Goal: Task Accomplishment & Management: Manage account settings

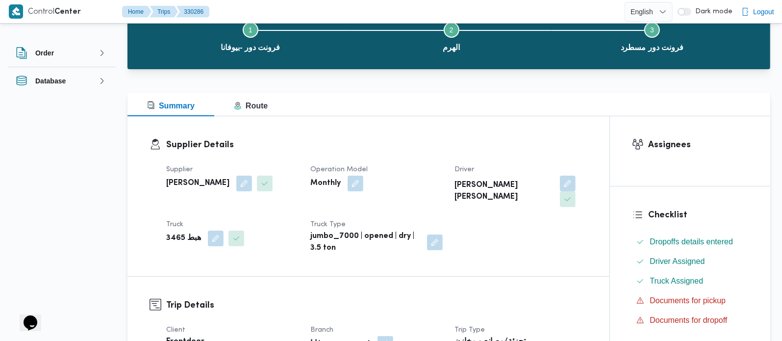
scroll to position [173, 0]
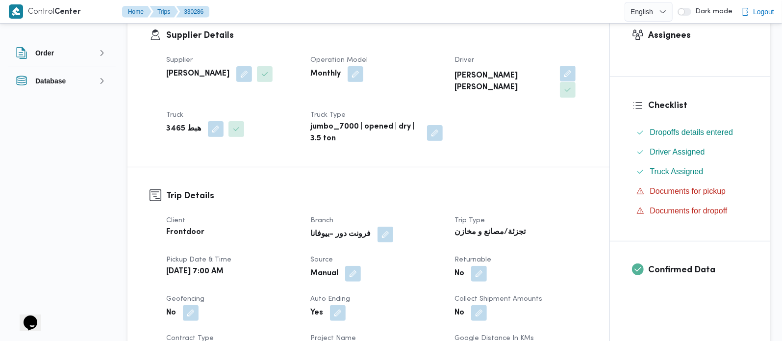
click at [560, 77] on button "button" at bounding box center [568, 74] width 16 height 16
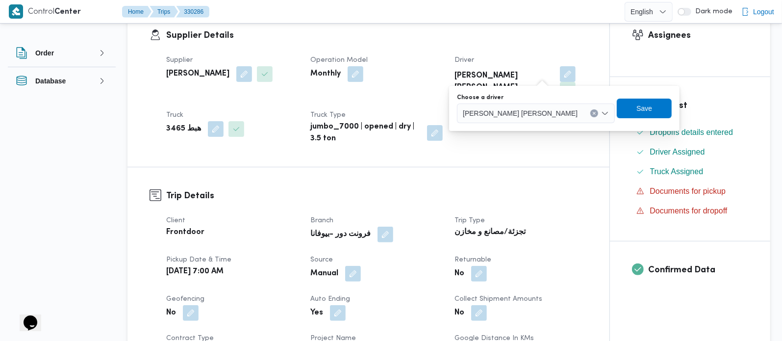
click at [592, 114] on icon "Clear input" at bounding box center [594, 113] width 4 height 4
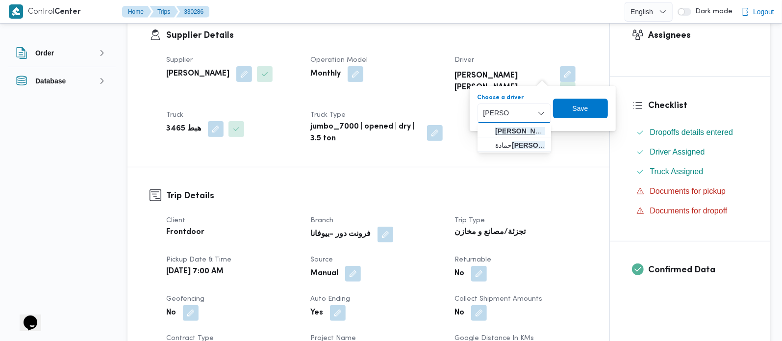
type input "هشام ف"
click at [517, 132] on span "هشام ف رج محمد عامر" at bounding box center [520, 131] width 50 height 12
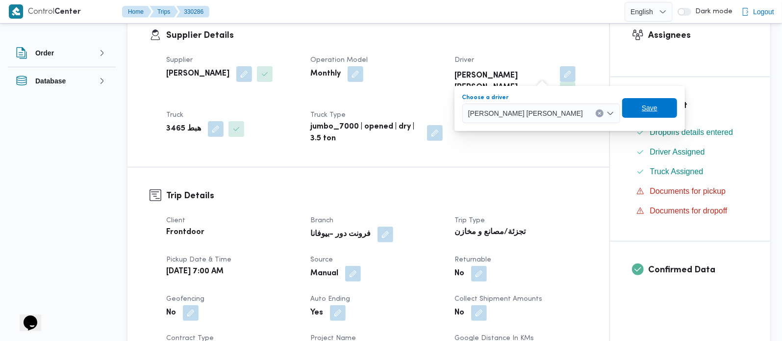
click at [642, 109] on span "Save" at bounding box center [650, 108] width 16 height 12
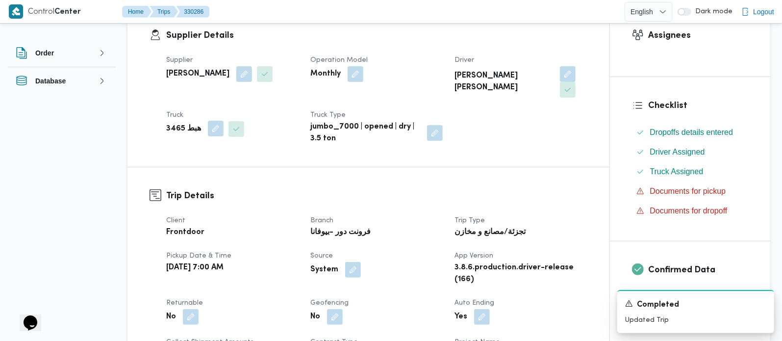
click at [209, 121] on button "button" at bounding box center [216, 129] width 16 height 16
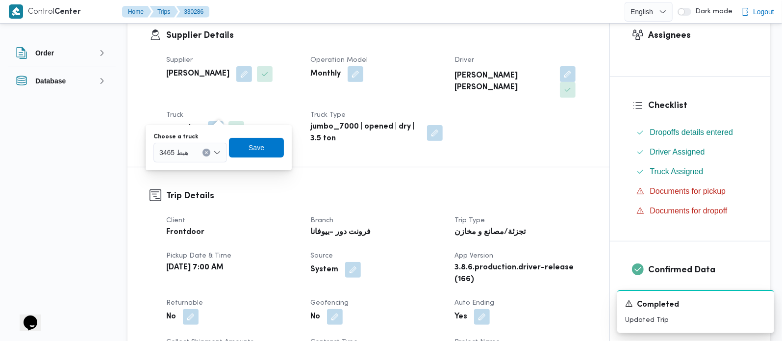
click at [203, 150] on button "Clear input" at bounding box center [207, 153] width 8 height 8
type input "4158"
click at [202, 162] on span "مسب 4158 | null" at bounding box center [190, 170] width 66 height 16
click at [264, 151] on span "Save" at bounding box center [266, 147] width 16 height 12
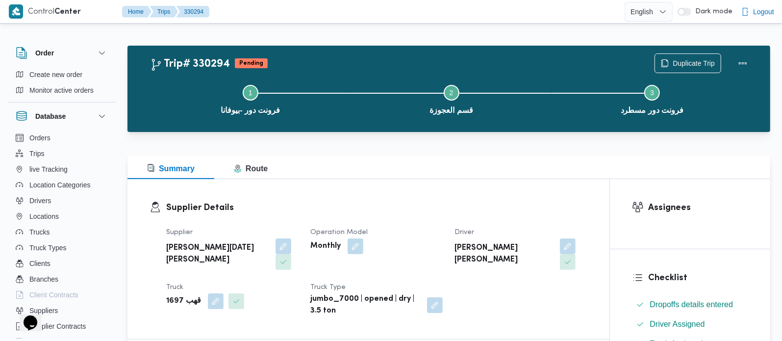
scroll to position [58, 0]
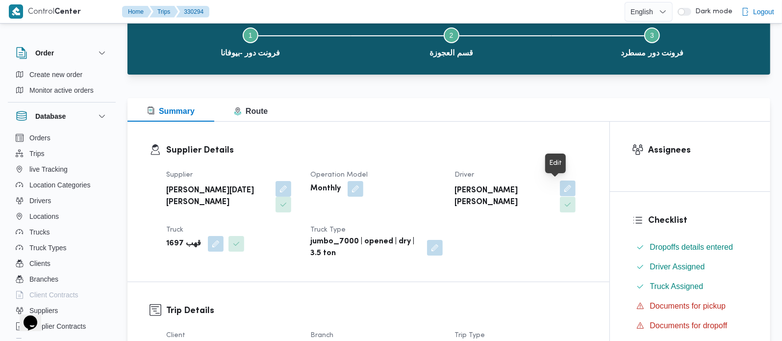
click at [562, 181] on button "button" at bounding box center [568, 188] width 16 height 16
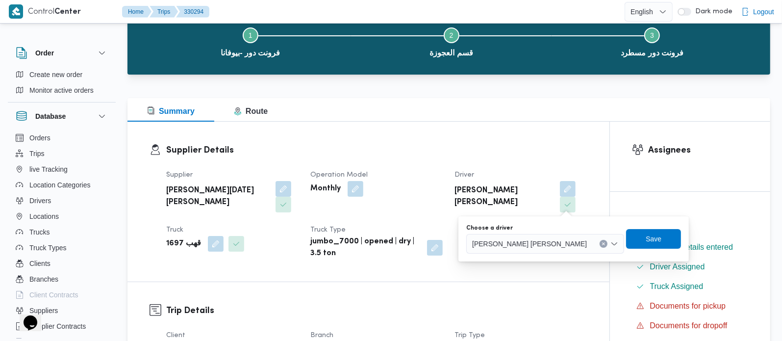
drag, startPoint x: 587, startPoint y: 243, endPoint x: 589, endPoint y: 222, distance: 21.2
click at [602, 243] on icon "Clear input" at bounding box center [604, 244] width 4 height 4
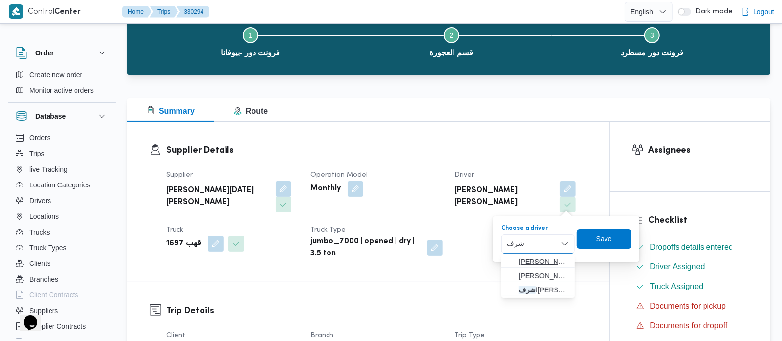
type input "شرف"
click at [540, 260] on span "محمود شرف عواد حسن" at bounding box center [544, 262] width 50 height 12
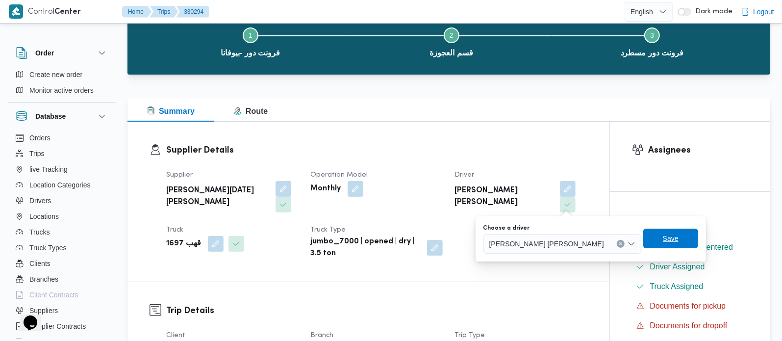
click at [663, 237] on span "Save" at bounding box center [671, 238] width 16 height 12
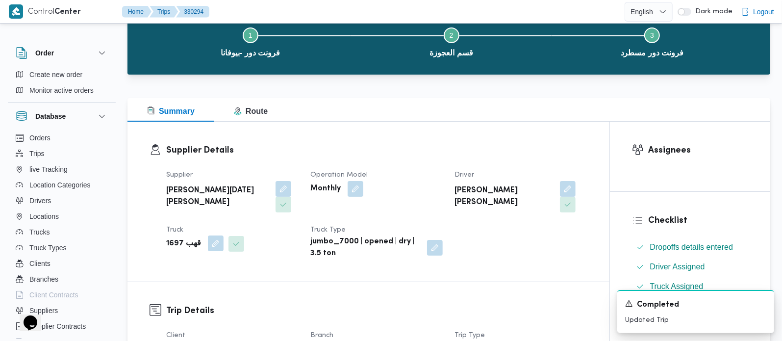
click at [208, 245] on button "button" at bounding box center [216, 243] width 16 height 16
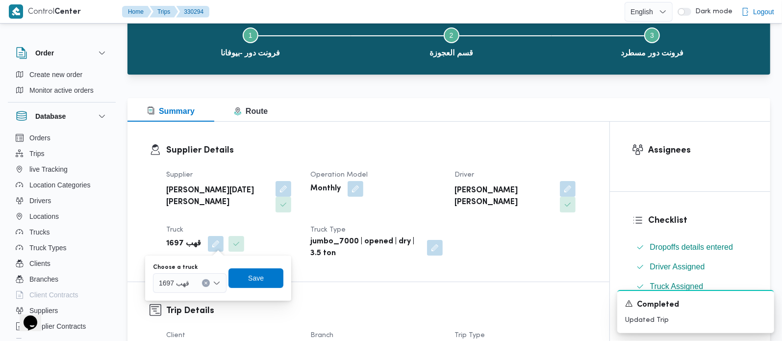
click at [206, 281] on icon "Clear input" at bounding box center [206, 283] width 4 height 4
type input "9346"
click at [192, 296] on span "قهف 9346 | null" at bounding box center [196, 301] width 50 height 12
click at [260, 275] on span "Save" at bounding box center [264, 278] width 16 height 12
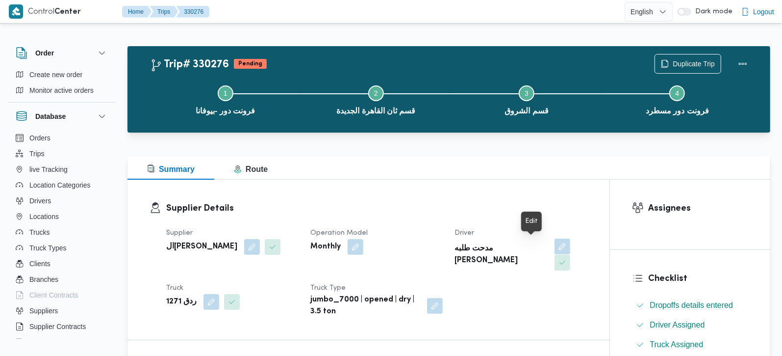
click at [555, 246] on button "button" at bounding box center [563, 246] width 16 height 16
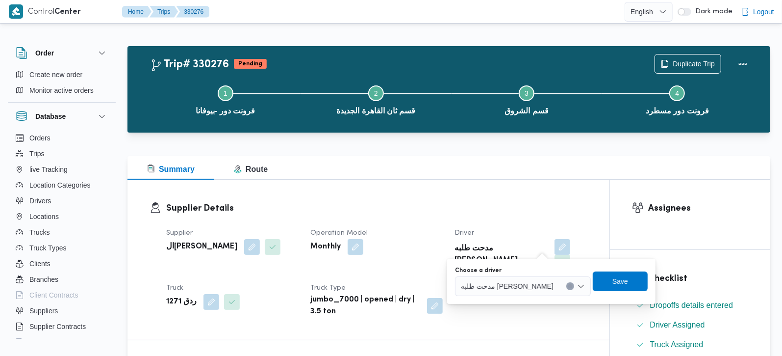
click at [568, 287] on icon "Clear input" at bounding box center [570, 286] width 4 height 4
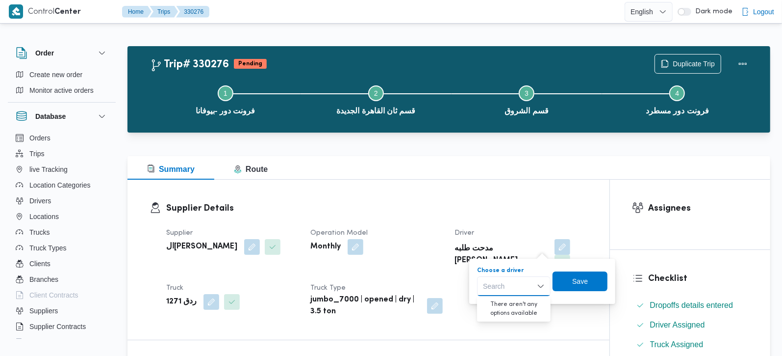
paste input "01067405657"
type input "01067405657"
click at [211, 249] on b "السيد احمد السيد ابراهيم" at bounding box center [201, 247] width 71 height 12
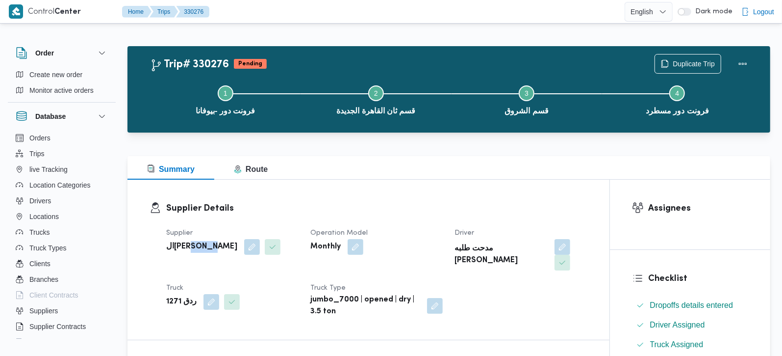
click at [211, 249] on b "السيد احمد السيد ابراهيم" at bounding box center [201, 247] width 71 height 12
copy div "السيد احمد السيد ابراهيم"
click at [555, 250] on button "button" at bounding box center [563, 246] width 16 height 16
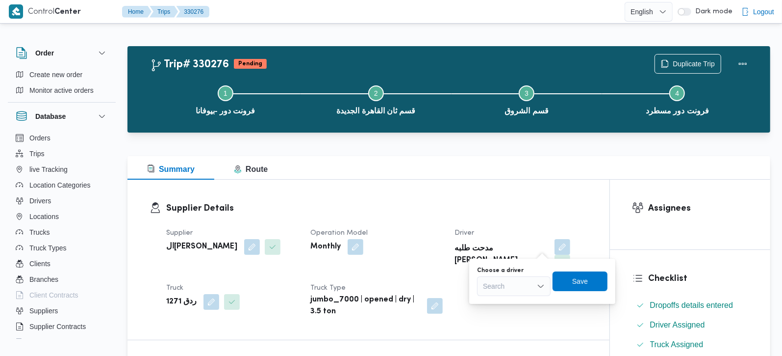
click at [525, 288] on div "Search" at bounding box center [514, 286] width 74 height 20
paste input "السيد حسن السيد محمد عبدالله"
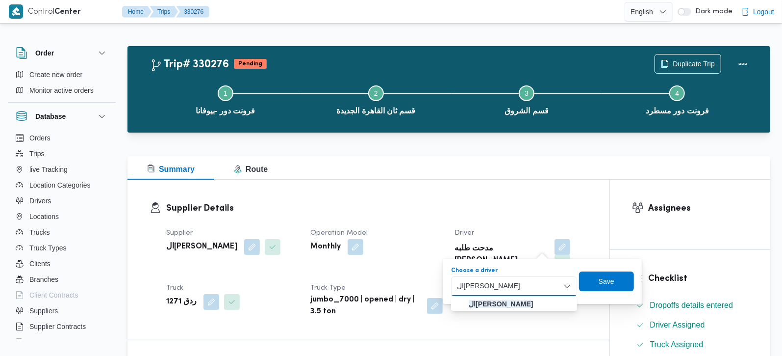
type input "السيد حسن السيد محمد عبدالله"
click at [503, 306] on mark "السيد حسن السيد محمد عبدالله" at bounding box center [501, 304] width 64 height 8
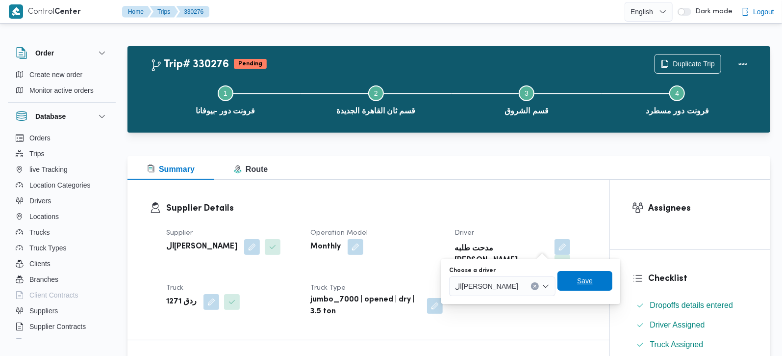
click at [596, 282] on span "Save" at bounding box center [585, 281] width 55 height 20
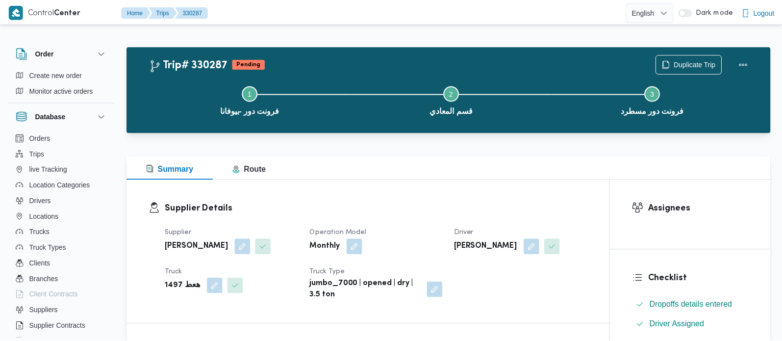
scroll to position [26, 0]
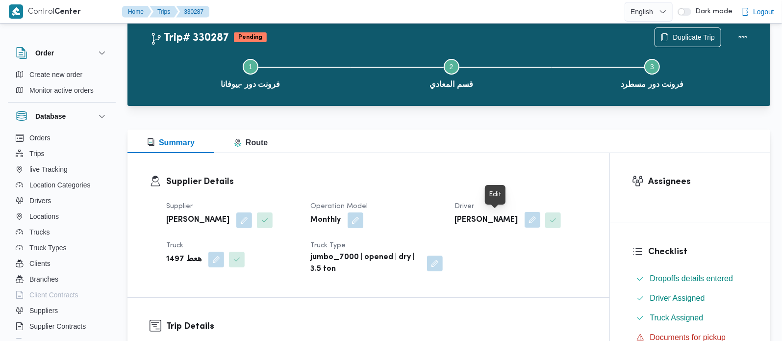
drag, startPoint x: 504, startPoint y: 220, endPoint x: 491, endPoint y: 230, distance: 16.1
click at [525, 220] on button "button" at bounding box center [533, 220] width 16 height 16
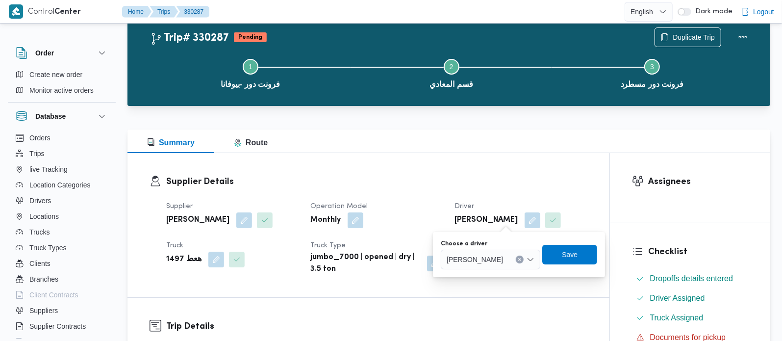
click at [518, 259] on icon "Clear input" at bounding box center [520, 259] width 4 height 4
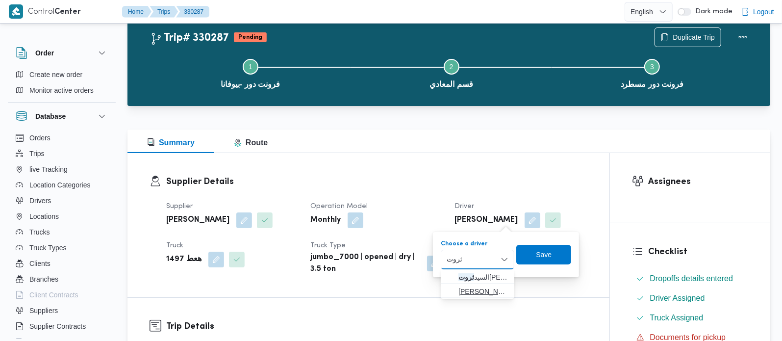
type input "ثروت"
click at [486, 288] on span "[PERSON_NAME] [PERSON_NAME]" at bounding box center [484, 291] width 50 height 12
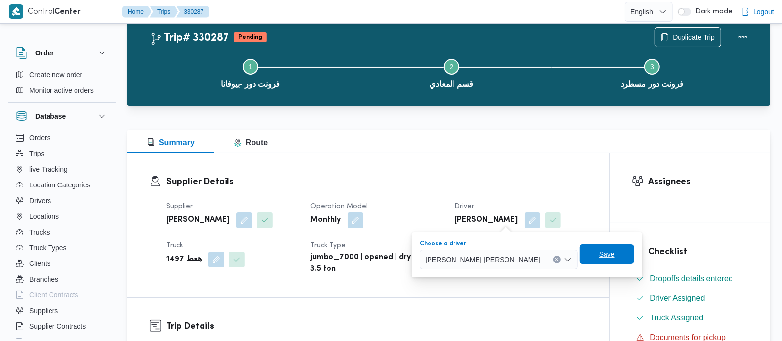
click at [599, 257] on span "Save" at bounding box center [607, 254] width 16 height 12
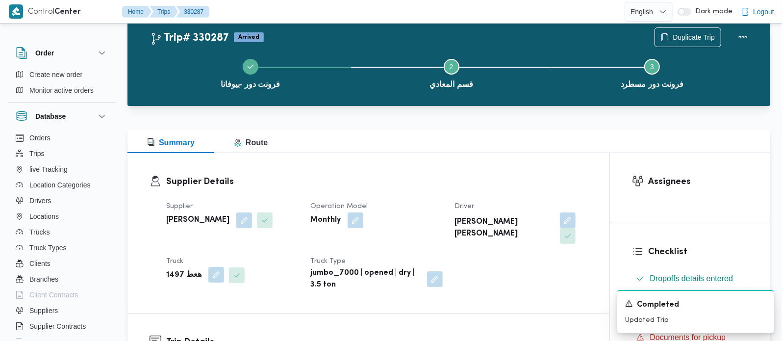
click at [213, 267] on button "button" at bounding box center [216, 275] width 16 height 16
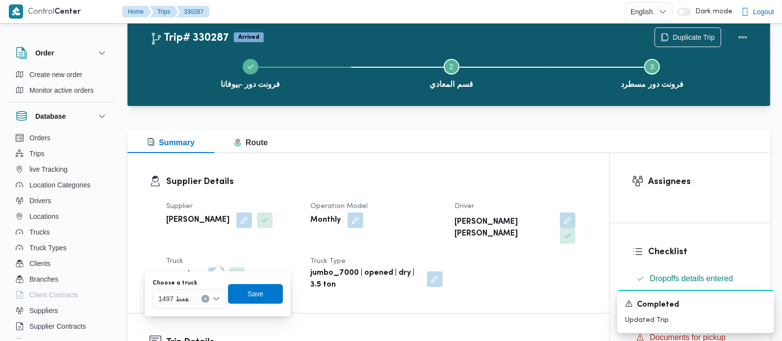
click at [208, 296] on button "Clear input" at bounding box center [206, 299] width 8 height 8
type input "936"
click at [194, 320] on span "رلع 936 4 | null" at bounding box center [195, 316] width 50 height 12
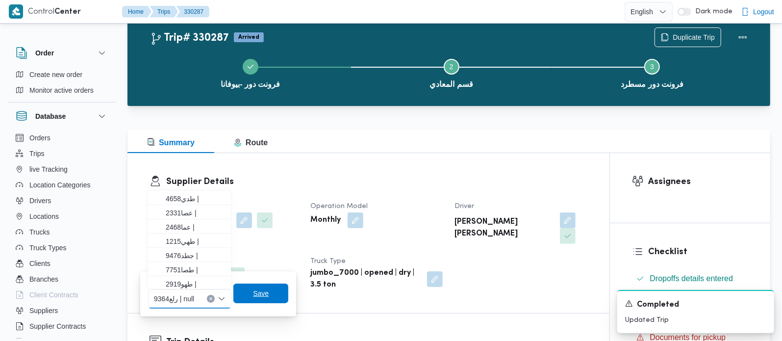
click at [251, 298] on span "Save" at bounding box center [260, 293] width 55 height 20
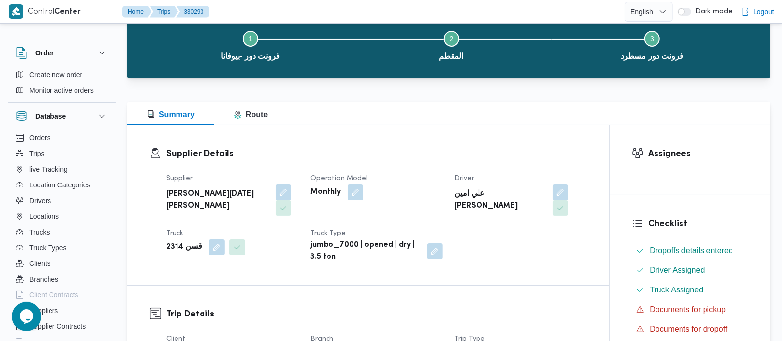
scroll to position [57, 0]
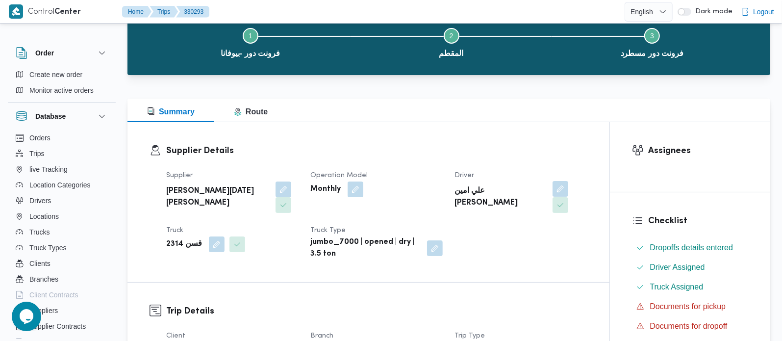
click at [553, 187] on button "button" at bounding box center [561, 189] width 16 height 16
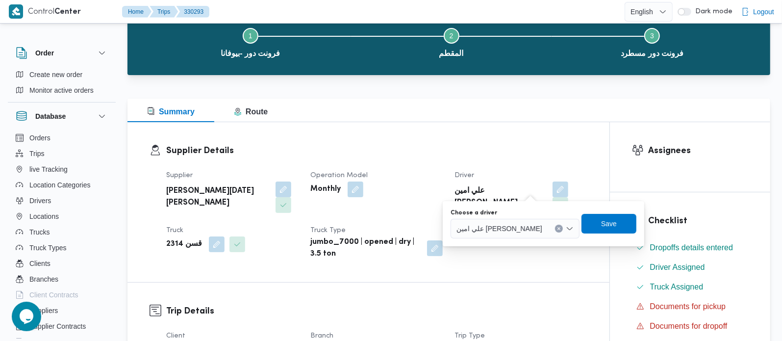
click at [555, 228] on button "Clear input" at bounding box center [559, 229] width 8 height 8
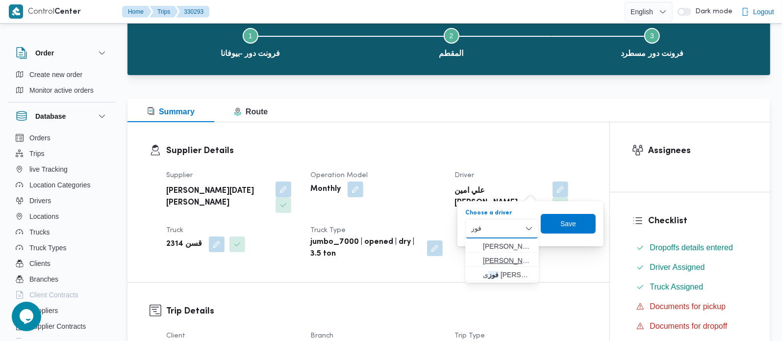
type input "فوز"
click at [498, 261] on span "عمرو محمد فوز ي حافظ عواد الشناطوفي" at bounding box center [508, 261] width 50 height 12
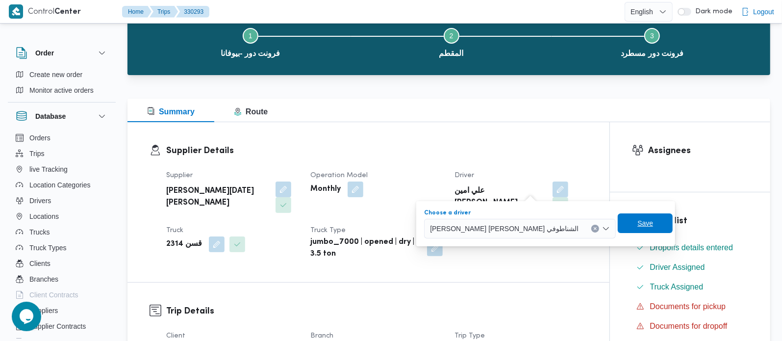
click at [638, 223] on span "Save" at bounding box center [646, 223] width 16 height 12
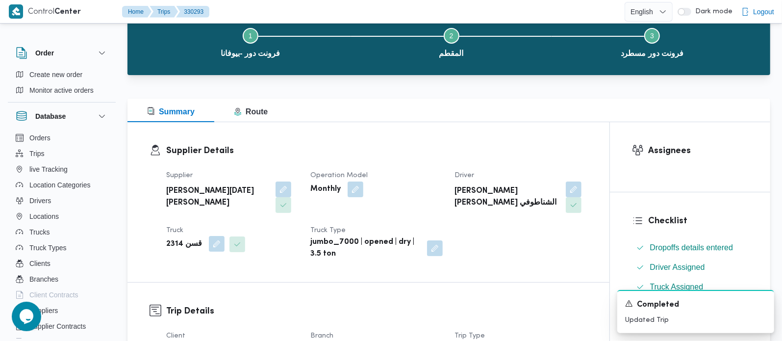
click at [209, 243] on button "button" at bounding box center [217, 244] width 16 height 16
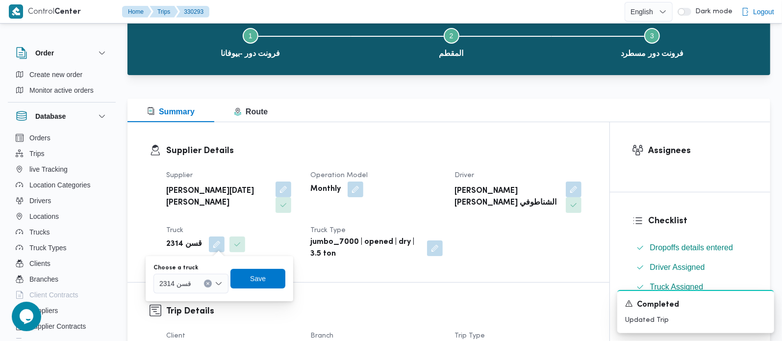
click at [206, 285] on button "Clear input" at bounding box center [208, 284] width 8 height 8
type input "3691"
click at [192, 299] on span "أجي 3691 | null" at bounding box center [196, 301] width 50 height 12
click at [253, 278] on span "Save" at bounding box center [263, 278] width 55 height 20
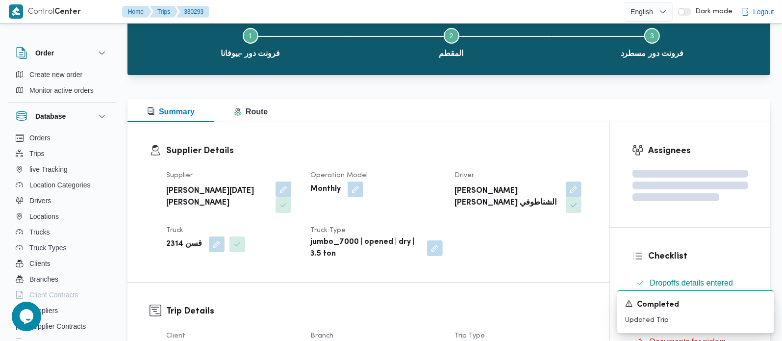
click at [470, 191] on b "عمرو محمد فوزي حافظ عواد الشناطوفي" at bounding box center [507, 197] width 104 height 24
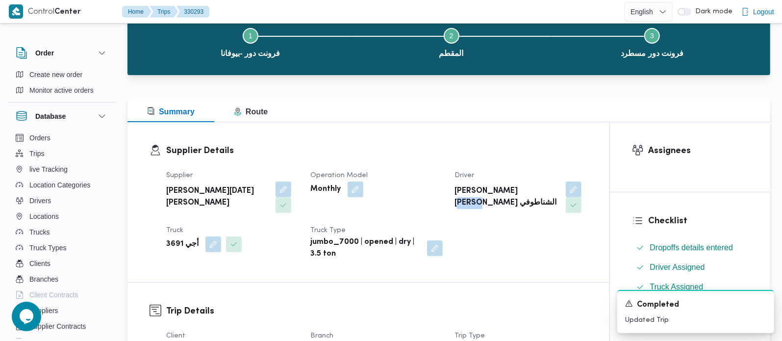
click at [470, 191] on b "عمرو محمد فوزي حافظ عواد الشناطوفي" at bounding box center [507, 197] width 104 height 24
click at [172, 241] on b "أجي 3691" at bounding box center [182, 244] width 32 height 12
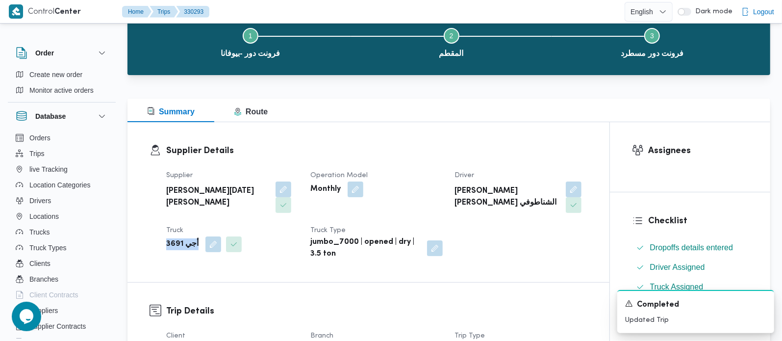
copy div "أجي 3691"
click at [567, 183] on button "button" at bounding box center [574, 189] width 16 height 16
click at [466, 102] on div "Summary Route" at bounding box center [449, 111] width 643 height 24
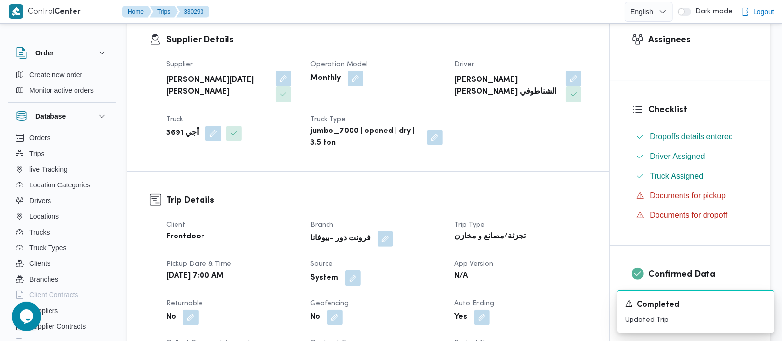
scroll to position [0, 0]
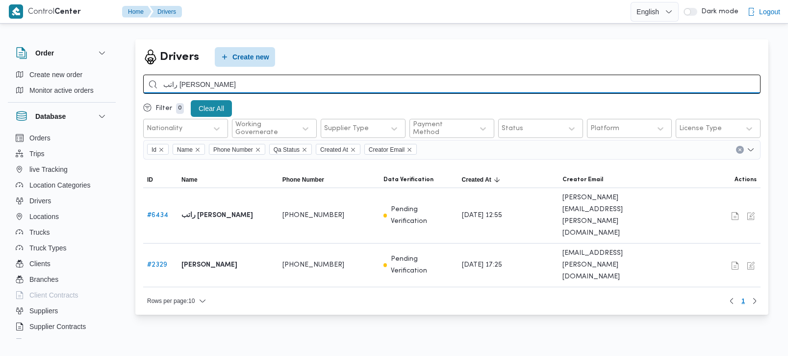
click at [273, 80] on input "راتب محمد محمد عبدالله" at bounding box center [451, 84] width 617 height 19
paste input "01067405657"
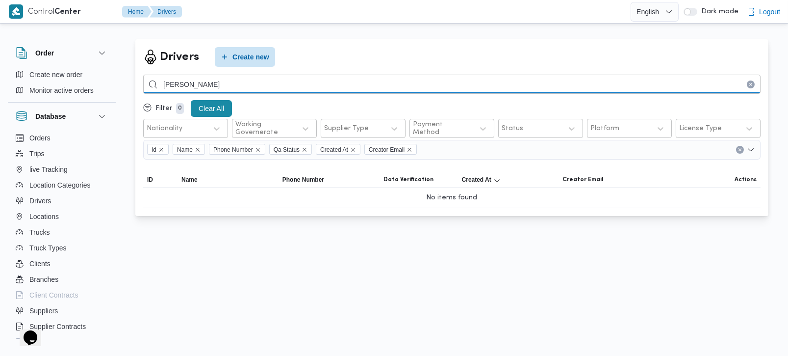
type input "السيد حسن السيد"
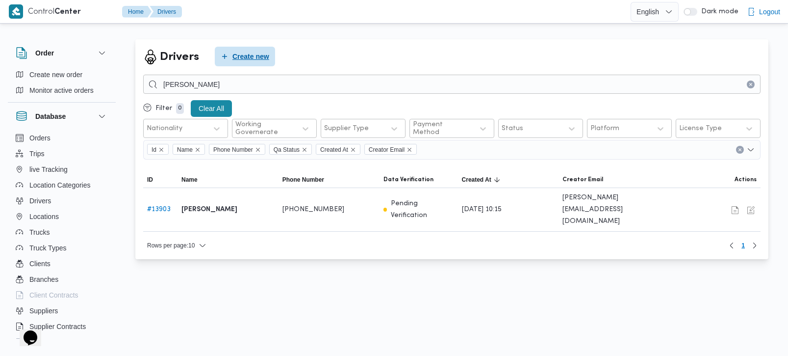
click at [251, 51] on span "Create new" at bounding box center [250, 57] width 37 height 12
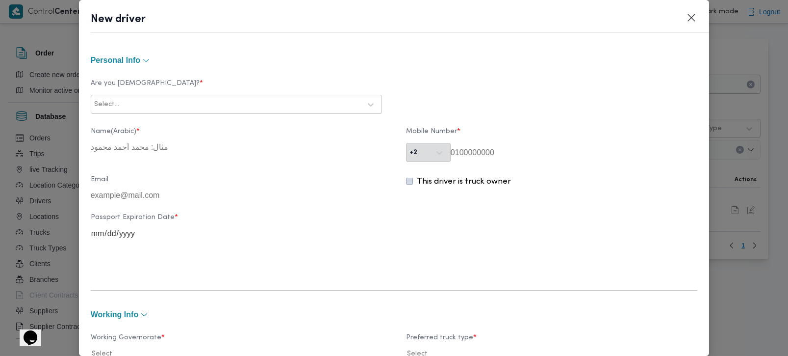
click at [255, 108] on div at bounding box center [241, 105] width 240 height 10
click at [136, 128] on div "Egyptian" at bounding box center [236, 130] width 290 height 17
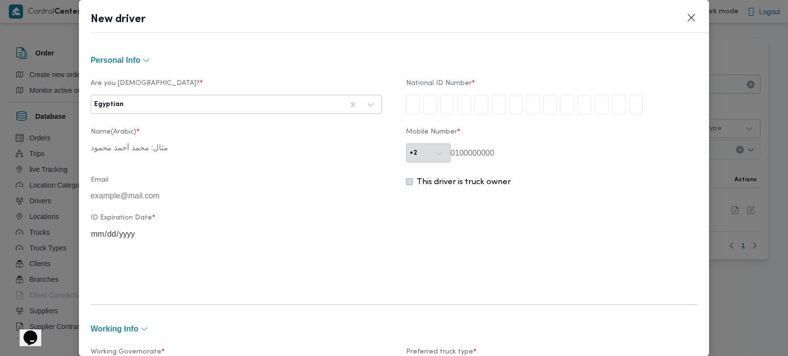
type input "2"
type input "7"
type input "4"
type input "0"
type input "6"
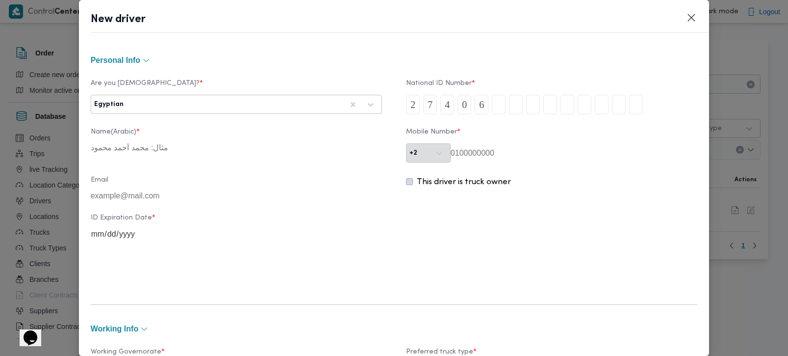
type input "0"
type input "2"
type input "1"
type input "3"
type input "0"
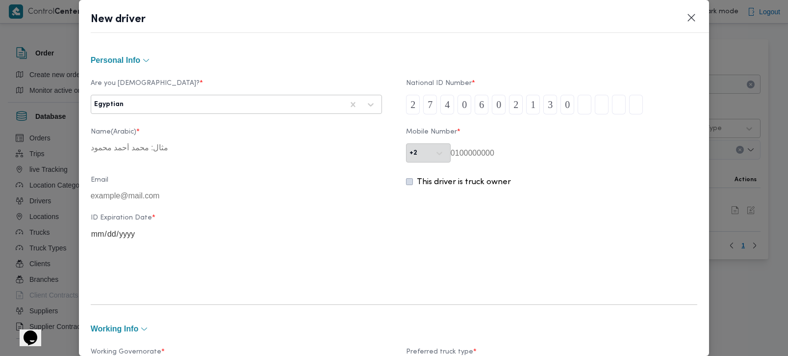
type input "2"
type input "5"
type input "9"
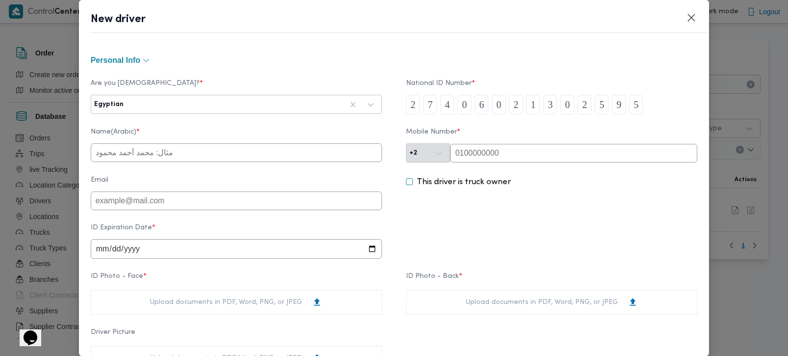
type input "5"
click at [524, 148] on input "text" at bounding box center [573, 153] width 247 height 19
paste input "01067405657"
type input "01067405657"
click at [519, 195] on div "This driver is truck owner" at bounding box center [551, 193] width 291 height 34
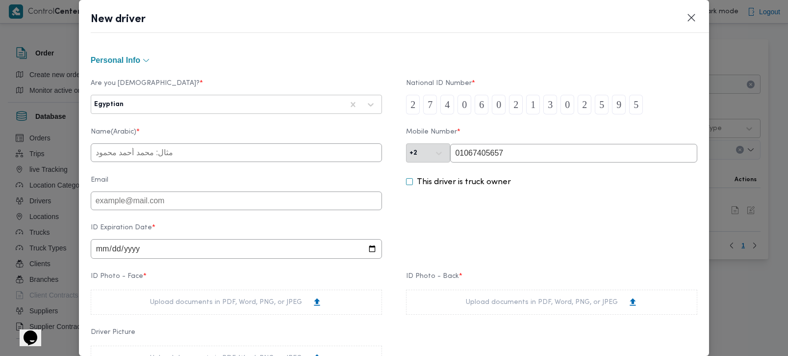
click at [168, 161] on input "text" at bounding box center [236, 152] width 291 height 19
type input "السيد حسن السيد محمد عبدالله"
click at [103, 250] on input "date" at bounding box center [236, 249] width 291 height 20
type input "2026-09-26"
click at [586, 249] on div "ID Expiration Date * 2026-09-26" at bounding box center [394, 241] width 607 height 45
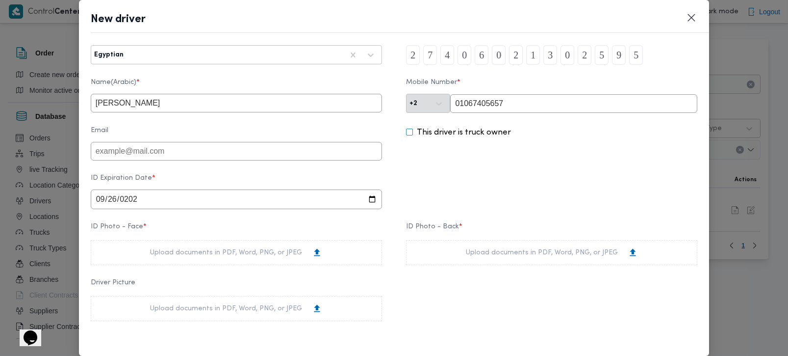
scroll to position [115, 0]
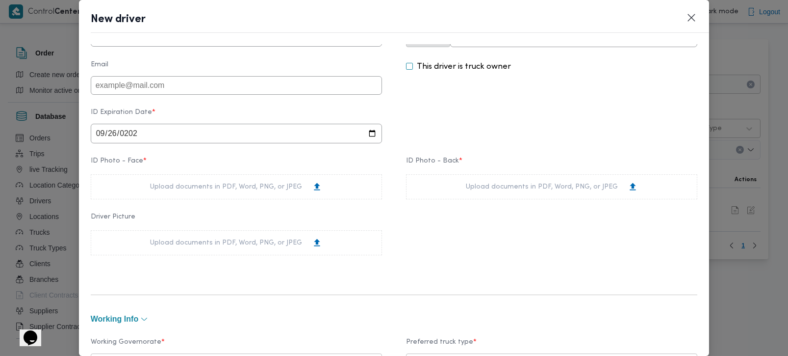
click at [201, 192] on div "Upload documents in PDF, Word, PNG, or JPEG" at bounding box center [236, 186] width 172 height 10
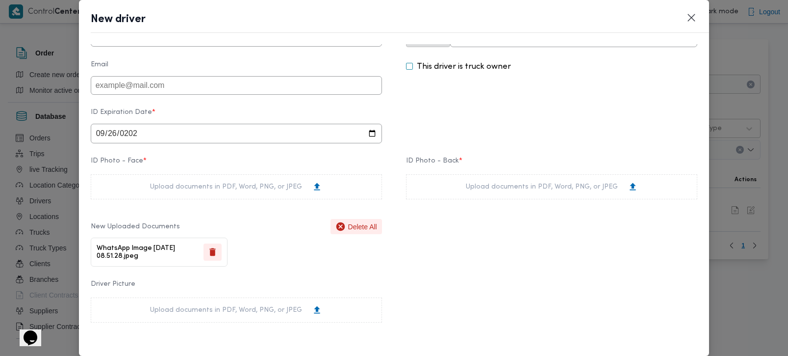
click at [512, 187] on div "Upload documents in PDF, Word, PNG, or JPEG" at bounding box center [552, 186] width 172 height 10
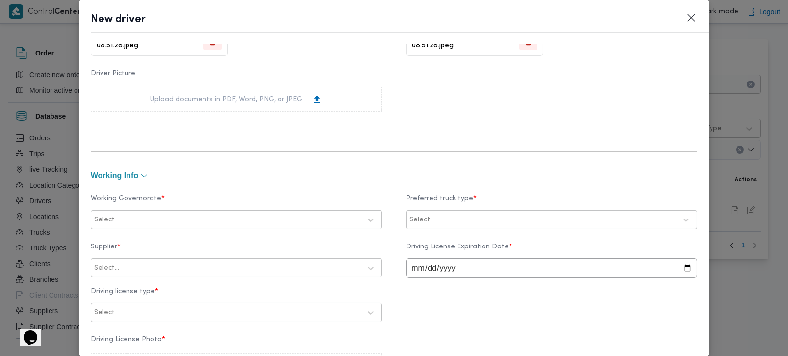
scroll to position [346, 0]
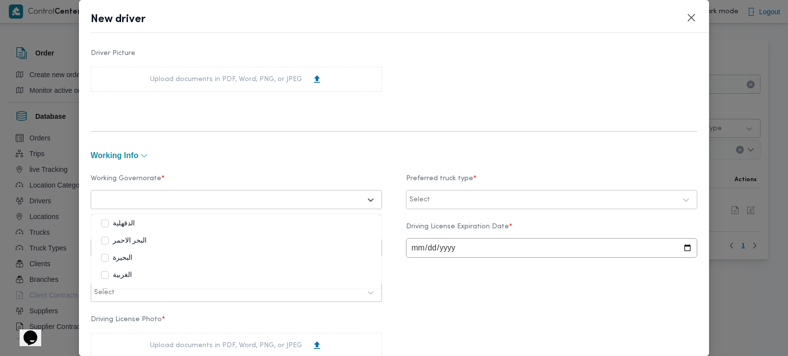
click at [162, 198] on div at bounding box center [227, 200] width 267 height 10
type input "قية"
click at [131, 221] on label "الشرقية" at bounding box center [118, 224] width 35 height 12
type input "بية"
click at [130, 239] on label "القليوبية" at bounding box center [118, 241] width 35 height 12
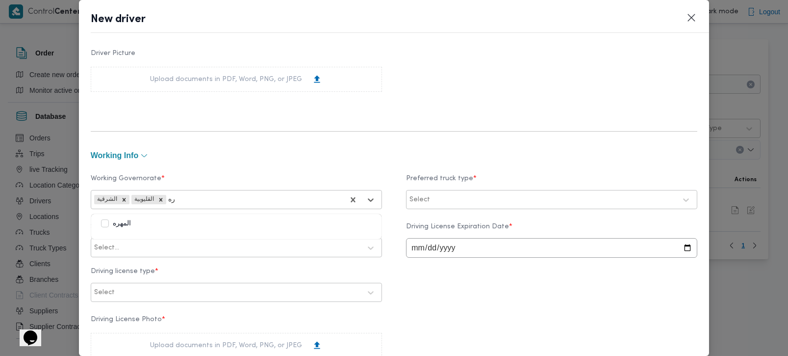
type input "ر"
type input "ع"
type input "هر"
click at [132, 223] on div "القاهرة" at bounding box center [236, 224] width 271 height 12
click at [313, 151] on div "working Info" at bounding box center [394, 155] width 607 height 13
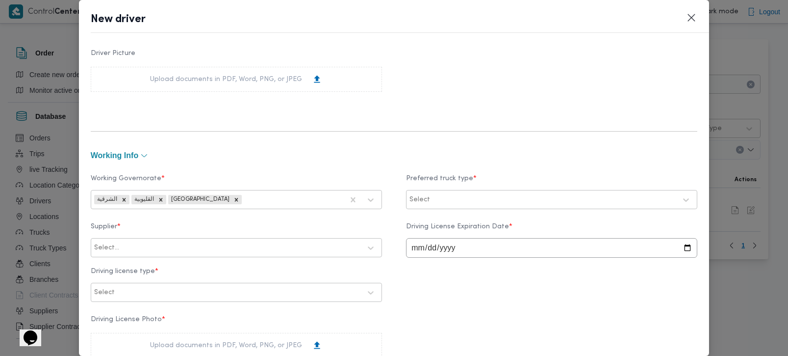
scroll to position [404, 0]
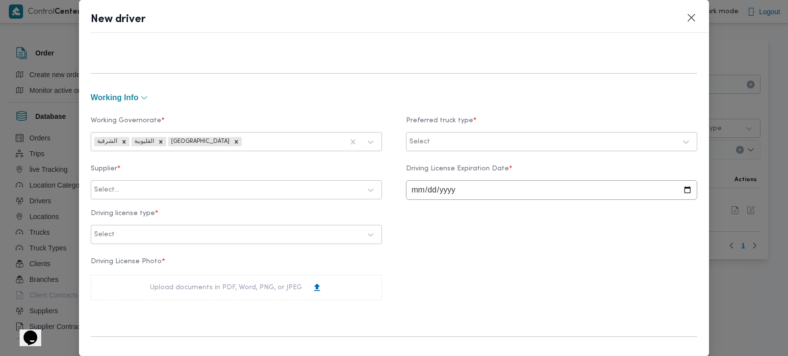
click at [164, 190] on div at bounding box center [241, 190] width 240 height 10
paste input "السيد احمد السيد ابراهيم"
type input "السيد احمد السيد ابراهيم"
click at [142, 214] on div "السيد احمد السيد ابراهيم" at bounding box center [236, 215] width 290 height 17
click at [413, 195] on input "date" at bounding box center [551, 190] width 291 height 20
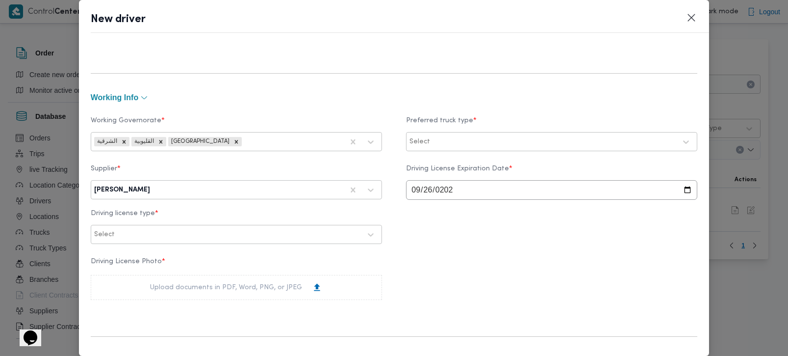
type input "2026-09-26"
click at [437, 231] on div "Supplier * السيد احمد السيد ابراهيم Driving License Expiration Date * 2026-09-2…" at bounding box center [394, 204] width 607 height 89
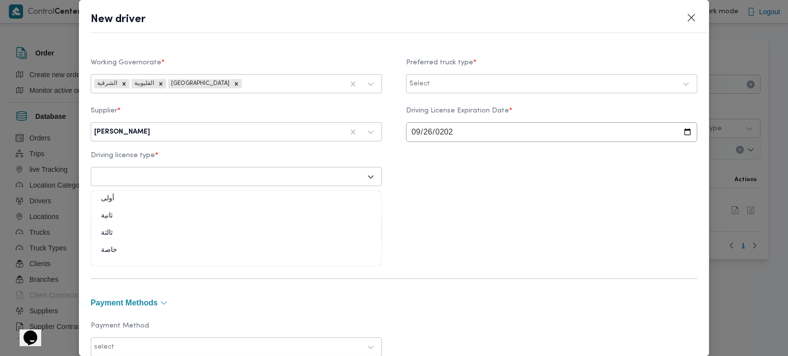
click at [166, 177] on div at bounding box center [227, 177] width 267 height 10
click at [191, 181] on div at bounding box center [227, 177] width 267 height 10
click at [109, 214] on div "ثانية" at bounding box center [236, 219] width 290 height 17
click at [173, 226] on div "Upload documents in PDF, Word, PNG, or JPEG" at bounding box center [236, 229] width 172 height 10
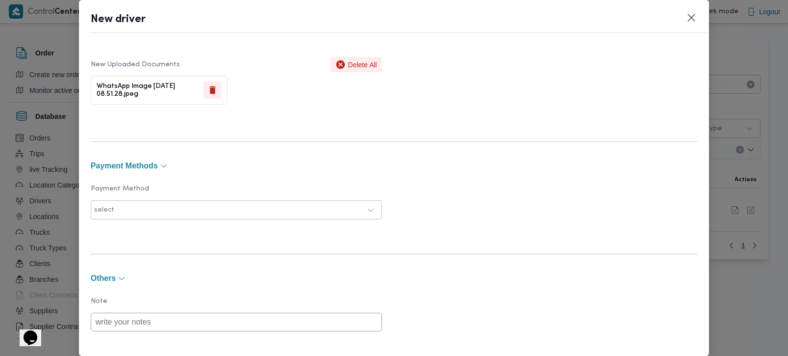
scroll to position [692, 0]
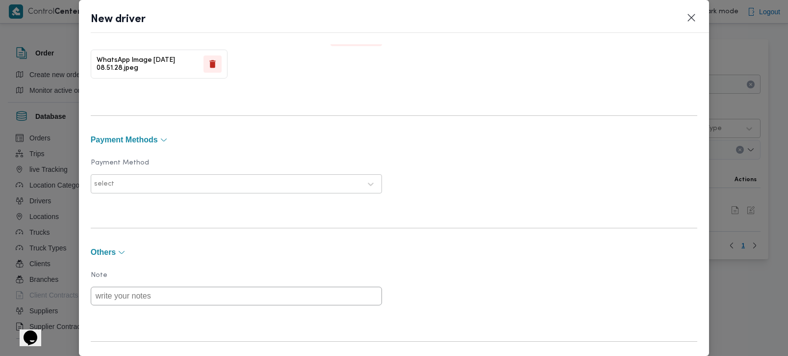
click at [149, 179] on div at bounding box center [238, 184] width 245 height 10
click at [126, 221] on div "E-Wallet" at bounding box center [236, 226] width 290 height 17
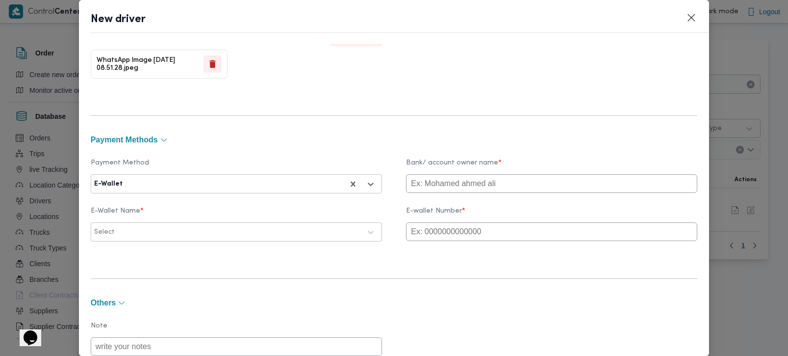
click at [488, 239] on input "text" at bounding box center [551, 231] width 291 height 19
paste input "السيد احمد السيد ابراهيم"
type input "السيد احمد السيد ابراهيم"
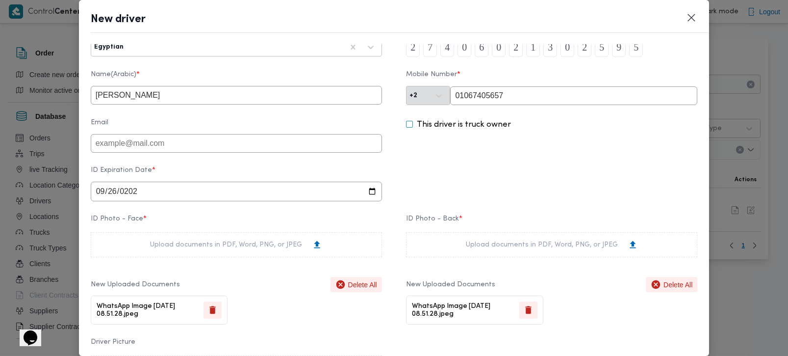
scroll to position [0, 0]
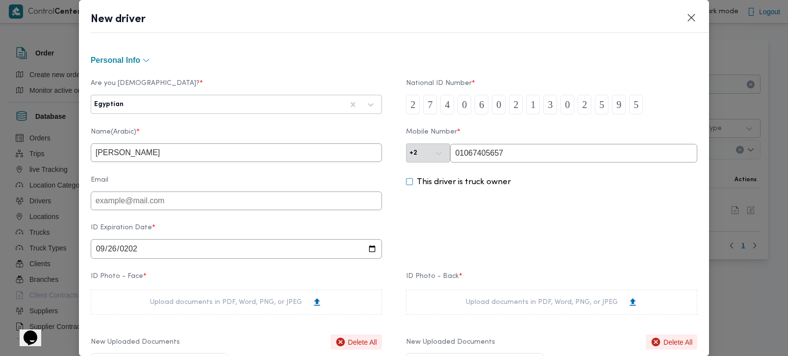
drag, startPoint x: 496, startPoint y: 157, endPoint x: 388, endPoint y: 152, distance: 107.5
click at [390, 152] on div "Name(Arabic) * السيد حسن السيد محمد عبدالله Mobile Number * +2 01067405657" at bounding box center [394, 145] width 607 height 44
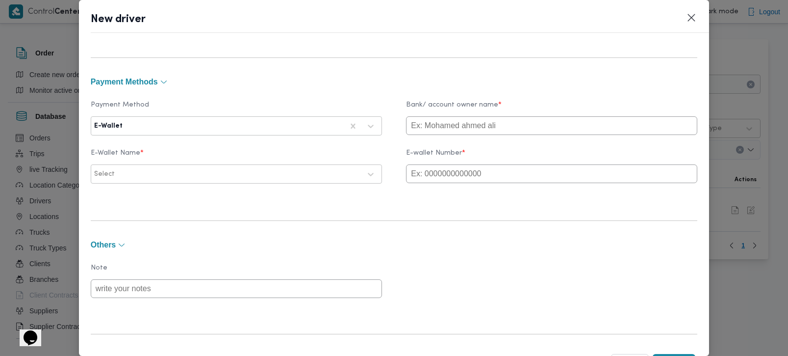
scroll to position [796, 0]
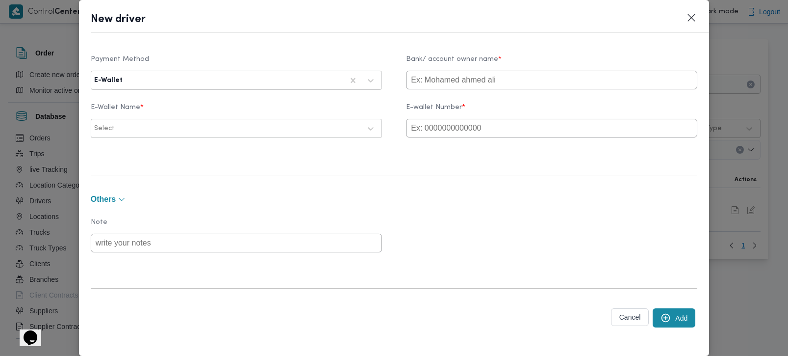
click at [465, 131] on input "text" at bounding box center [551, 128] width 291 height 19
paste input "01067405657"
type input "01067405657"
click at [145, 128] on div at bounding box center [239, 129] width 244 height 10
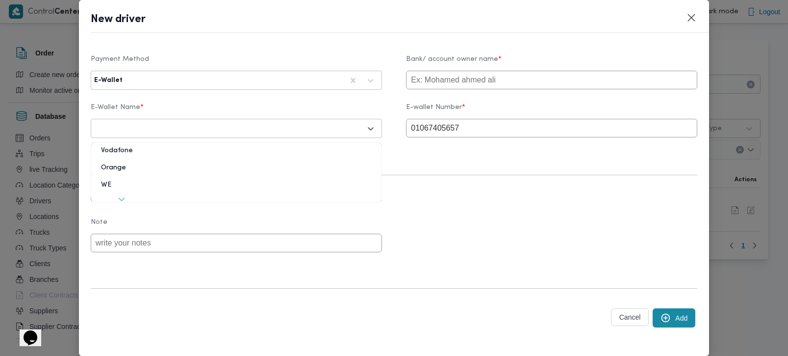
click at [123, 154] on div "Vodafone" at bounding box center [236, 154] width 290 height 17
click at [476, 83] on input "text" at bounding box center [551, 80] width 291 height 19
type input "El sayed"
click at [475, 217] on div "Note" at bounding box center [394, 235] width 607 height 44
click at [669, 315] on button "Add" at bounding box center [674, 317] width 43 height 19
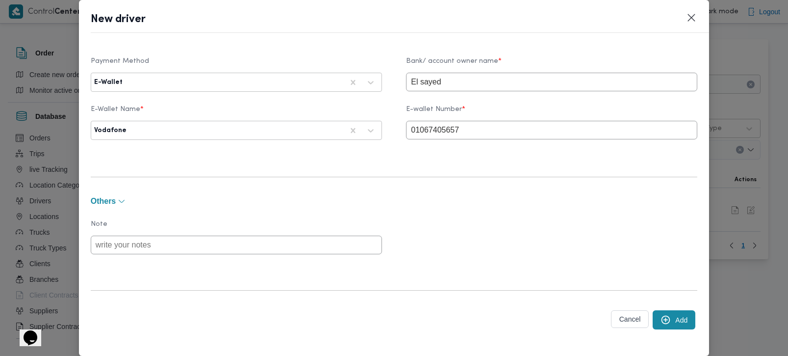
scroll to position [803, 0]
click at [675, 321] on button "Add" at bounding box center [674, 317] width 43 height 19
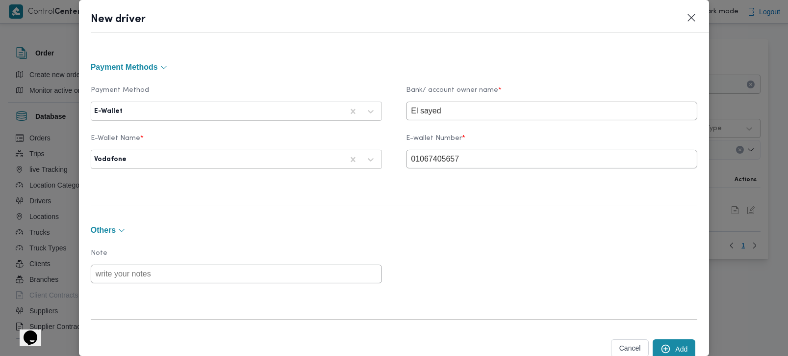
scroll to position [804, 0]
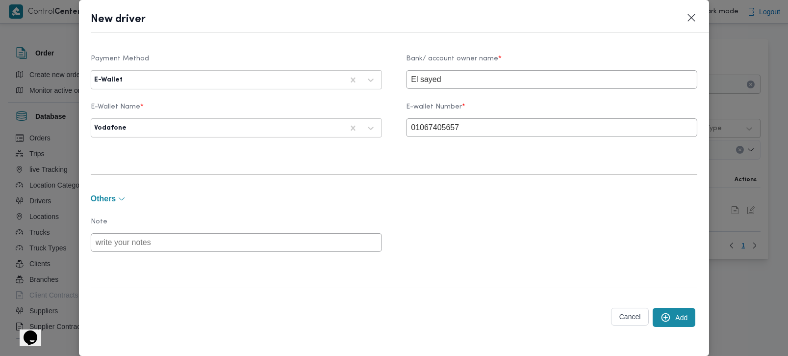
click at [674, 313] on button "Add" at bounding box center [674, 317] width 43 height 19
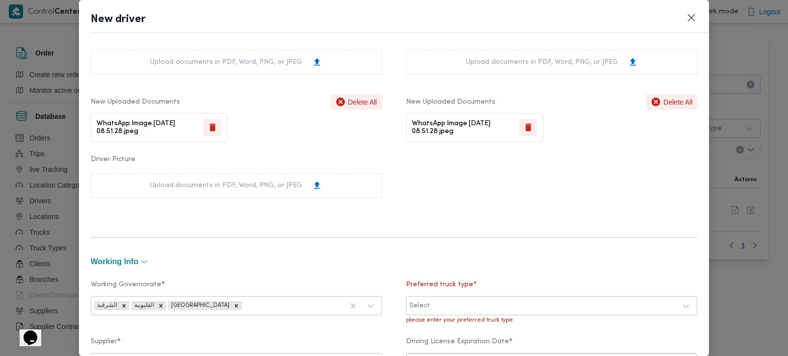
scroll to position [404, 0]
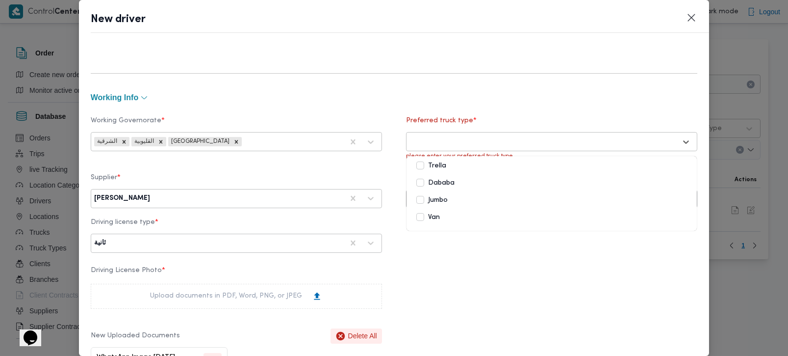
click at [458, 141] on div at bounding box center [543, 142] width 267 height 10
click at [428, 199] on label "Jumbo" at bounding box center [431, 200] width 31 height 12
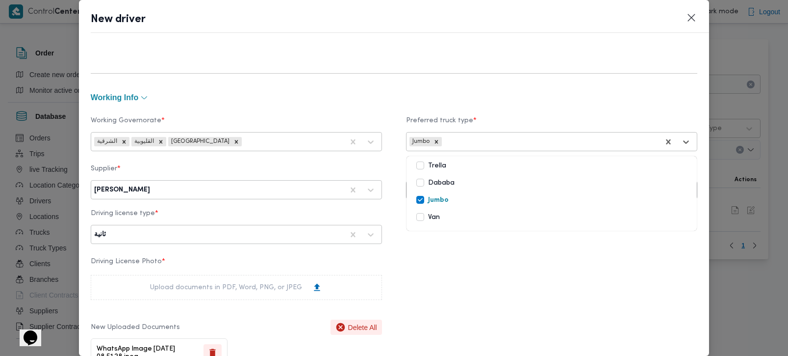
click at [483, 228] on div "Trella Dababa Jumbo Van" at bounding box center [552, 194] width 290 height 74
click at [442, 252] on div "Working Governorate * الشرقية القليوبية القاهرة Preferred truck type * option J…" at bounding box center [394, 244] width 607 height 280
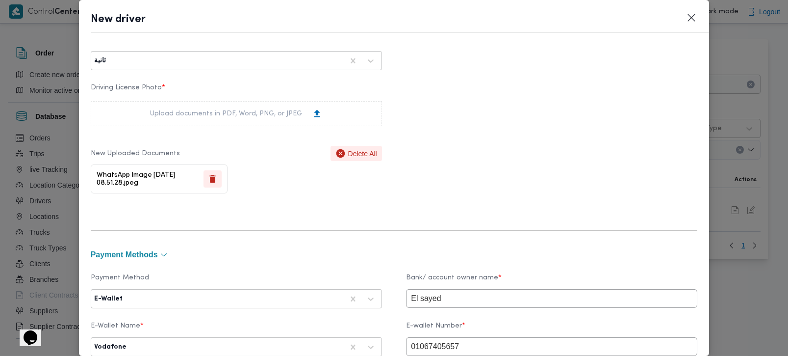
scroll to position [796, 0]
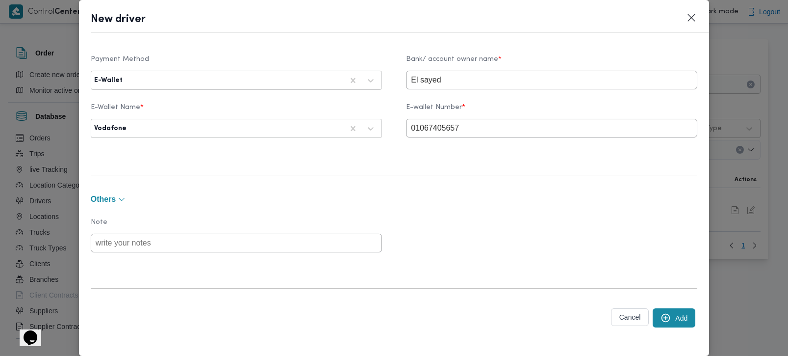
click at [665, 311] on button "Add" at bounding box center [674, 317] width 43 height 19
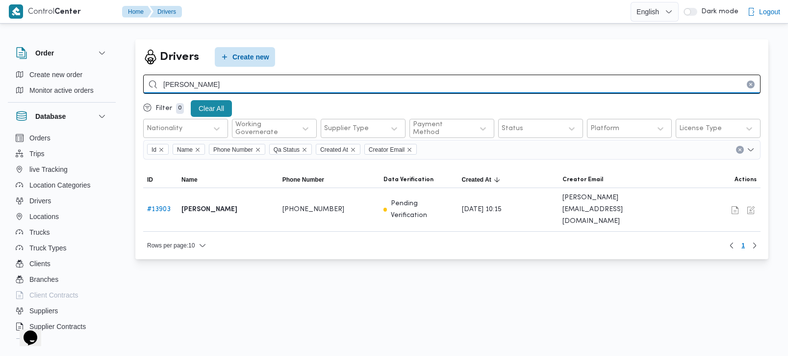
click at [704, 82] on input "السيد حسن السيد" at bounding box center [451, 84] width 617 height 19
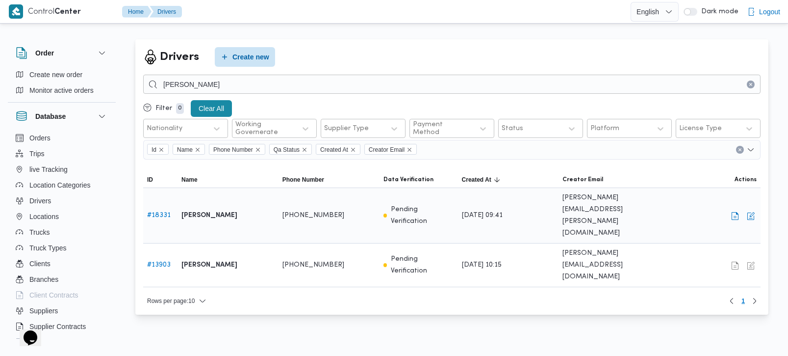
click at [237, 209] on b "السيد حسن السيد محمد عبدالله" at bounding box center [209, 215] width 56 height 12
copy tr "السيد حسن السيد محمد عبدالله Phone Number"
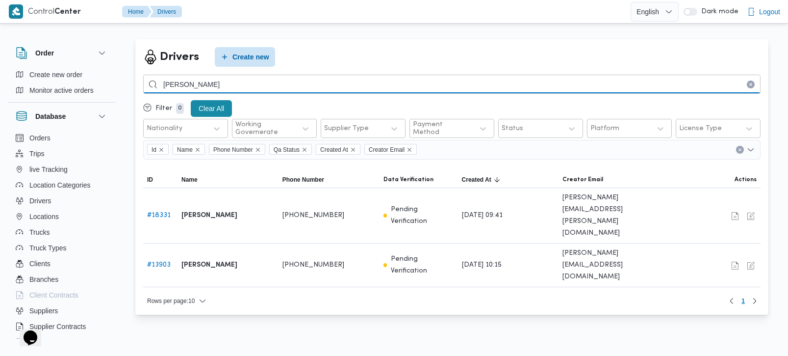
drag, startPoint x: 231, startPoint y: 84, endPoint x: 100, endPoint y: 102, distance: 132.1
click at [100, 102] on div "Order Create new order Monitor active orders Database Orders Trips live Trackin…" at bounding box center [394, 179] width 788 height 297
paste input "01019936010"
type input "01019936010"
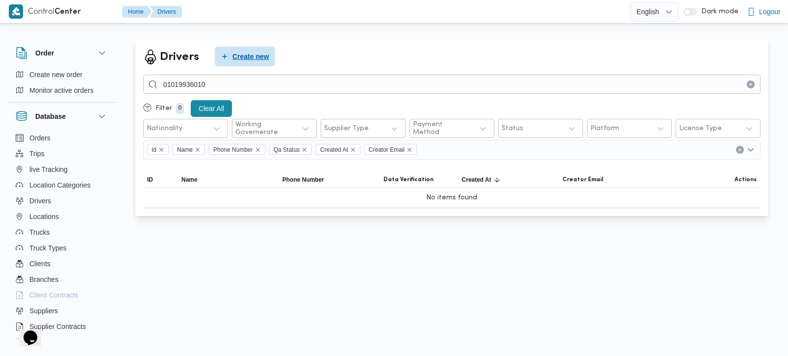
click at [233, 47] on div "Create new" at bounding box center [243, 57] width 64 height 20
click at [233, 47] on span "Create new" at bounding box center [245, 57] width 60 height 20
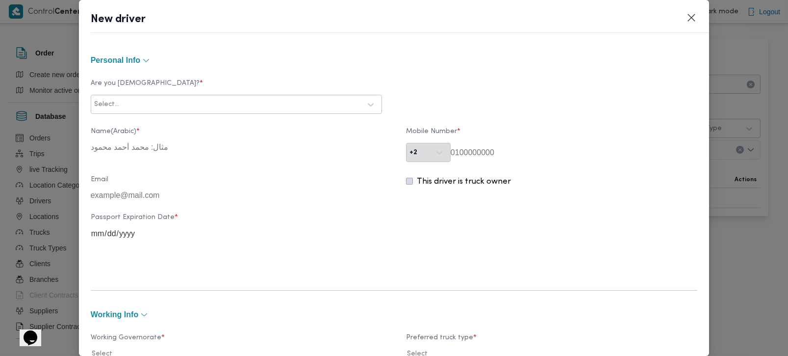
click at [148, 100] on div at bounding box center [241, 105] width 240 height 10
click at [120, 131] on div "Egyptian" at bounding box center [236, 130] width 290 height 17
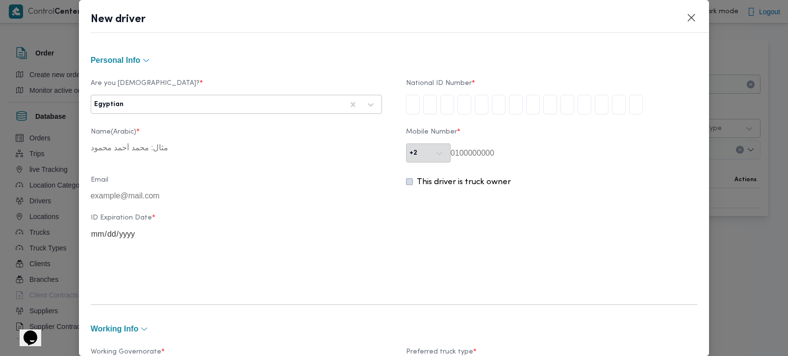
click at [259, 60] on button "Personal Info" at bounding box center [394, 60] width 607 height 8
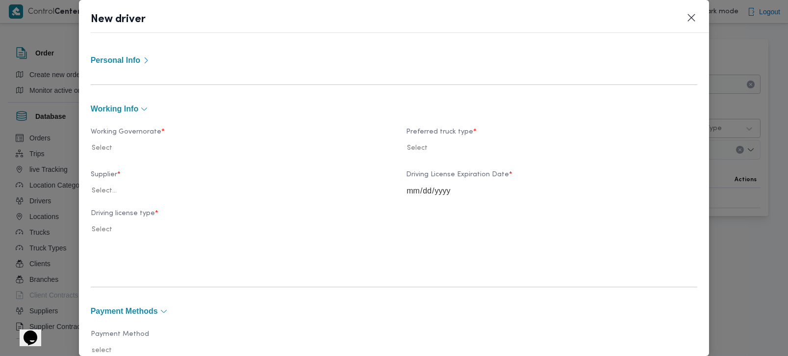
click at [123, 61] on span "Personal Info" at bounding box center [116, 60] width 50 height 8
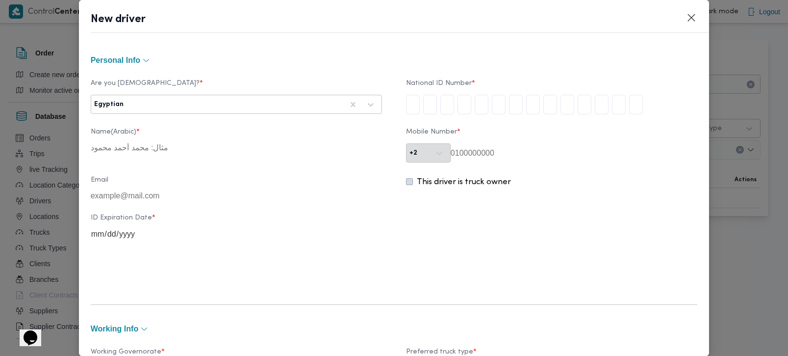
click at [407, 103] on input "tel" at bounding box center [413, 105] width 14 height 20
type input "2"
type input "8"
type input "6"
type input "1"
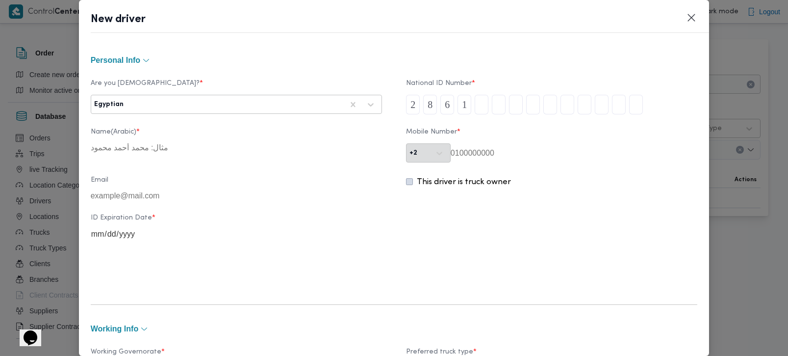
type input "2"
type input "0"
type input "1"
type input "3"
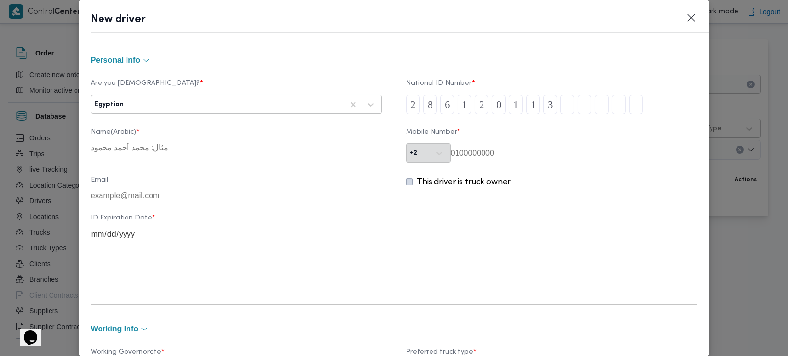
type input "0"
type input "1"
type input "3"
type input "9"
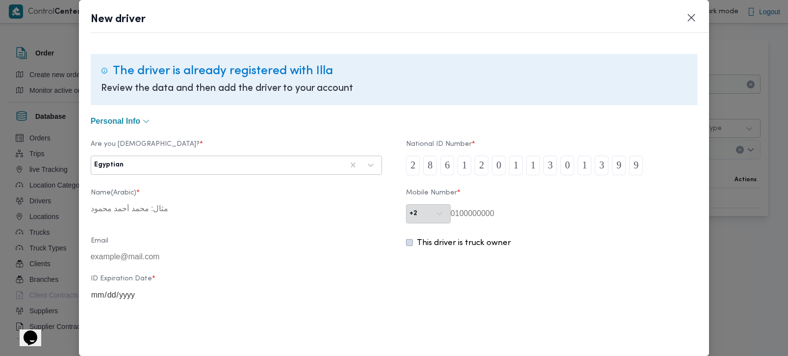
type input "9"
click at [701, 17] on header "New driver" at bounding box center [406, 22] width 631 height 21
click at [691, 15] on button "Closes this modal window" at bounding box center [692, 17] width 12 height 12
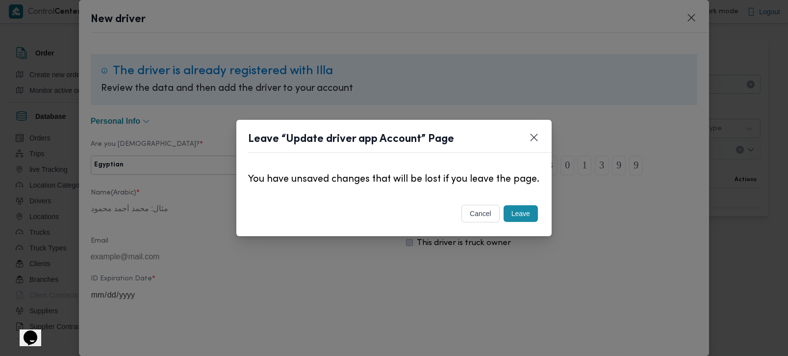
click at [516, 216] on button "Leave" at bounding box center [521, 213] width 34 height 17
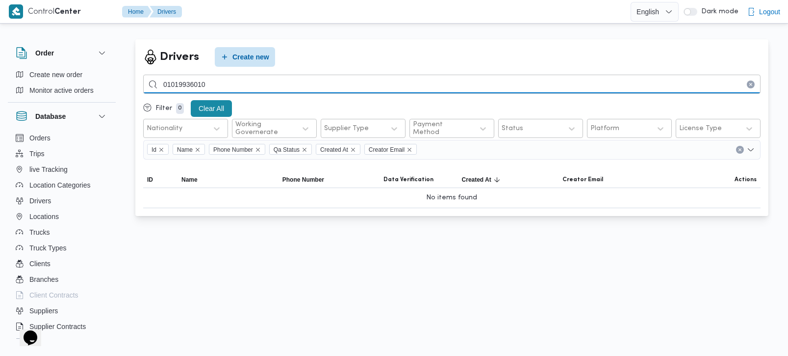
drag, startPoint x: 209, startPoint y: 82, endPoint x: 119, endPoint y: 88, distance: 90.4
click at [122, 88] on div "Order Create new order Monitor active orders Database Orders Trips live Trackin…" at bounding box center [394, 130] width 788 height 199
type input "سعيد ثروت"
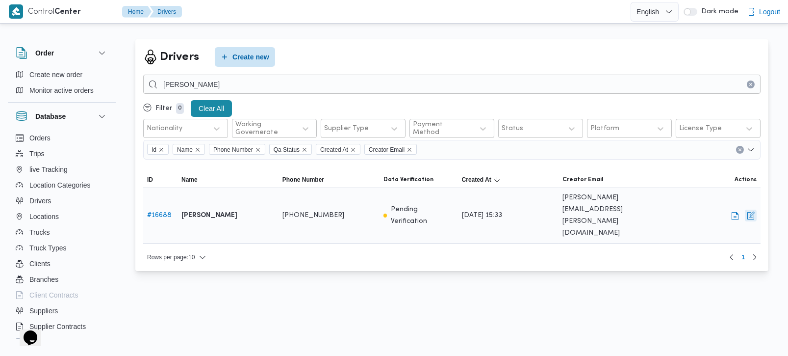
click at [754, 209] on button "button" at bounding box center [751, 215] width 12 height 12
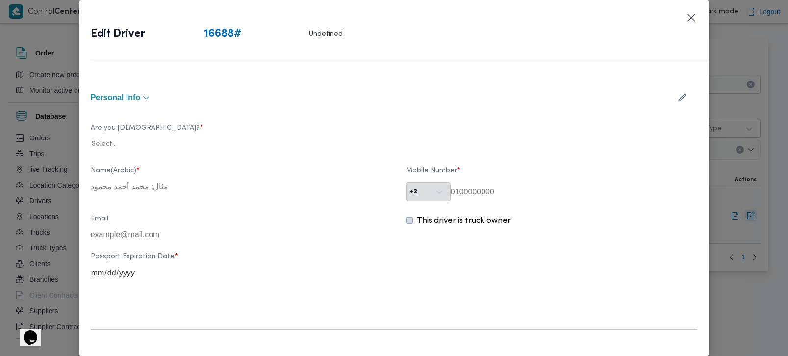
type input "سعيد ثروت محمود رضوان"
type input "01021876553"
type input "2025-05-31"
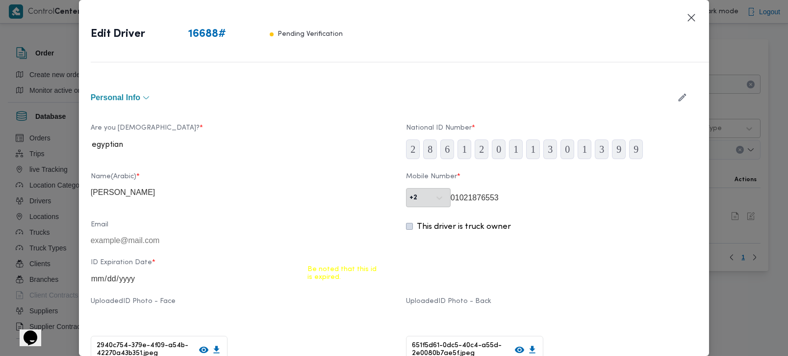
click at [694, 25] on header "Edit Driver 16688 # Pending Verification" at bounding box center [406, 37] width 631 height 51
click at [691, 21] on button "Closes this modal window" at bounding box center [692, 17] width 12 height 12
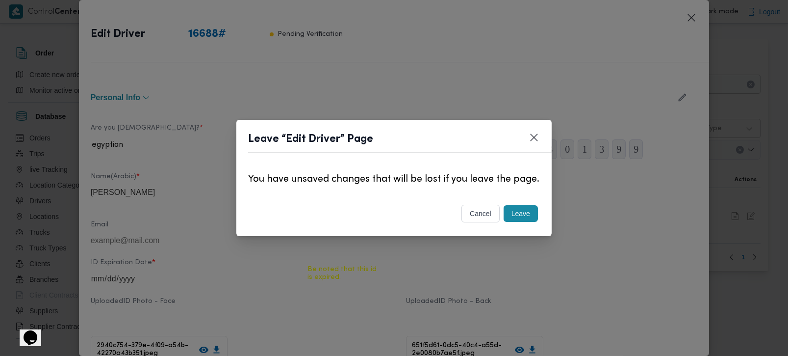
click at [515, 217] on button "Leave" at bounding box center [521, 213] width 34 height 17
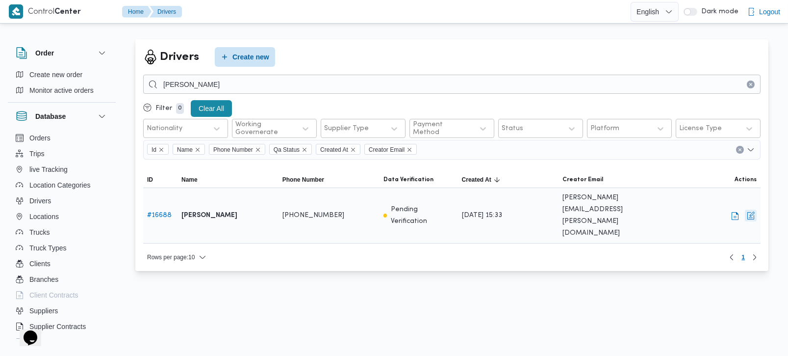
click at [749, 209] on button "button" at bounding box center [751, 215] width 12 height 12
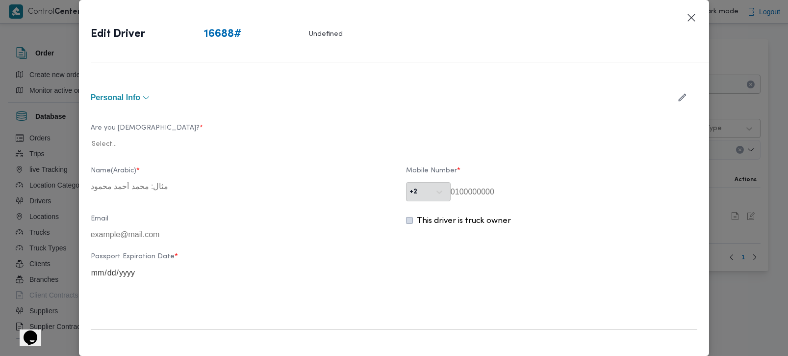
type input "سعيد ثروت محمود رضوان"
type input "01021876553"
type input "2025-05-31"
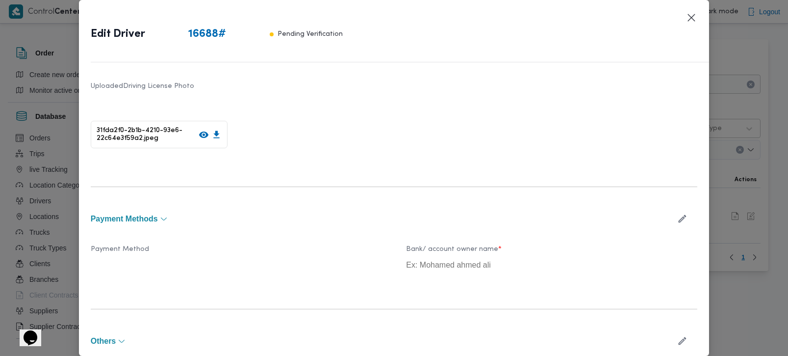
scroll to position [462, 0]
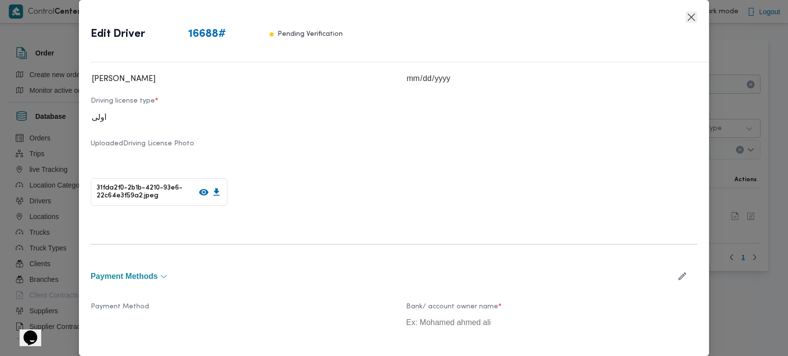
click at [686, 21] on button "Closes this modal window" at bounding box center [692, 17] width 12 height 12
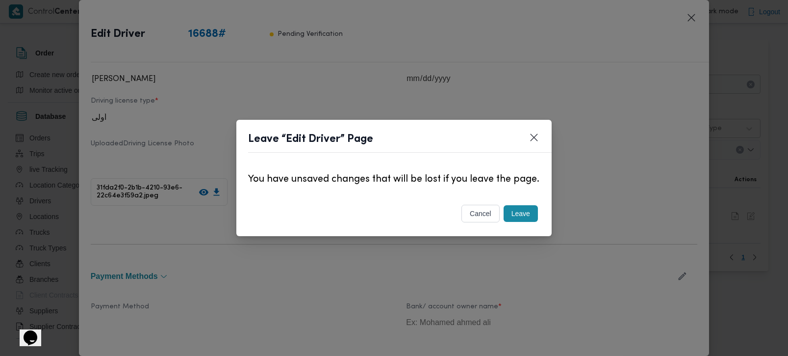
click at [522, 215] on button "Leave" at bounding box center [521, 213] width 34 height 17
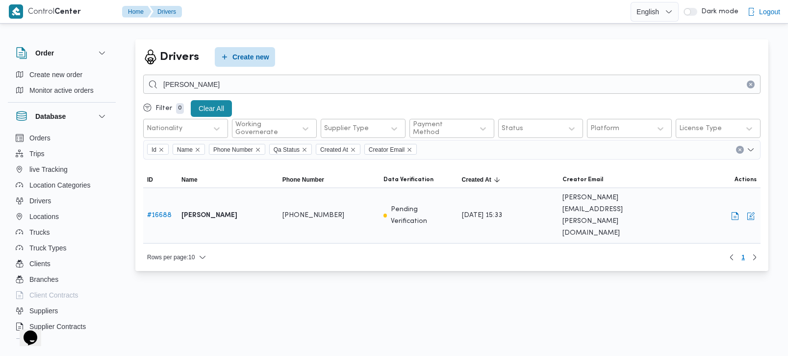
click at [755, 209] on span "Edit" at bounding box center [751, 215] width 12 height 12
click at [754, 209] on span "Edit" at bounding box center [751, 215] width 12 height 12
click at [750, 209] on button "button" at bounding box center [751, 215] width 12 height 12
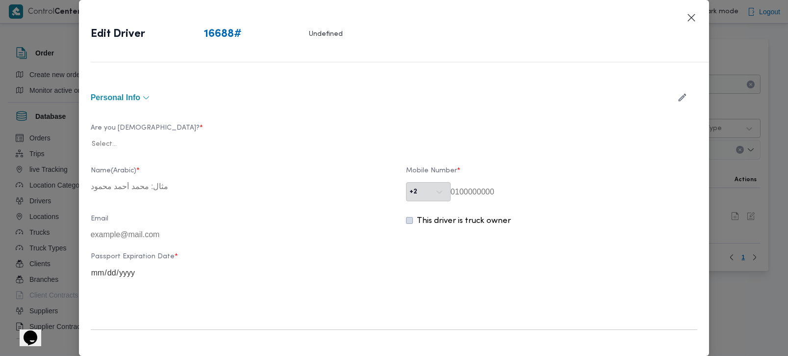
type input "سعيد ثروت محمود رضوان"
type input "01021876553"
type input "2025-05-31"
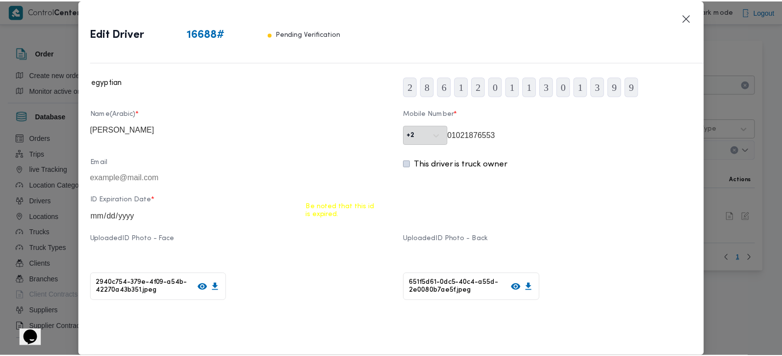
scroll to position [57, 0]
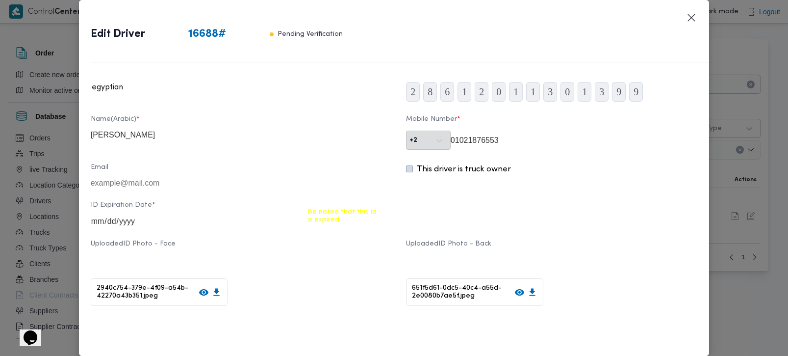
click at [697, 26] on header "Edit Driver 16688 # Pending Verification" at bounding box center [406, 37] width 631 height 51
click at [693, 19] on button "Closes this modal window" at bounding box center [692, 17] width 12 height 12
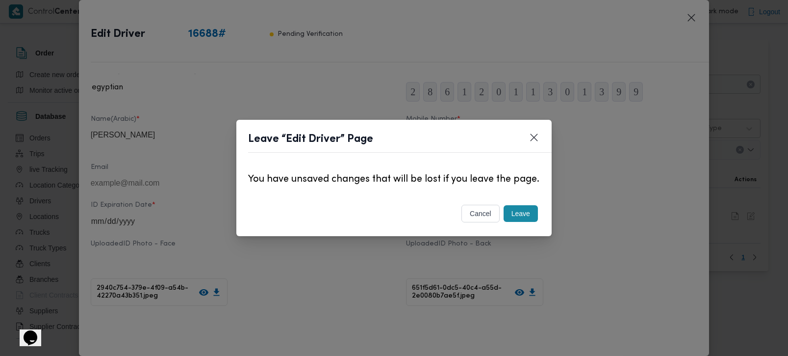
click at [525, 215] on button "Leave" at bounding box center [521, 213] width 34 height 17
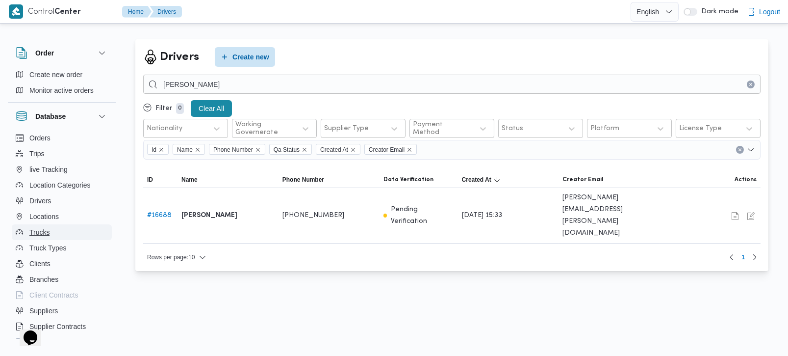
click at [34, 228] on span "Trucks" at bounding box center [39, 232] width 20 height 12
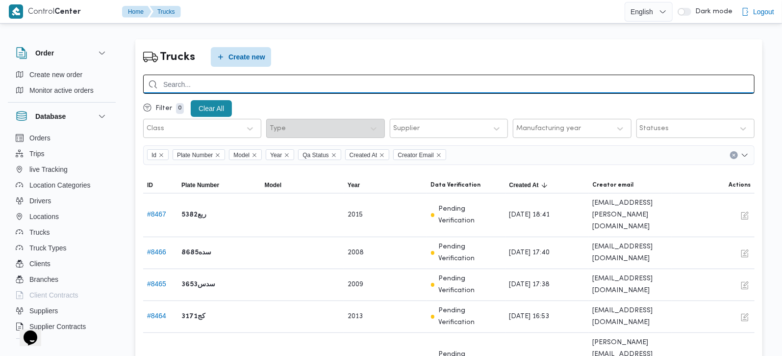
click at [215, 83] on input "search" at bounding box center [449, 84] width 612 height 19
paste input "8418"
type input "8418"
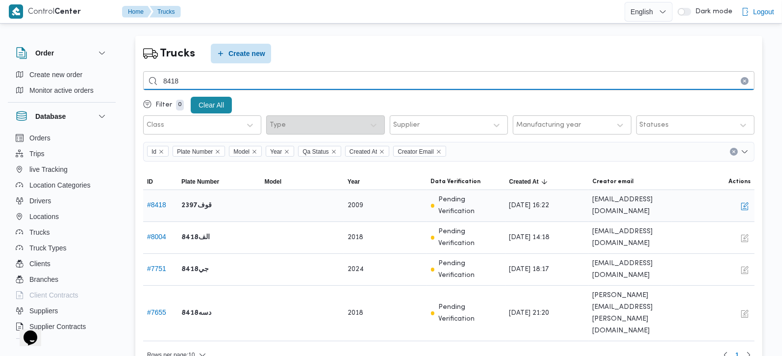
scroll to position [4, 0]
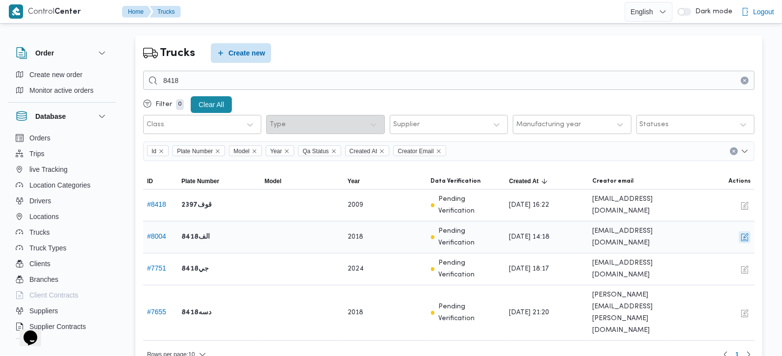
click at [748, 237] on button "button" at bounding box center [745, 237] width 12 height 12
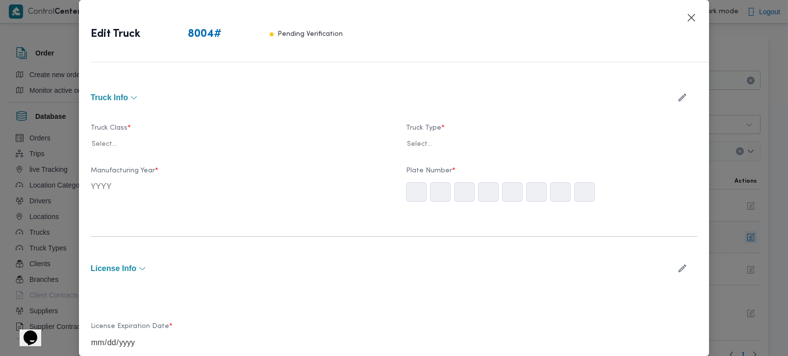
type input "2018"
type input "2028-07-07"
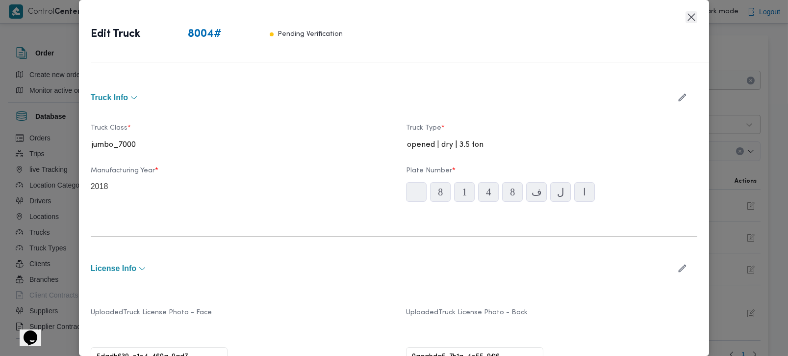
click at [694, 19] on button "Closes this modal window" at bounding box center [692, 17] width 12 height 12
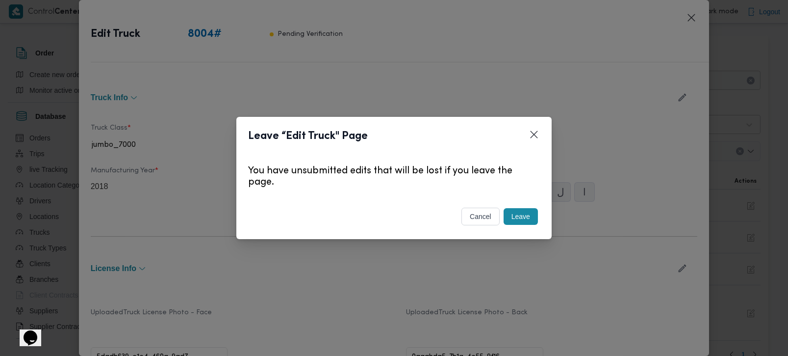
click at [537, 212] on button "Leave" at bounding box center [521, 216] width 34 height 17
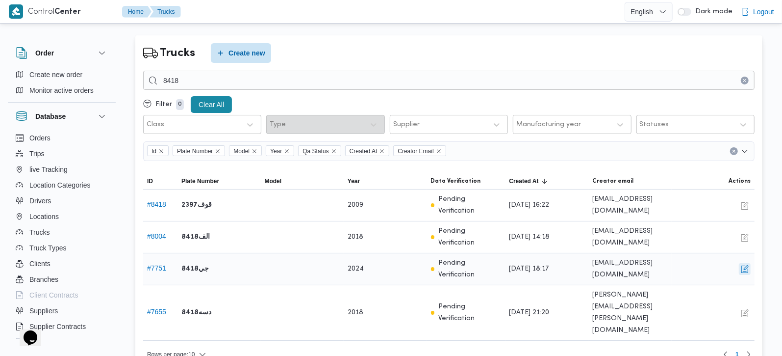
click at [741, 266] on button "button" at bounding box center [745, 269] width 12 height 12
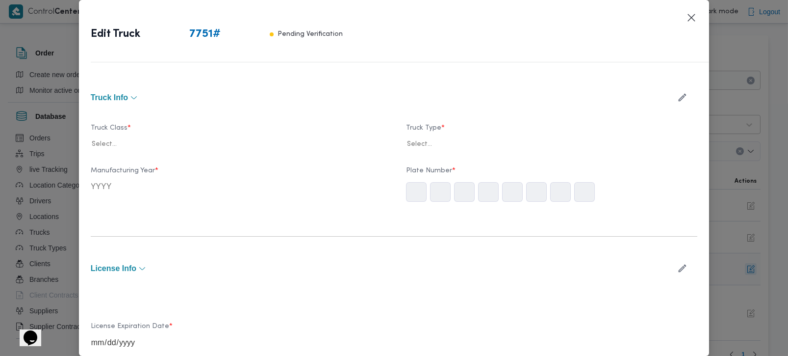
type input "2024"
type input "2025-05-05"
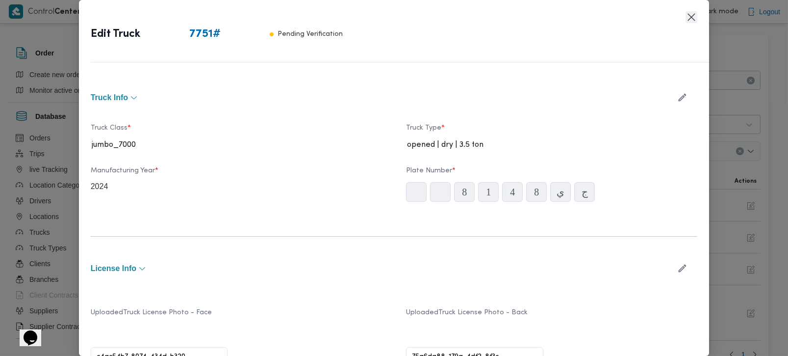
click at [693, 17] on button "Closes this modal window" at bounding box center [692, 17] width 12 height 12
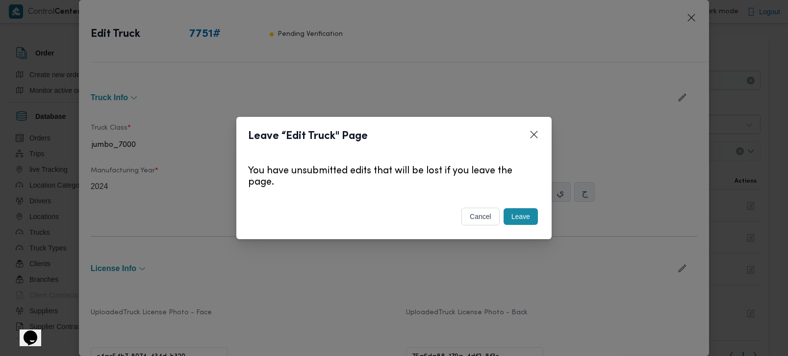
click at [529, 208] on button "Leave" at bounding box center [521, 216] width 34 height 17
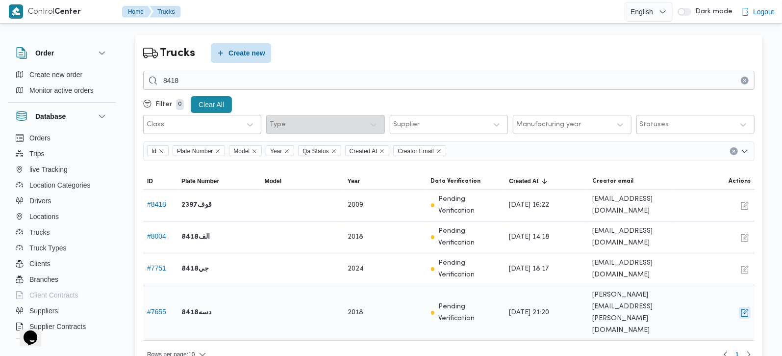
click at [747, 307] on button "button" at bounding box center [745, 313] width 12 height 12
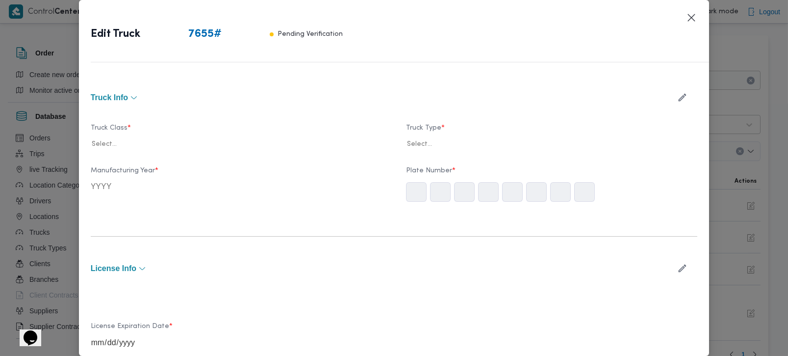
type input "2018"
type input "2025-01-01"
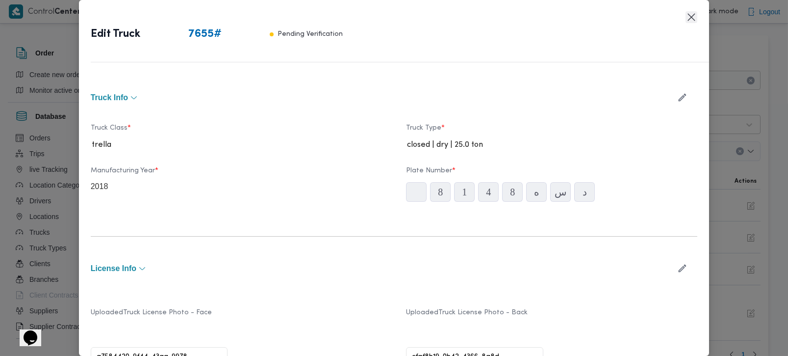
click at [695, 18] on button "Closes this modal window" at bounding box center [692, 17] width 12 height 12
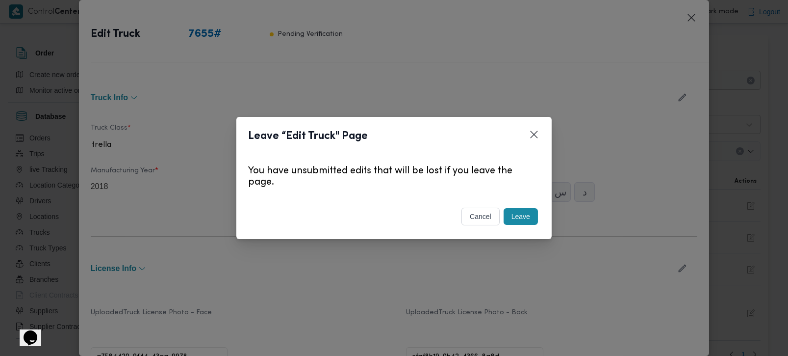
click at [536, 210] on button "Leave" at bounding box center [521, 216] width 34 height 17
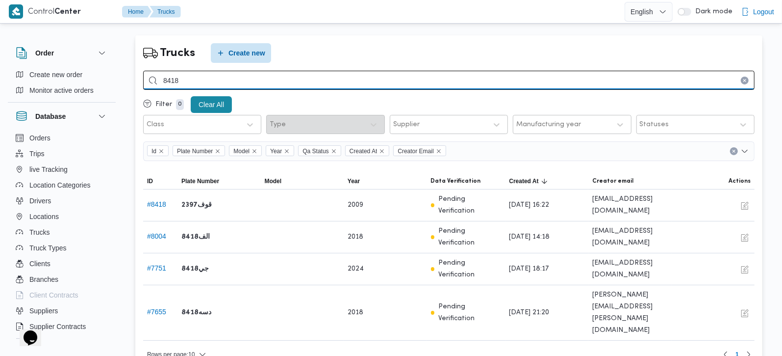
click at [256, 83] on input "8418" at bounding box center [449, 80] width 612 height 19
paste input "7512"
type input "7512"
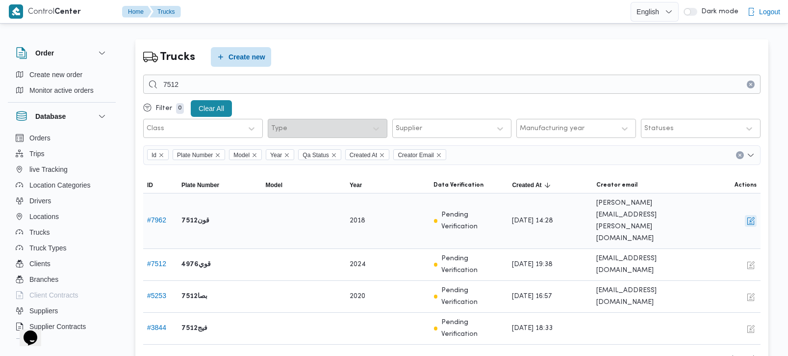
click at [750, 215] on button "button" at bounding box center [751, 221] width 12 height 12
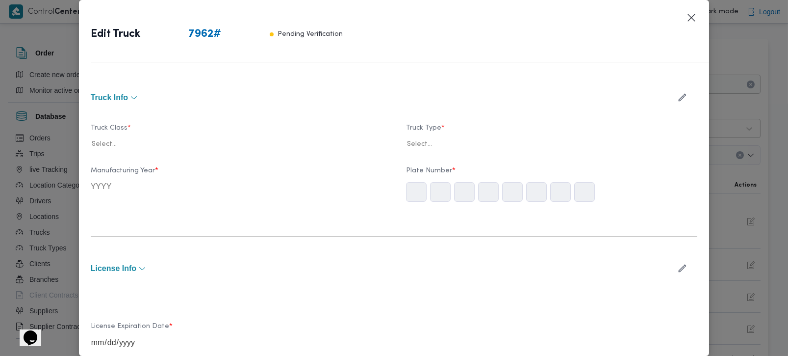
type input "2018"
type input "2026-07-07"
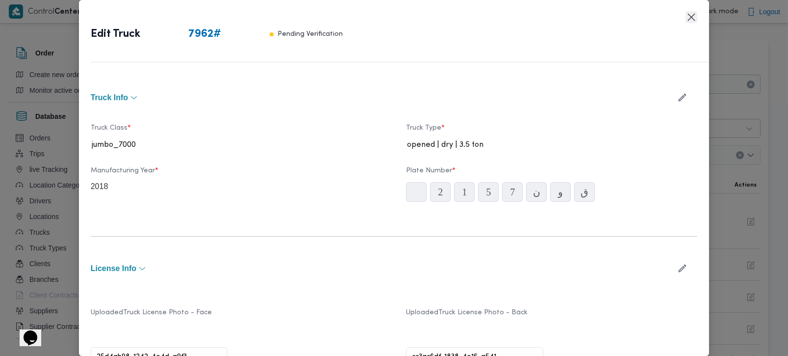
click at [695, 17] on button "Closes this modal window" at bounding box center [692, 17] width 12 height 12
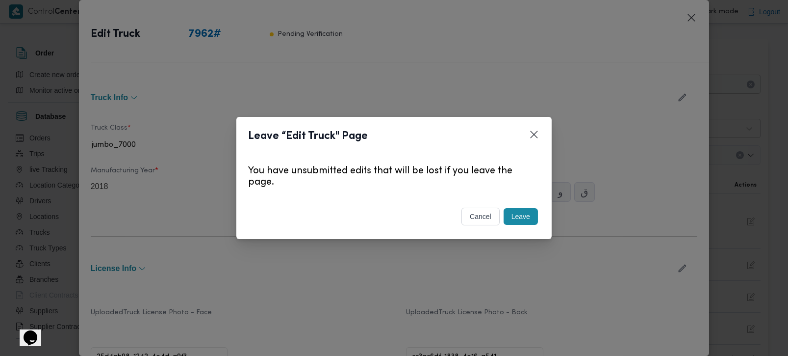
click at [527, 218] on button "Leave" at bounding box center [521, 216] width 34 height 17
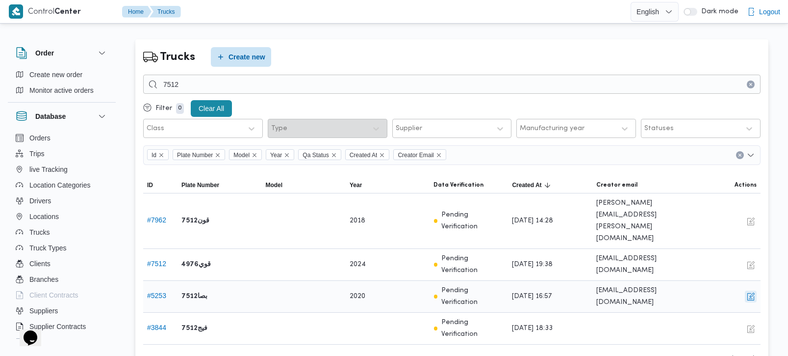
click at [750, 290] on button "button" at bounding box center [751, 296] width 12 height 12
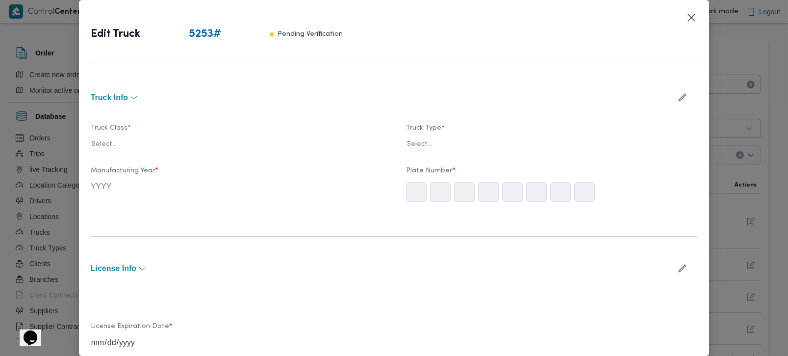
type input "2020"
type input "2024-11-22"
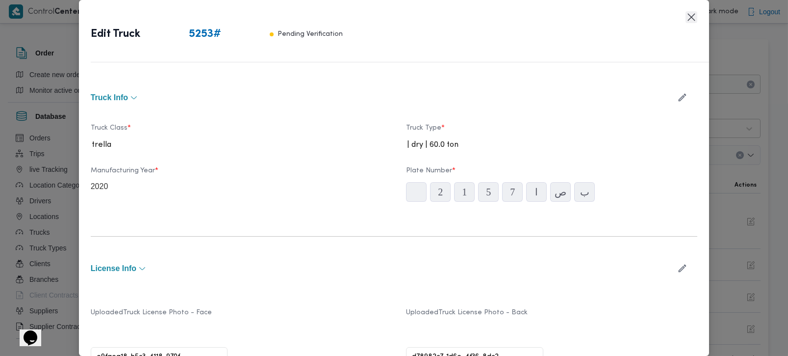
click at [694, 15] on button "Closes this modal window" at bounding box center [692, 17] width 12 height 12
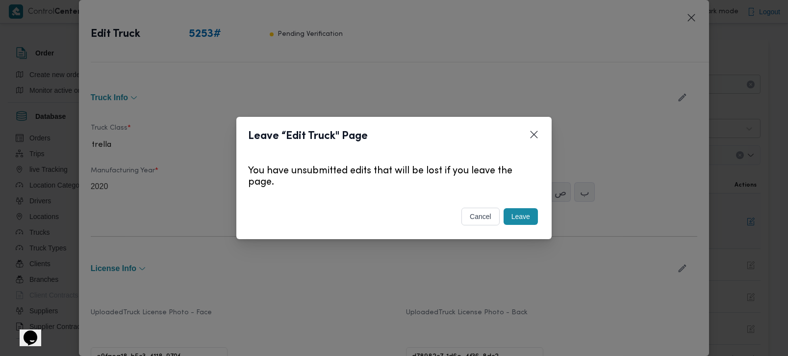
click at [528, 216] on button "Leave" at bounding box center [521, 216] width 34 height 17
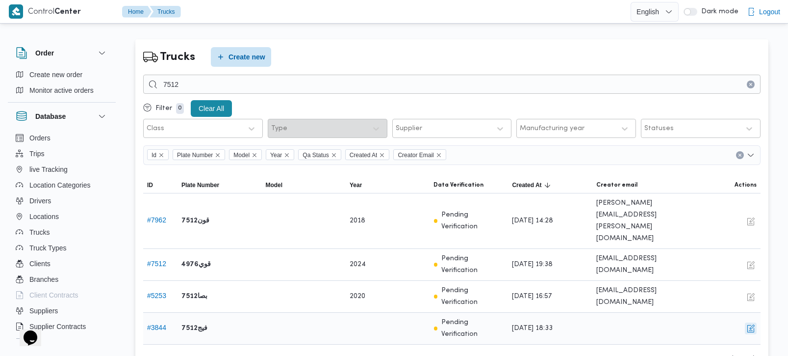
click at [748, 322] on button "button" at bounding box center [751, 328] width 12 height 12
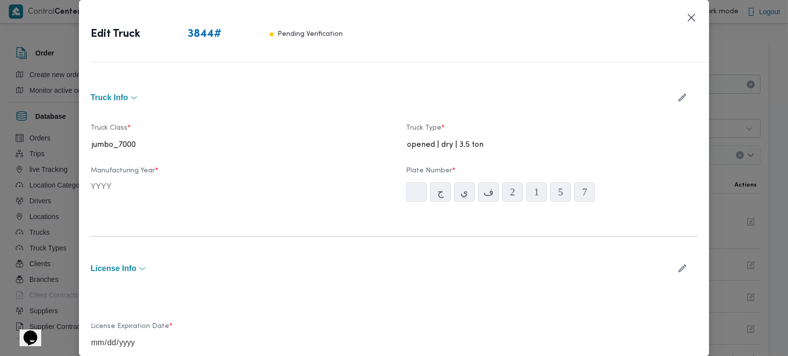
click at [694, 10] on div "Edit Truck 3844 # Pending Verification" at bounding box center [394, 37] width 631 height 74
click at [692, 12] on button "Closes this modal window" at bounding box center [692, 17] width 12 height 12
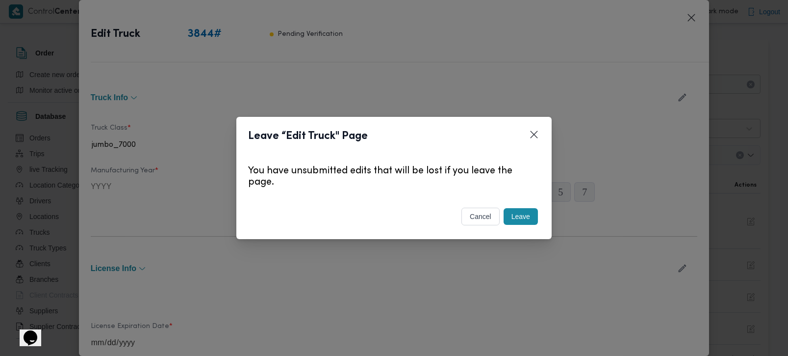
click at [527, 212] on button "Leave" at bounding box center [521, 216] width 34 height 17
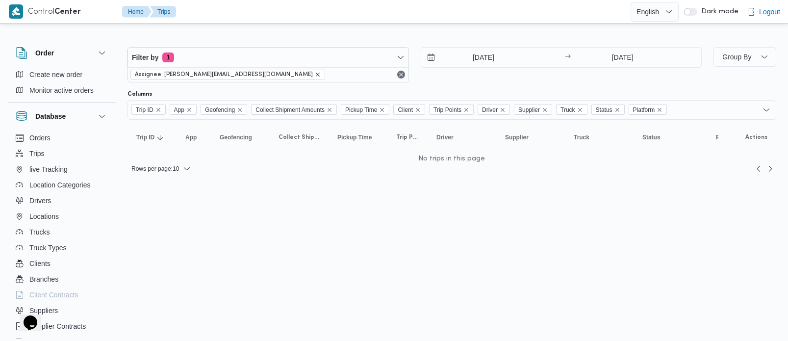
click at [315, 76] on icon "remove selected entity" at bounding box center [318, 75] width 6 height 6
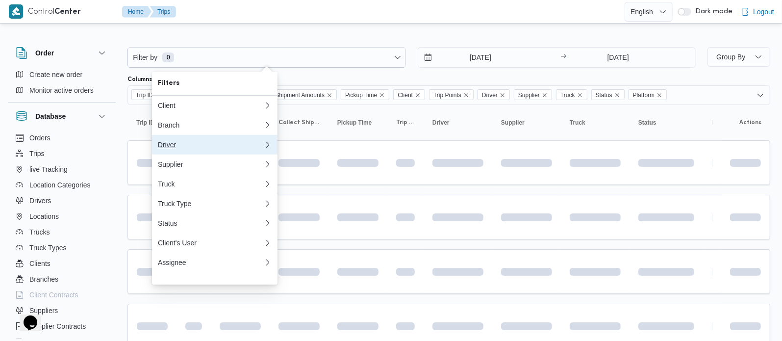
click at [170, 149] on div "Driver" at bounding box center [211, 145] width 106 height 8
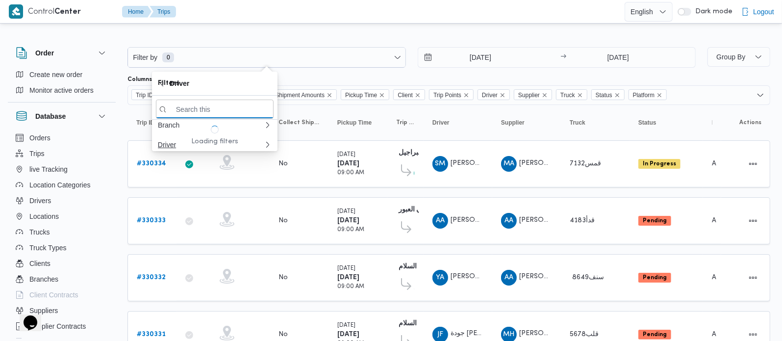
paste input "أجي 3691"
type input "أجي 3691"
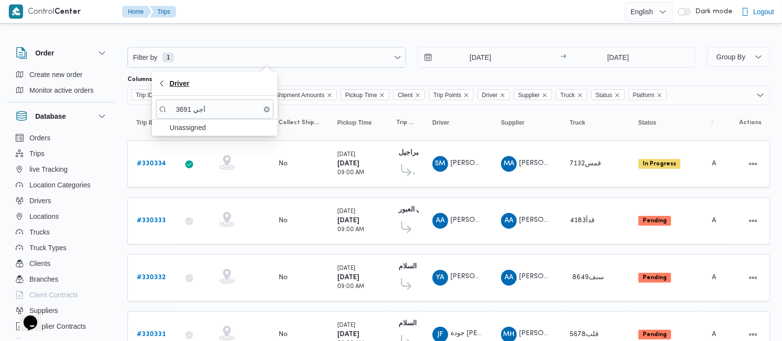
click at [162, 84] on icon "button" at bounding box center [162, 83] width 8 height 8
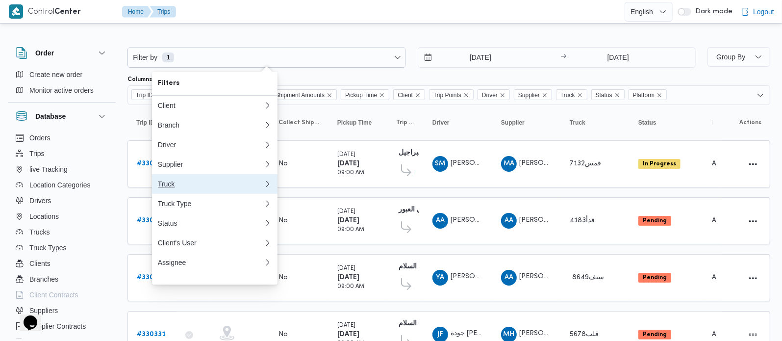
click at [172, 188] on div "Truck" at bounding box center [211, 184] width 106 height 8
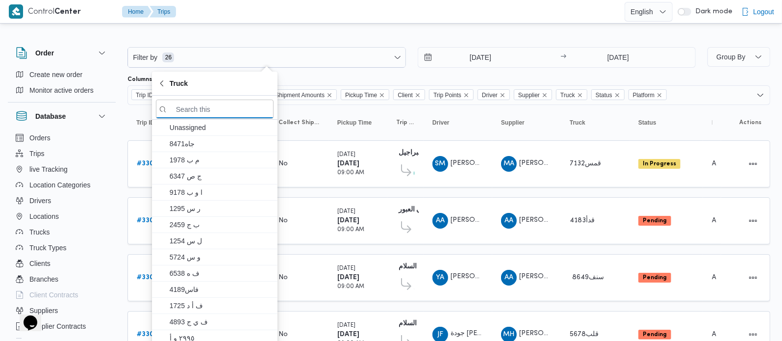
paste input "أجي 3691"
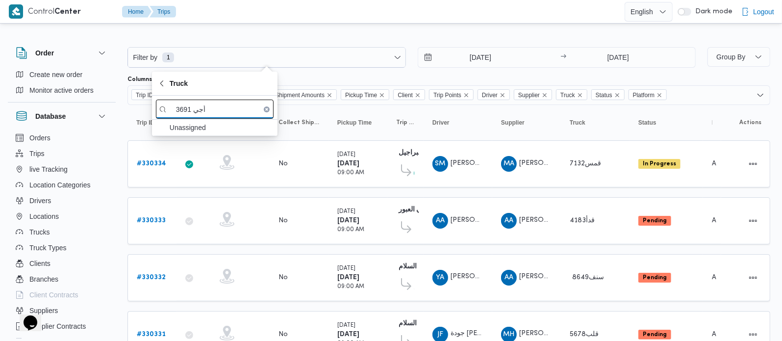
click at [202, 113] on input "أجي 3691" at bounding box center [215, 109] width 118 height 19
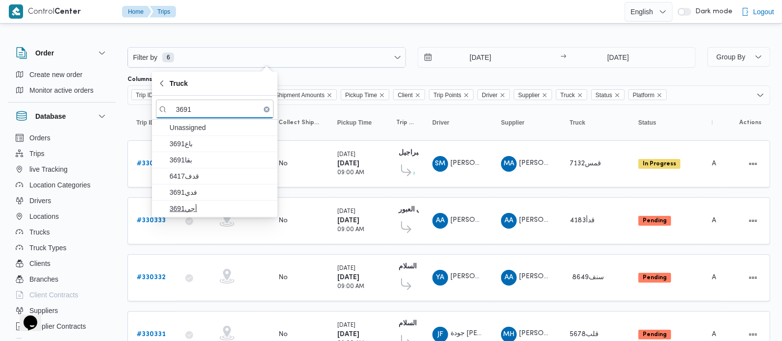
type input "3691"
click at [199, 202] on span "أجي3691" at bounding box center [215, 209] width 118 height 16
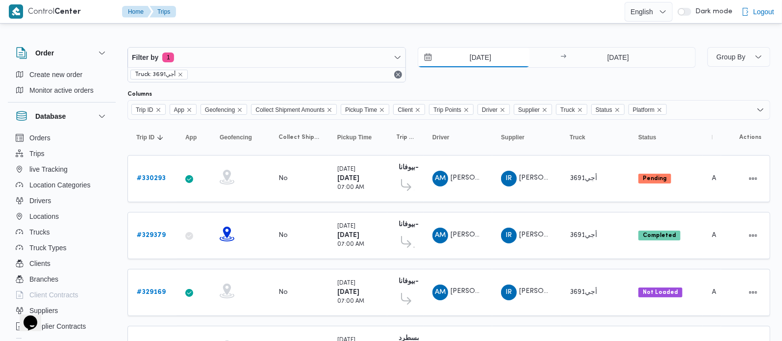
click at [488, 57] on input "3/8/2025" at bounding box center [473, 58] width 111 height 20
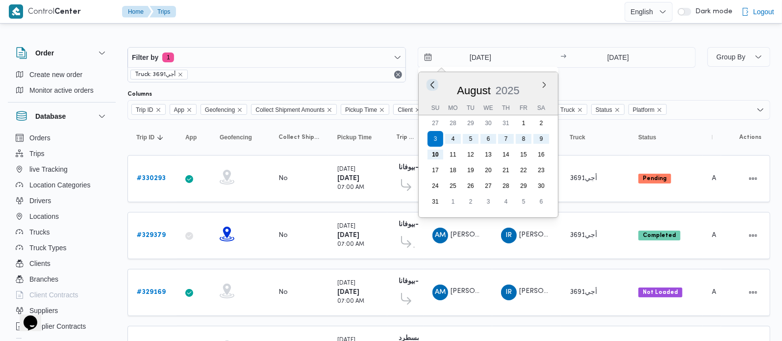
click at [434, 81] on button "Previous Month" at bounding box center [432, 84] width 9 height 9
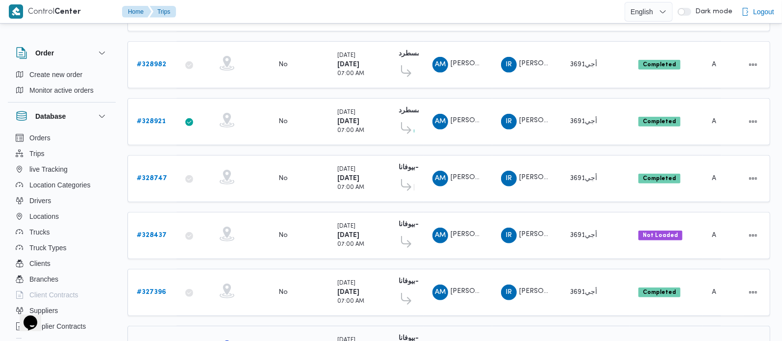
scroll to position [397, 0]
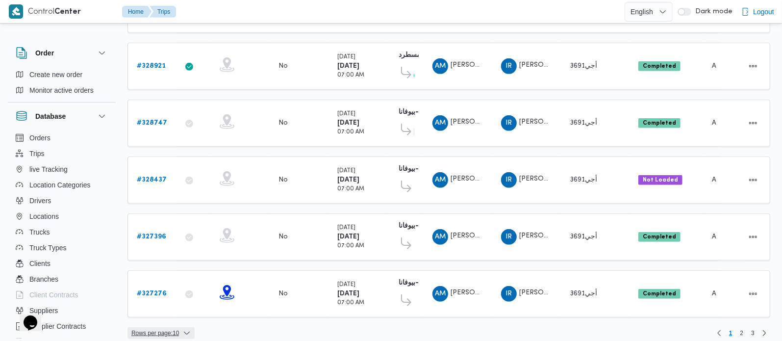
click at [159, 327] on span "Rows per page : 10" at bounding box center [155, 333] width 48 height 12
click at [182, 298] on span "20 rows" at bounding box center [173, 299] width 31 height 8
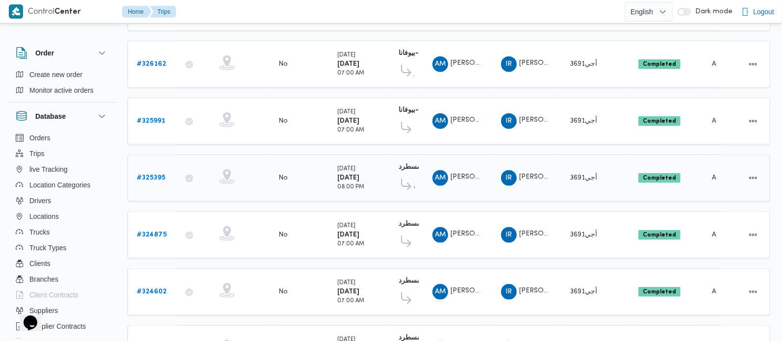
scroll to position [955, 0]
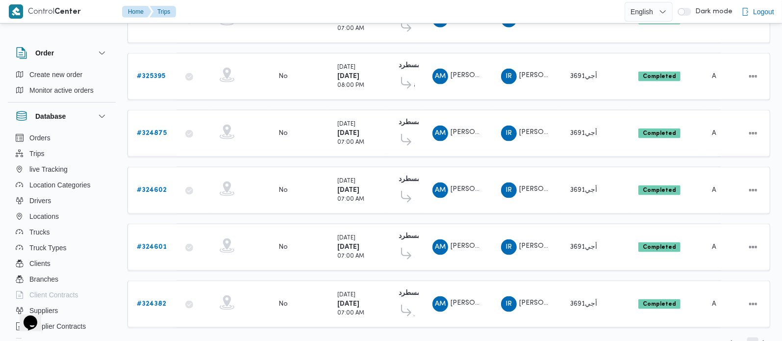
click at [749, 337] on span "2" at bounding box center [752, 343] width 11 height 12
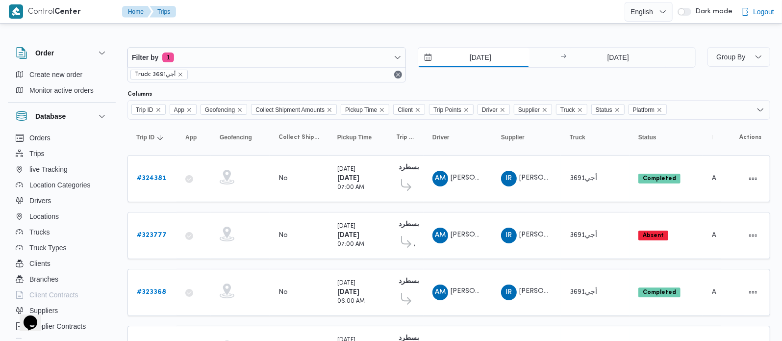
click at [480, 48] on input "3/7/2025" at bounding box center [473, 58] width 111 height 20
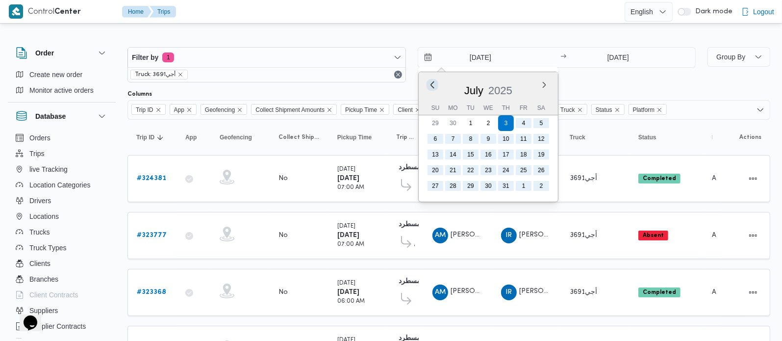
click at [436, 85] on button "Previous Month" at bounding box center [432, 84] width 9 height 9
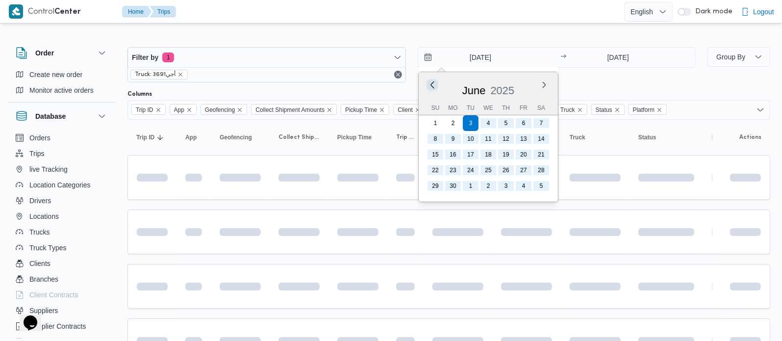
click at [436, 85] on button "Previous Month" at bounding box center [432, 84] width 9 height 9
type input "3/5/2025"
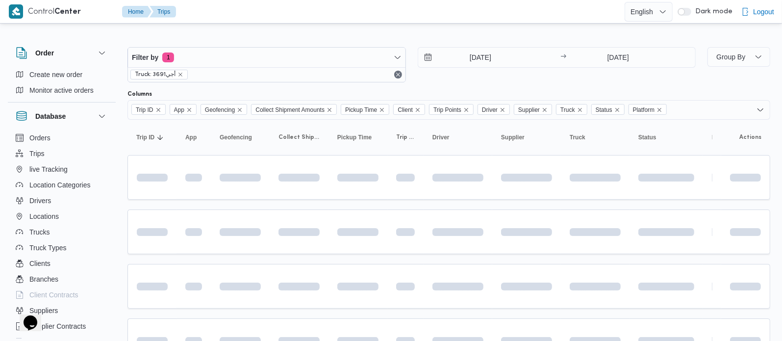
click at [443, 33] on div at bounding box center [449, 39] width 643 height 16
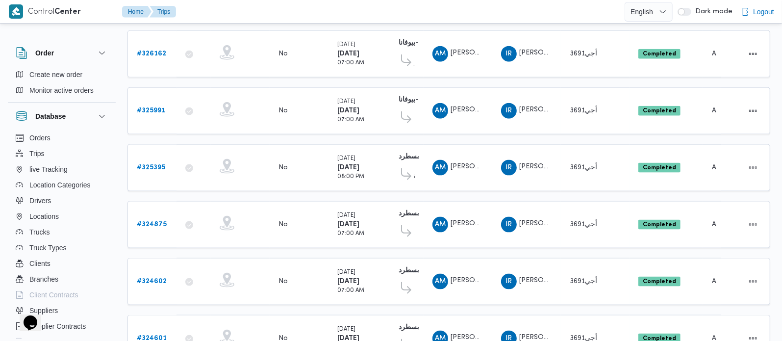
scroll to position [955, 0]
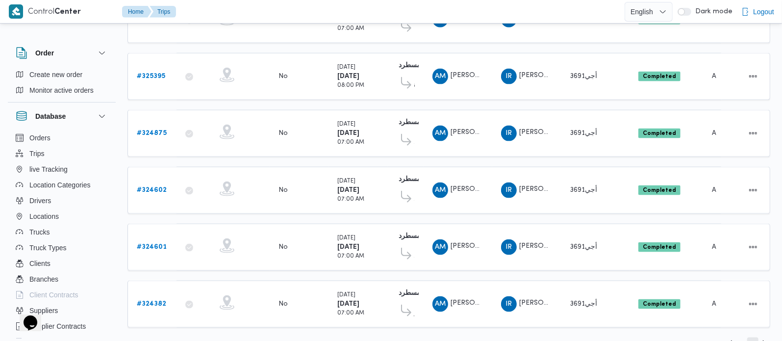
click at [751, 337] on span "2" at bounding box center [752, 343] width 3 height 12
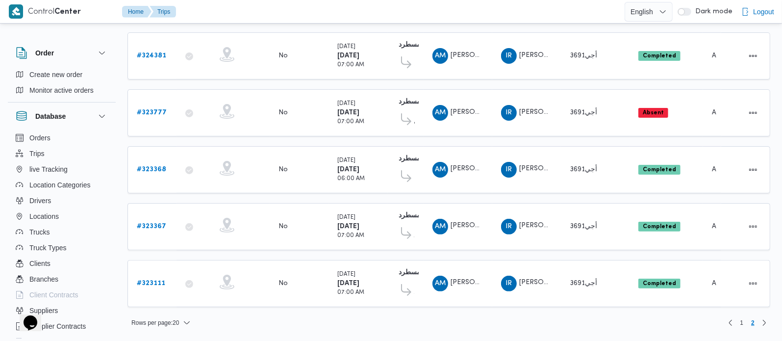
scroll to position [118, 0]
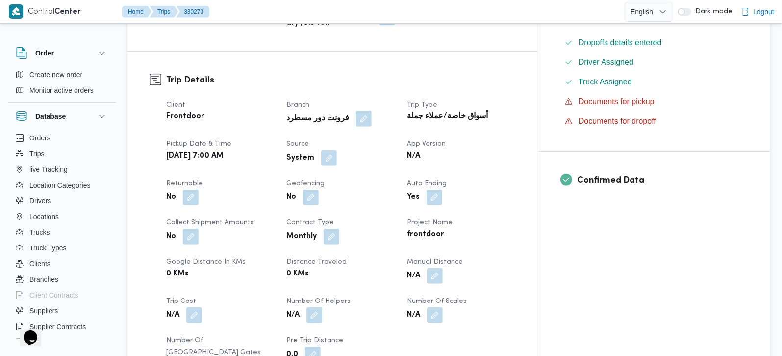
scroll to position [57, 0]
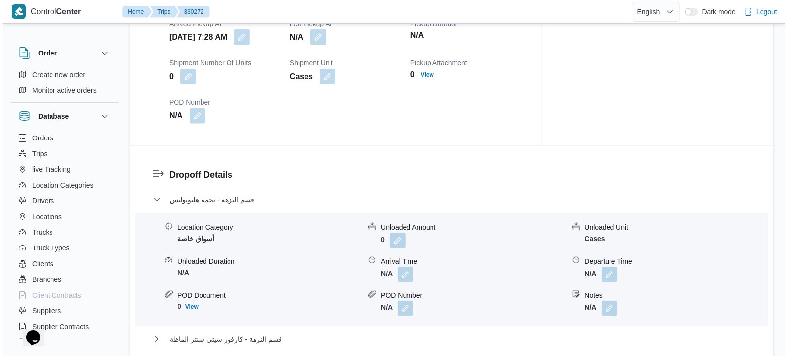
scroll to position [776, 0]
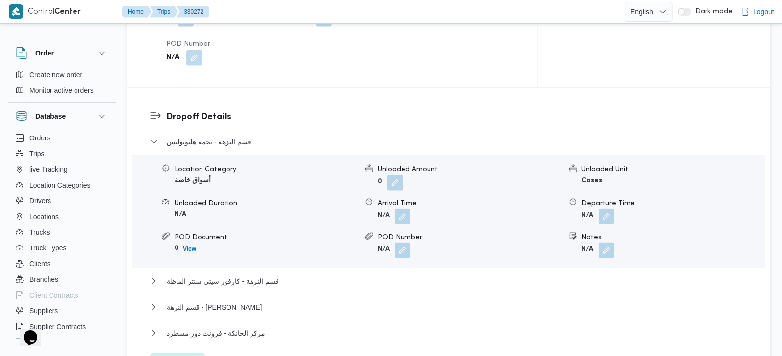
click at [175, 353] on span "Edit dropoffs" at bounding box center [177, 363] width 55 height 20
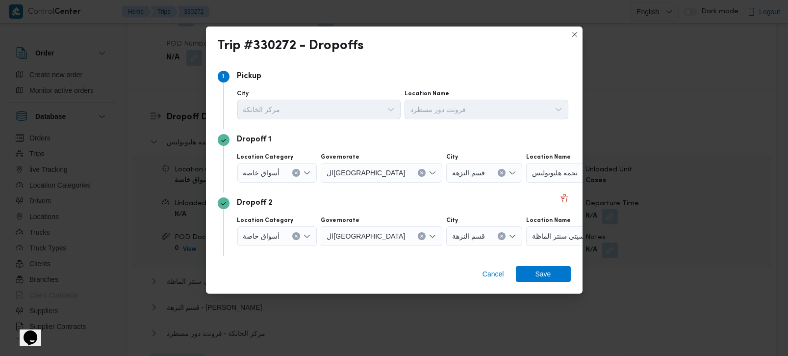
click at [420, 172] on icon "Clear input" at bounding box center [422, 173] width 4 height 4
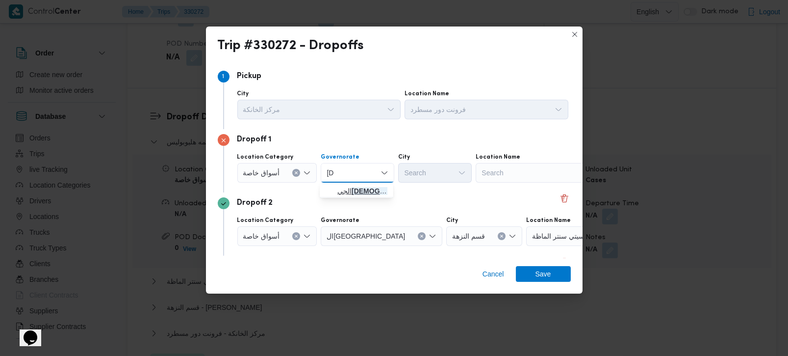
type input "[DEMOGRAPHIC_DATA]"
drag, startPoint x: 358, startPoint y: 185, endPoint x: 371, endPoint y: 183, distance: 13.4
click at [358, 186] on span "الجي زة" at bounding box center [362, 191] width 50 height 12
click at [505, 171] on div "Search" at bounding box center [537, 173] width 123 height 20
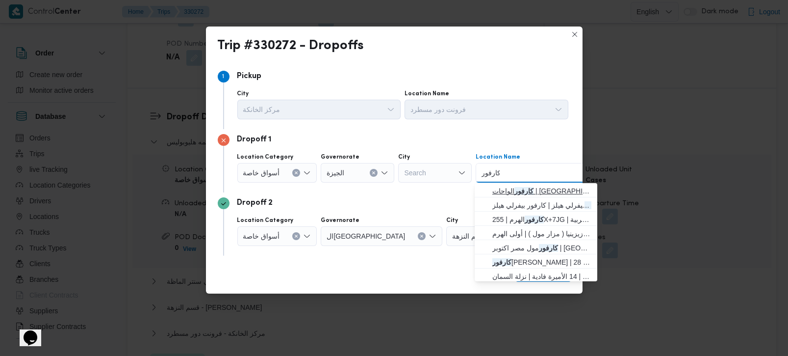
type input "كارفور"
click at [555, 192] on span "كارفور الواحات | [GEOGRAPHIC_DATA] | قسم أول [DATE]" at bounding box center [541, 191] width 99 height 12
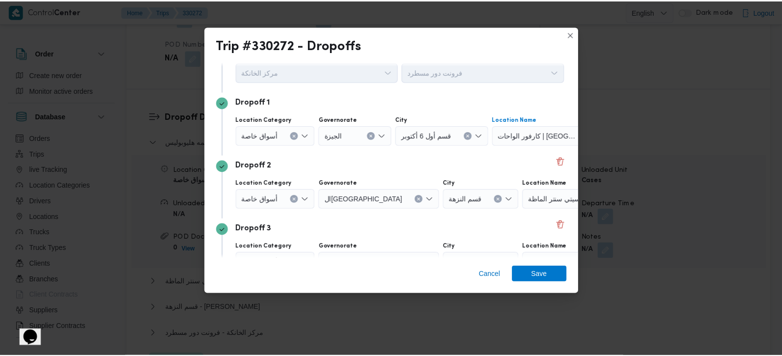
scroll to position [57, 0]
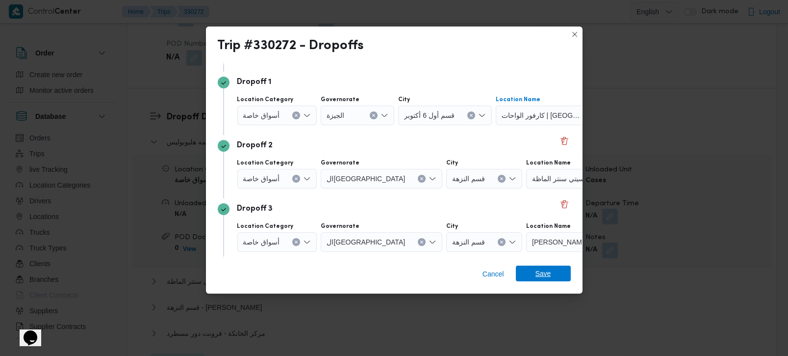
click at [537, 278] on span "Save" at bounding box center [544, 273] width 16 height 16
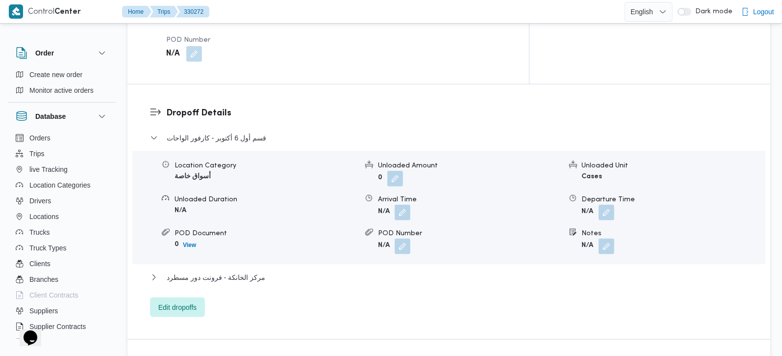
scroll to position [661, 0]
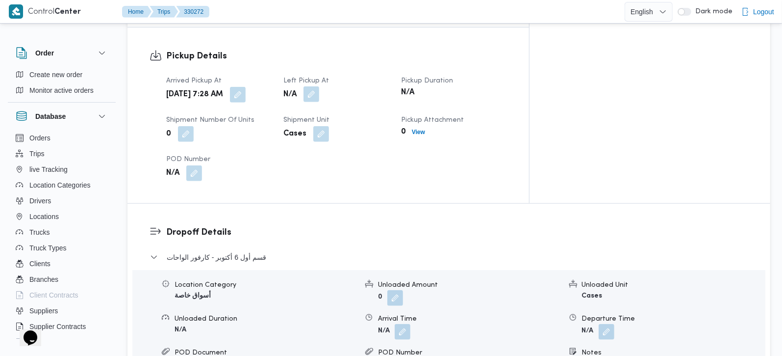
click at [319, 86] on button "button" at bounding box center [312, 94] width 16 height 16
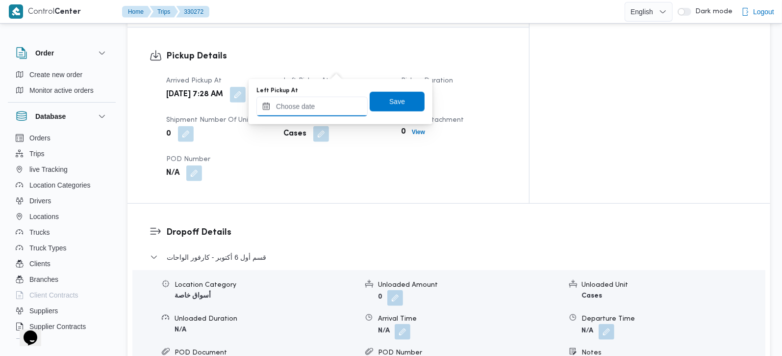
click at [315, 99] on input "Left Pickup At" at bounding box center [312, 107] width 111 height 20
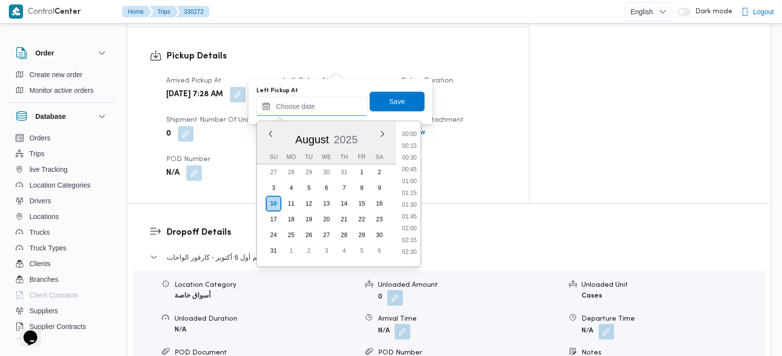
scroll to position [393, 0]
click at [410, 145] on li "08:30" at bounding box center [409, 141] width 23 height 10
type input "[DATE] 08:30"
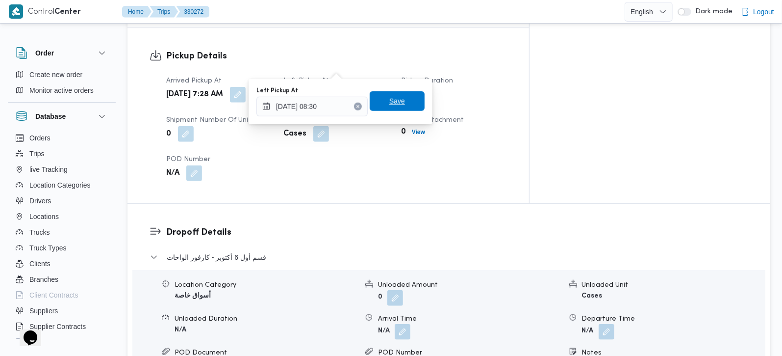
click at [389, 92] on span "Save" at bounding box center [397, 101] width 55 height 20
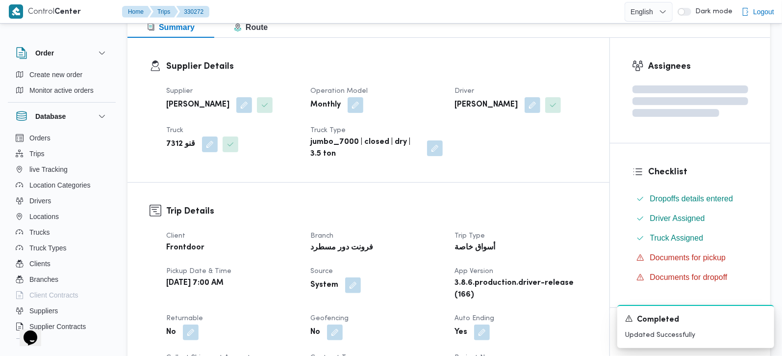
scroll to position [0, 0]
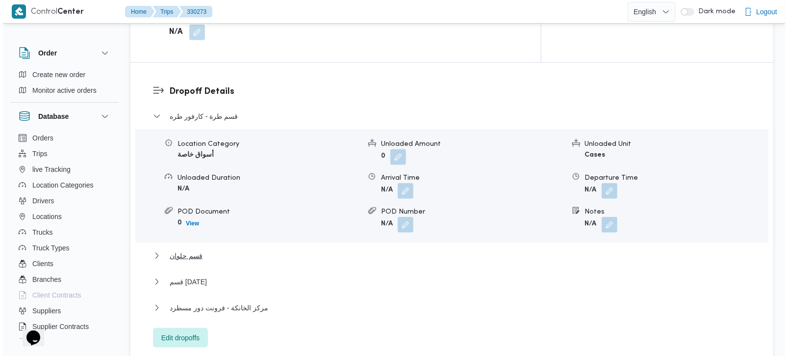
scroll to position [808, 0]
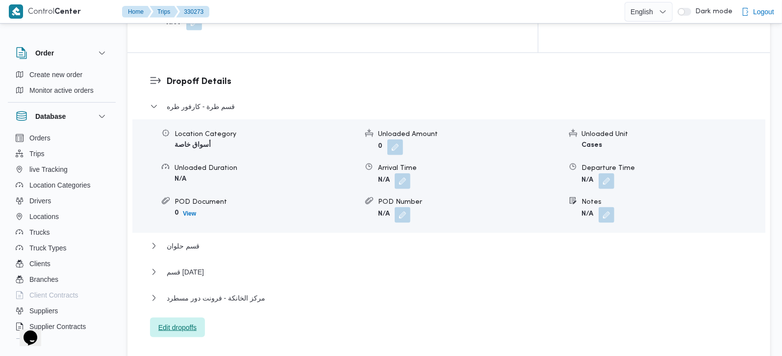
click at [182, 317] on span "Edit dropoffs" at bounding box center [177, 327] width 55 height 20
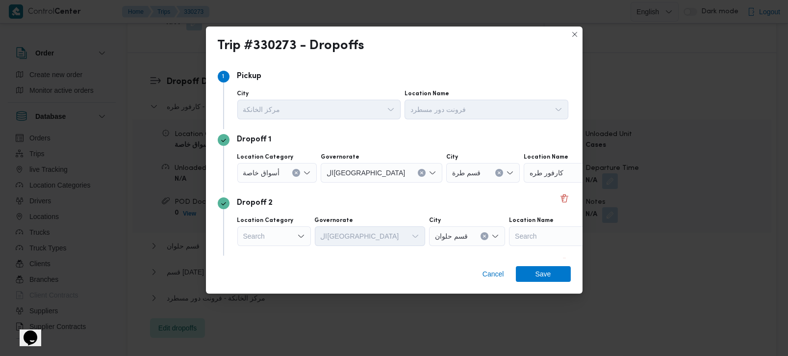
click at [295, 173] on icon "Clear input" at bounding box center [296, 173] width 2 height 2
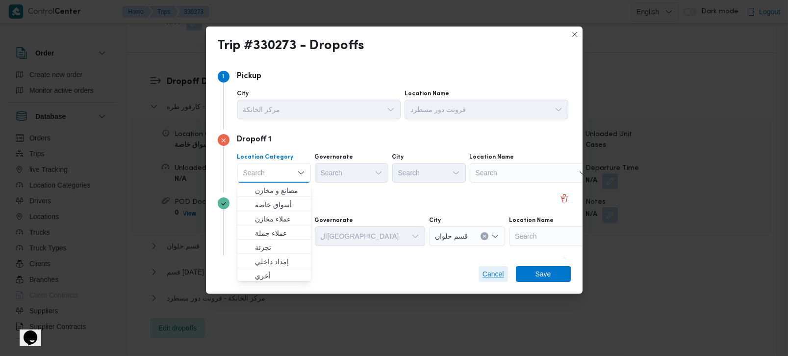
click at [496, 270] on span "Cancel" at bounding box center [494, 274] width 22 height 12
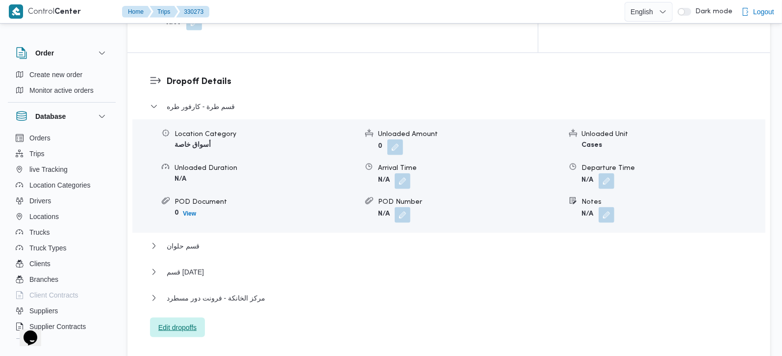
click at [172, 321] on span "Edit dropoffs" at bounding box center [177, 327] width 38 height 12
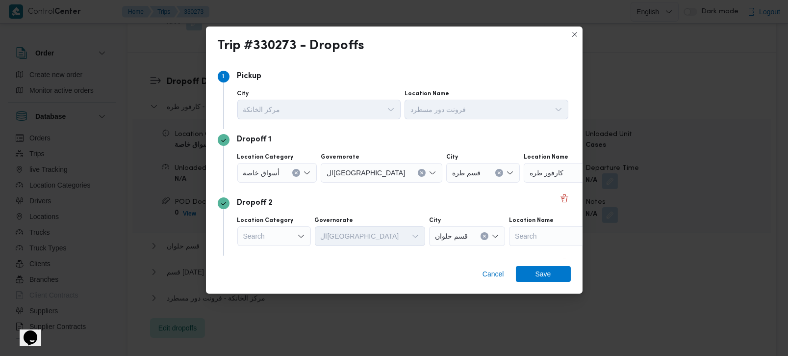
click at [421, 173] on icon "Clear input" at bounding box center [422, 173] width 2 height 2
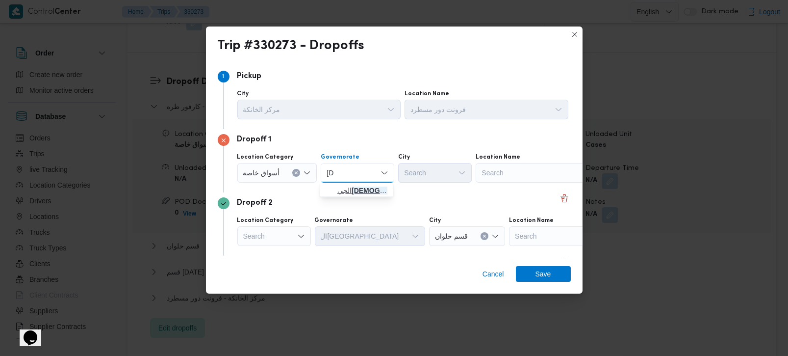
type input "زة"
click at [349, 195] on span "الجي زة" at bounding box center [362, 190] width 50 height 12
click at [489, 171] on div "Search" at bounding box center [537, 173] width 123 height 20
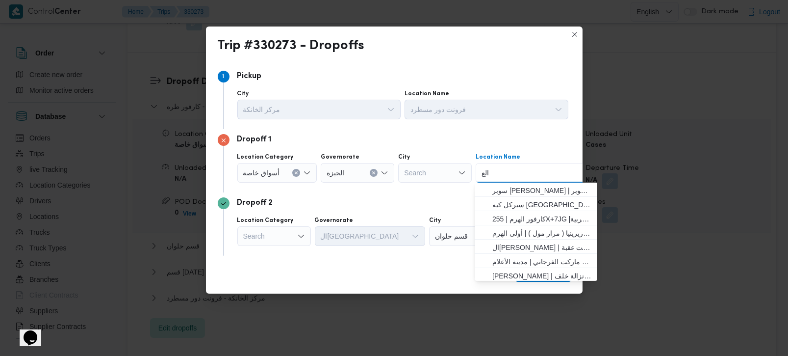
type input "الع"
click at [483, 172] on input "الع" at bounding box center [486, 173] width 9 height 12
click at [295, 174] on icon "Clear input" at bounding box center [296, 173] width 4 height 4
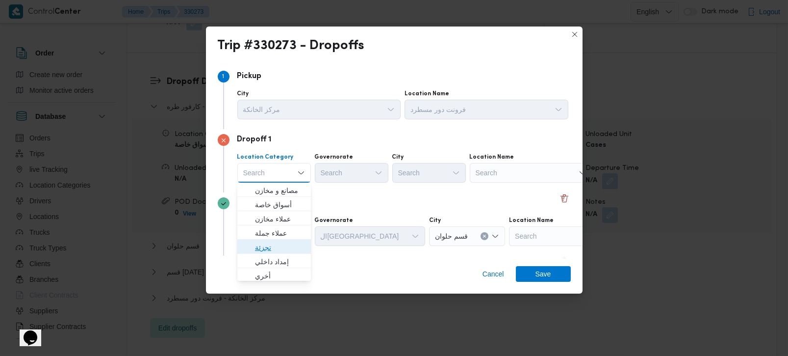
click at [287, 244] on span "تجزئة" at bounding box center [280, 247] width 50 height 12
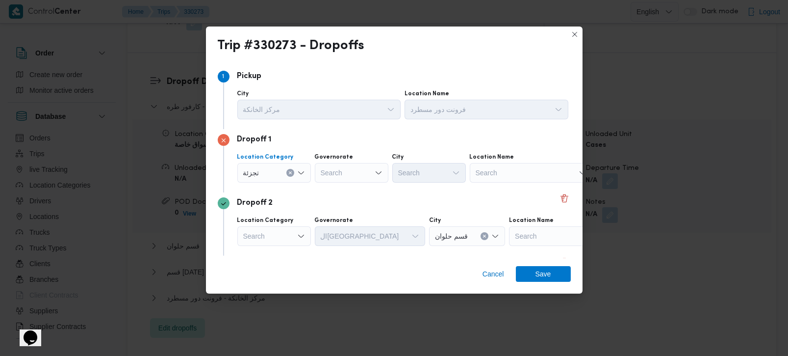
click at [288, 169] on button "Clear input" at bounding box center [290, 173] width 8 height 8
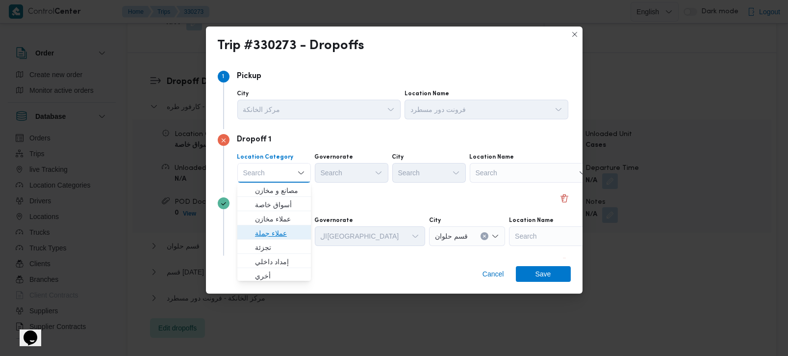
click at [259, 236] on span "عملاء جملة" at bounding box center [280, 233] width 50 height 12
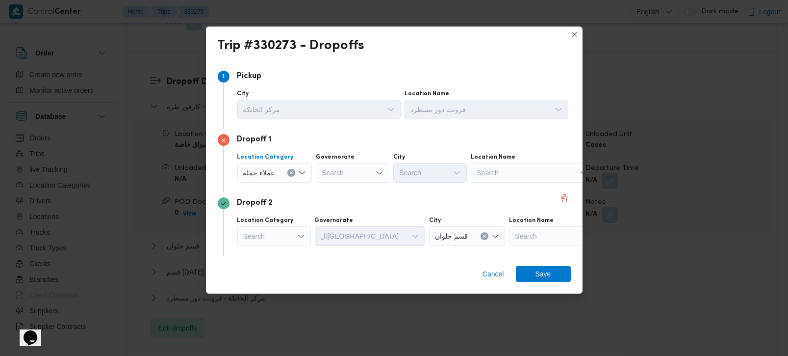
click at [341, 166] on div "Search" at bounding box center [353, 173] width 74 height 20
type input "زة"
click at [345, 188] on span "الجي زة" at bounding box center [358, 190] width 50 height 12
click at [427, 166] on div "Search" at bounding box center [430, 173] width 74 height 20
type input "رم"
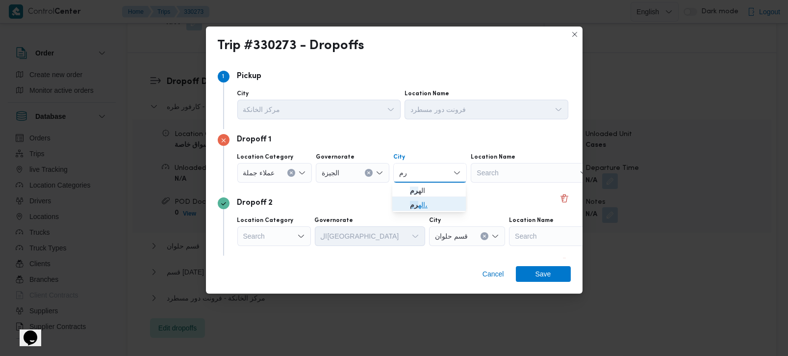
click at [421, 197] on span "اله رم ،" at bounding box center [429, 205] width 66 height 16
click at [444, 174] on icon "Clear input" at bounding box center [446, 173] width 4 height 4
type input "رم"
click at [434, 185] on span "اله رم" at bounding box center [435, 190] width 50 height 12
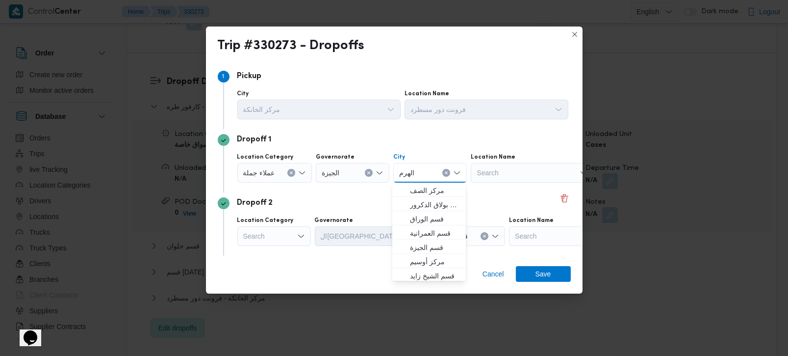
click at [376, 197] on div "Dropoff 2" at bounding box center [394, 203] width 353 height 12
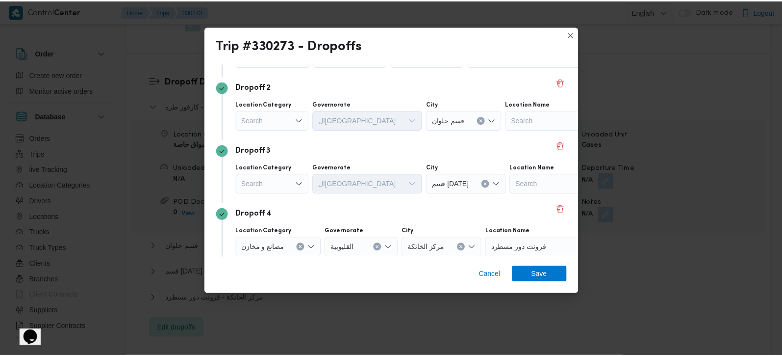
scroll to position [95, 0]
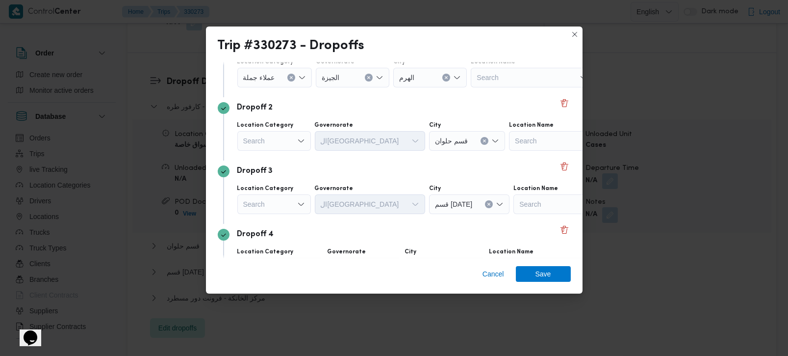
click at [288, 87] on div "Search" at bounding box center [274, 78] width 75 height 20
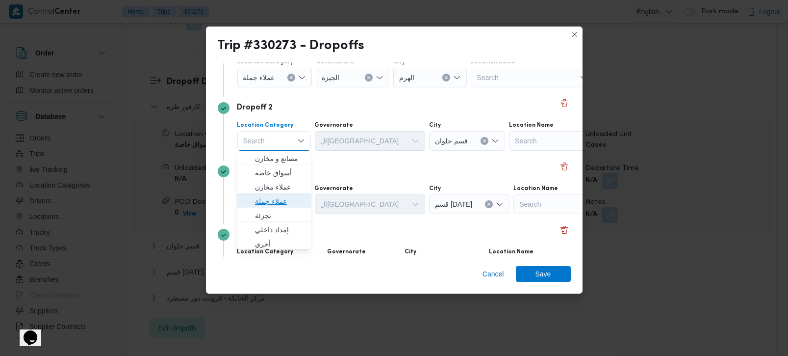
click at [272, 202] on span "عملاء جملة" at bounding box center [280, 201] width 50 height 12
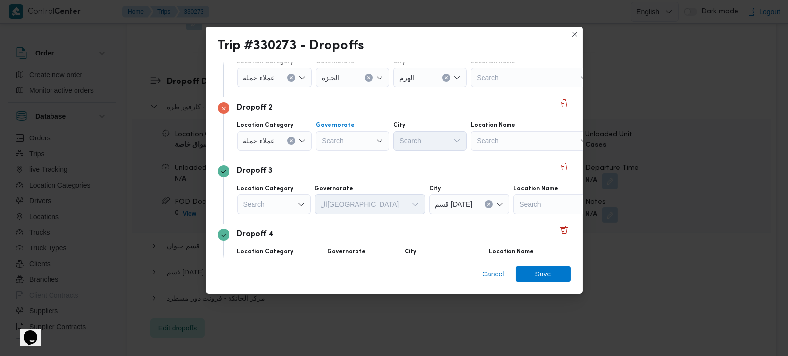
click at [337, 87] on div "Search" at bounding box center [353, 78] width 74 height 20
type input "زة"
click at [341, 153] on span "الجي زة" at bounding box center [358, 159] width 50 height 12
click at [414, 87] on div "Search" at bounding box center [430, 78] width 74 height 20
type input "فيص"
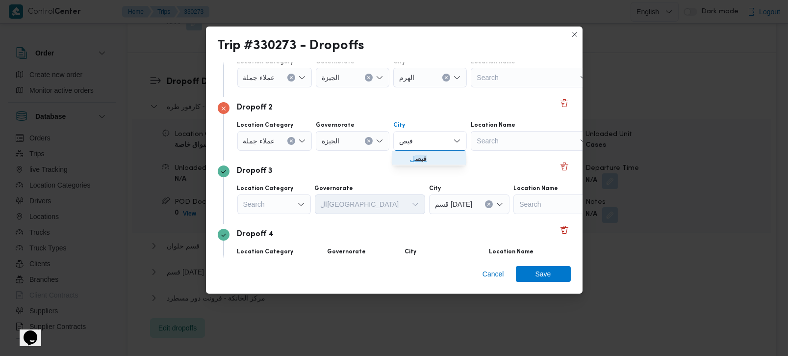
click at [419, 155] on mark "فيص" at bounding box center [420, 158] width 11 height 8
click at [528, 283] on div "Cancel Save" at bounding box center [394, 275] width 377 height 35
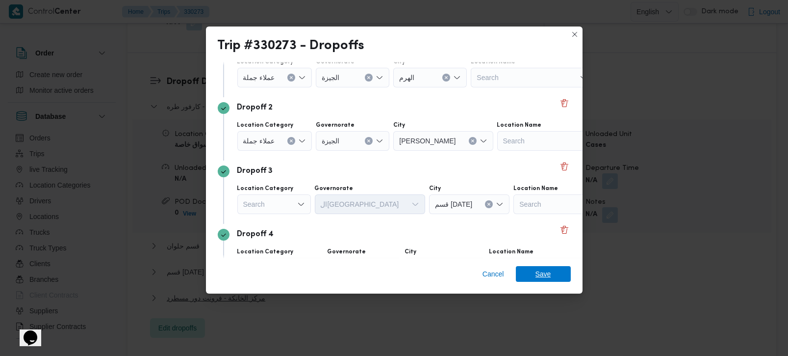
click at [531, 272] on span "Save" at bounding box center [543, 274] width 55 height 16
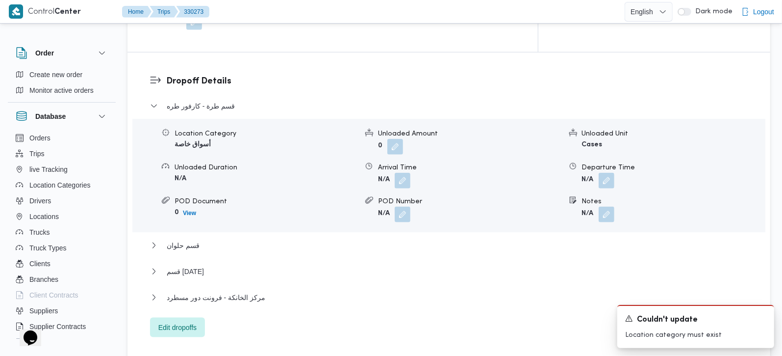
scroll to position [808, 0]
click at [604, 206] on button "button" at bounding box center [607, 214] width 16 height 16
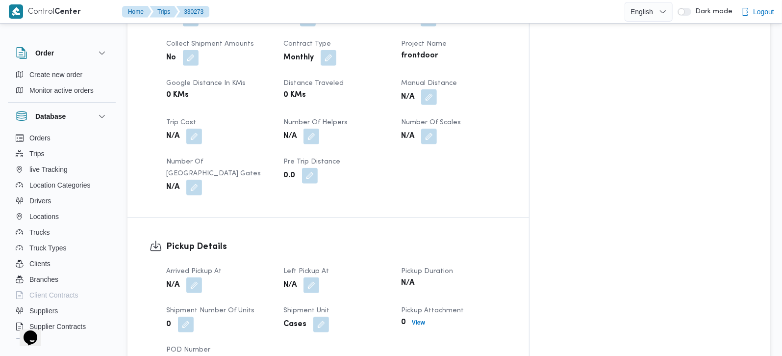
scroll to position [488, 0]
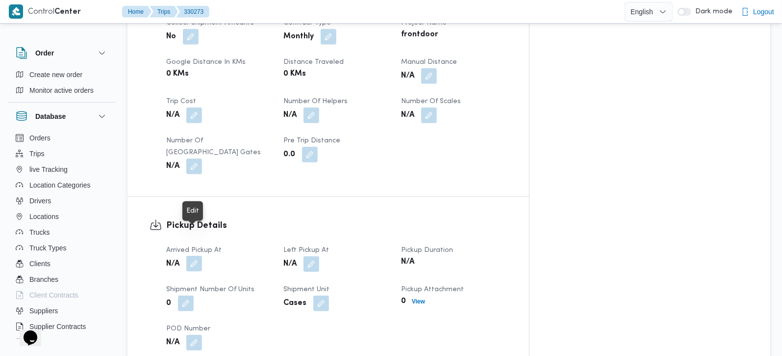
click at [194, 256] on button "button" at bounding box center [194, 264] width 16 height 16
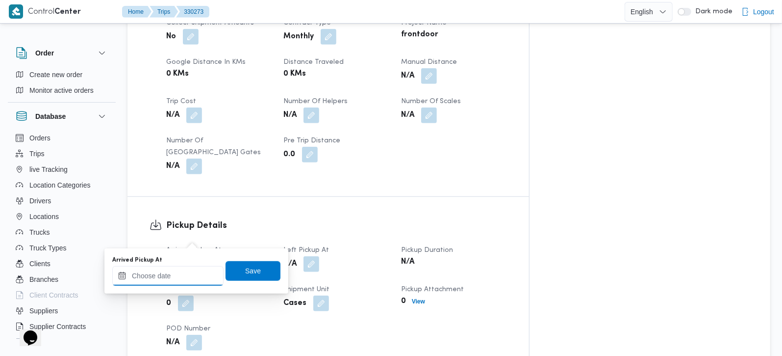
click at [176, 282] on input "Arrived Pickup At" at bounding box center [167, 276] width 111 height 20
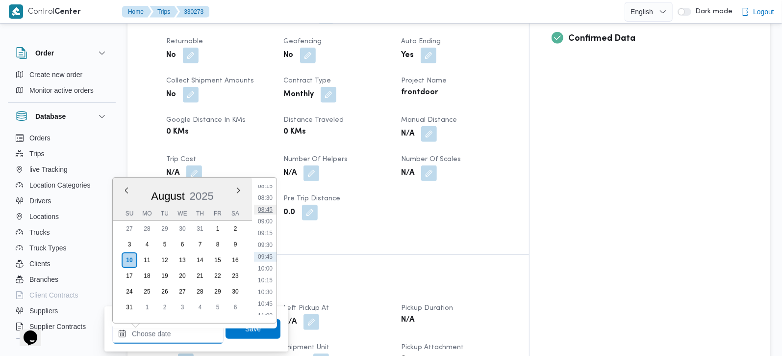
scroll to position [335, 0]
click at [265, 193] on li "07:15" at bounding box center [265, 197] width 23 height 10
type input "[DATE] 07:15"
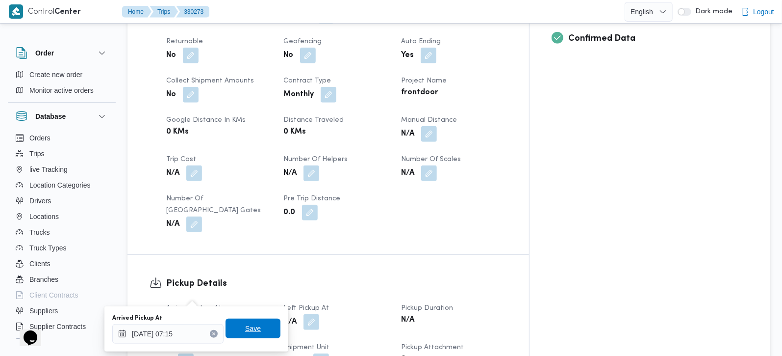
click at [257, 328] on span "Save" at bounding box center [253, 328] width 55 height 20
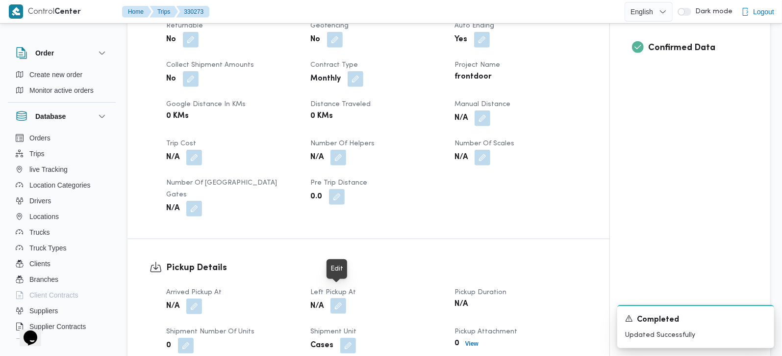
click at [341, 298] on button "button" at bounding box center [339, 306] width 16 height 16
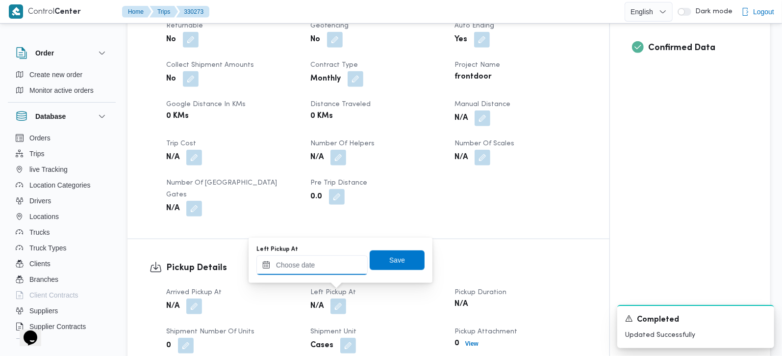
click at [305, 257] on input "Left Pickup At" at bounding box center [312, 265] width 111 height 20
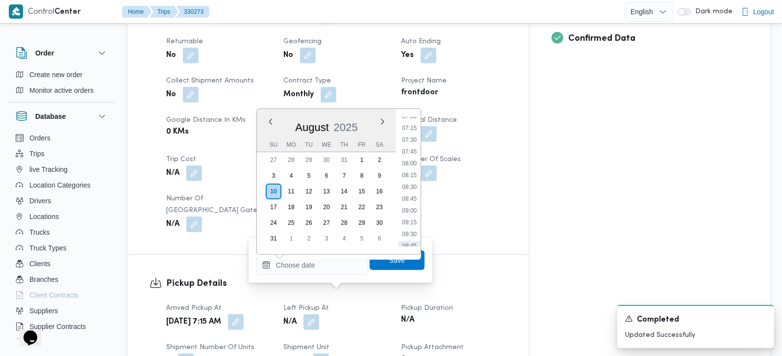
click at [417, 163] on li "08:00" at bounding box center [409, 163] width 23 height 10
type input "[DATE] 08:00"
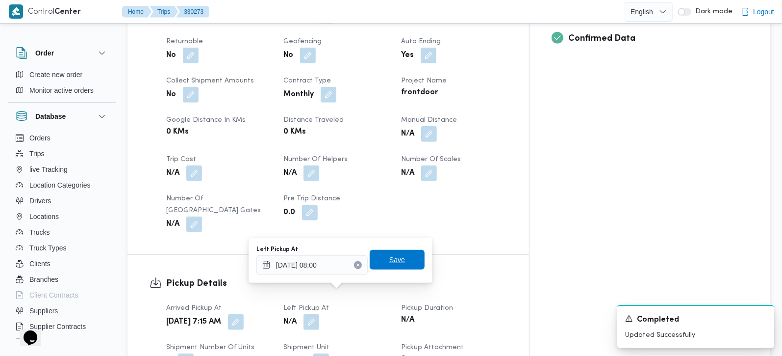
click at [396, 260] on span "Save" at bounding box center [397, 260] width 16 height 12
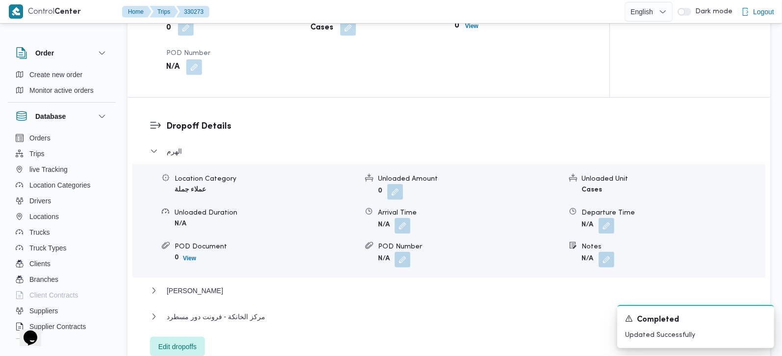
scroll to position [776, 0]
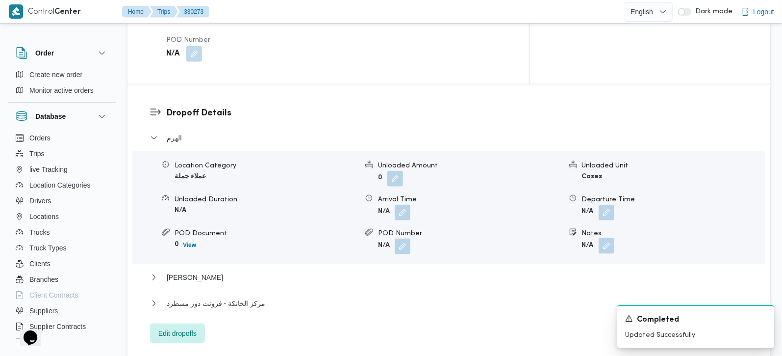
click at [605, 238] on button "button" at bounding box center [607, 246] width 16 height 16
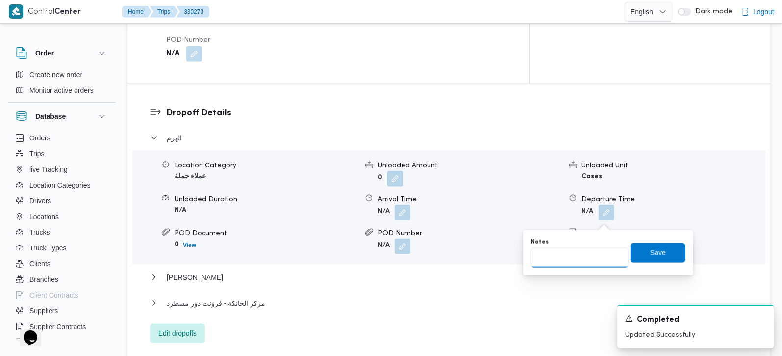
click at [575, 259] on input "Notes" at bounding box center [580, 258] width 98 height 20
type input "العثيم اللبيني و ترسا و سبينس الهرم"
click at [650, 250] on span "Save" at bounding box center [658, 252] width 16 height 12
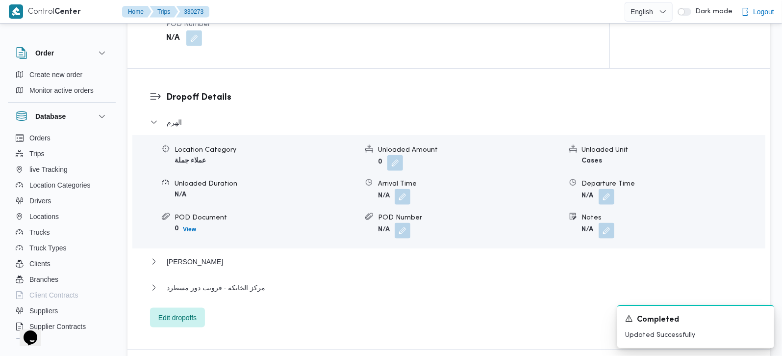
scroll to position [834, 0]
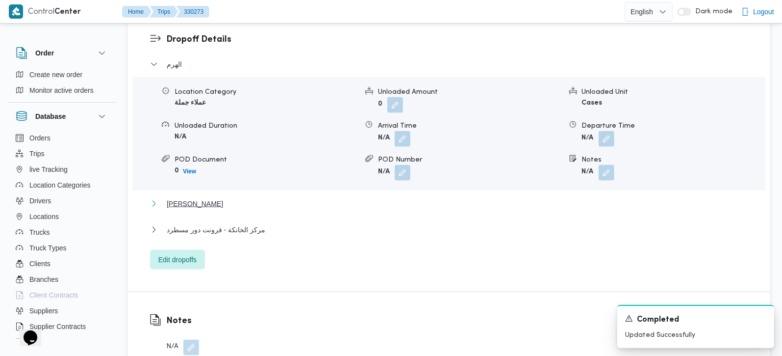
click at [164, 198] on button "[PERSON_NAME]" at bounding box center [449, 204] width 598 height 12
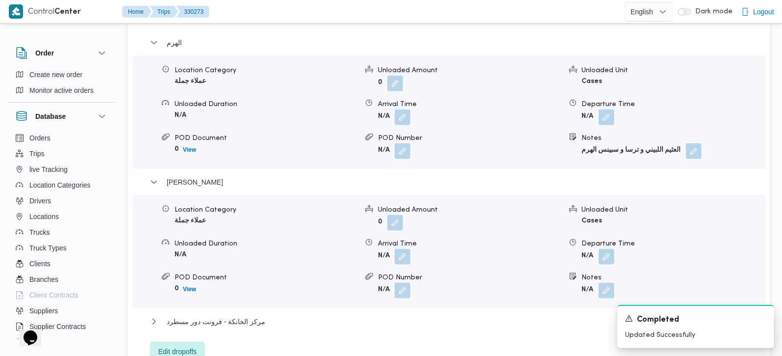
scroll to position [892, 0]
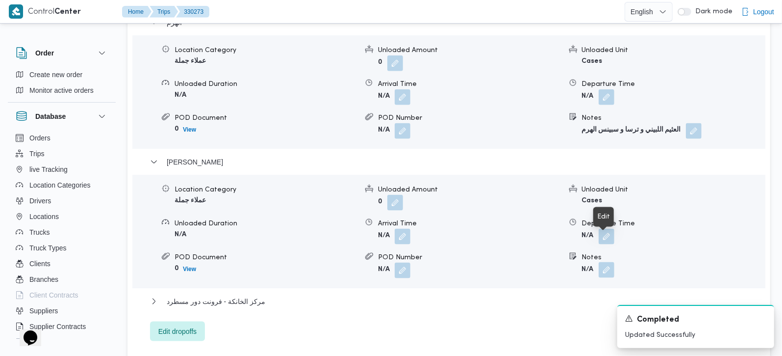
click at [610, 262] on button "button" at bounding box center [607, 270] width 16 height 16
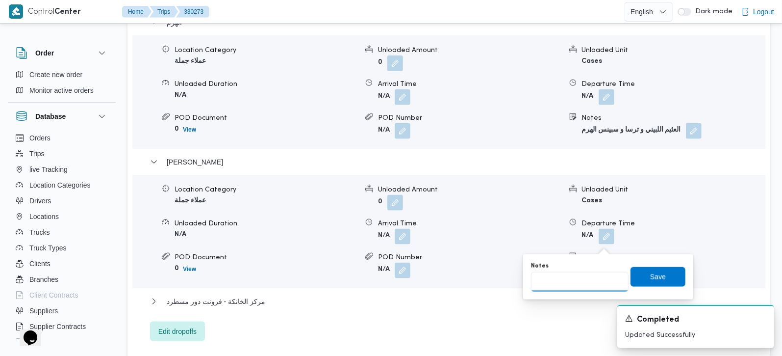
click at [587, 279] on input "Notes" at bounding box center [580, 282] width 98 height 20
type input "طلبات"
click at [665, 272] on span "Save" at bounding box center [658, 276] width 55 height 20
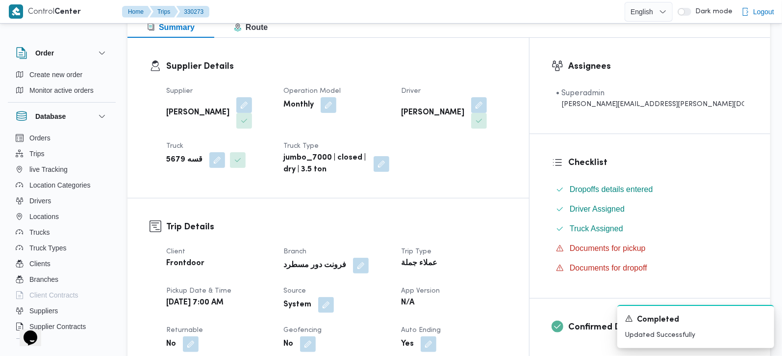
scroll to position [0, 0]
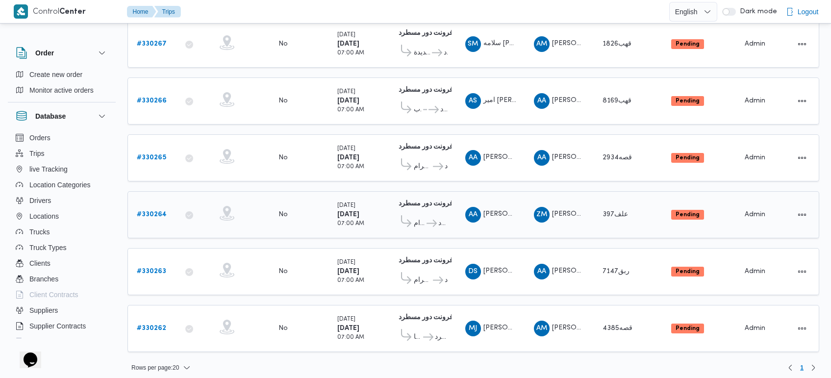
scroll to position [193, 0]
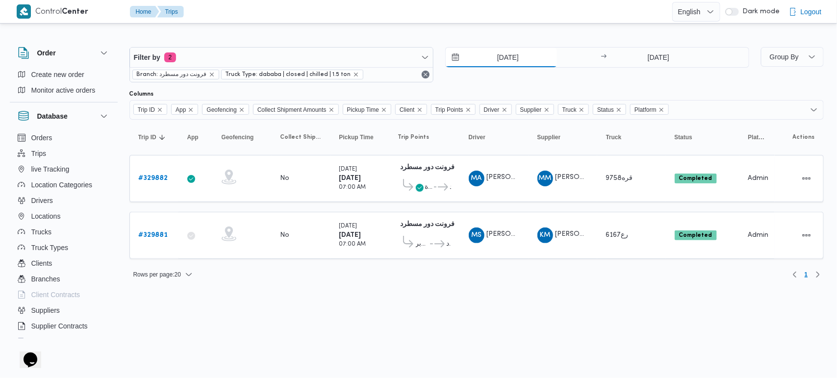
click at [496, 57] on input "[DATE]" at bounding box center [501, 58] width 111 height 20
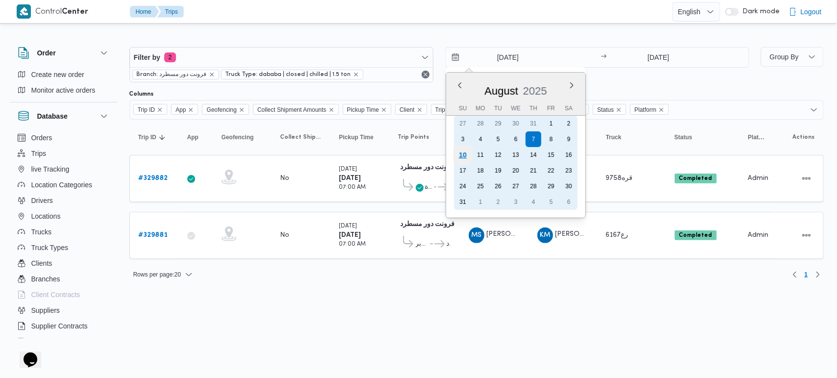
click at [466, 155] on div "10" at bounding box center [462, 155] width 19 height 19
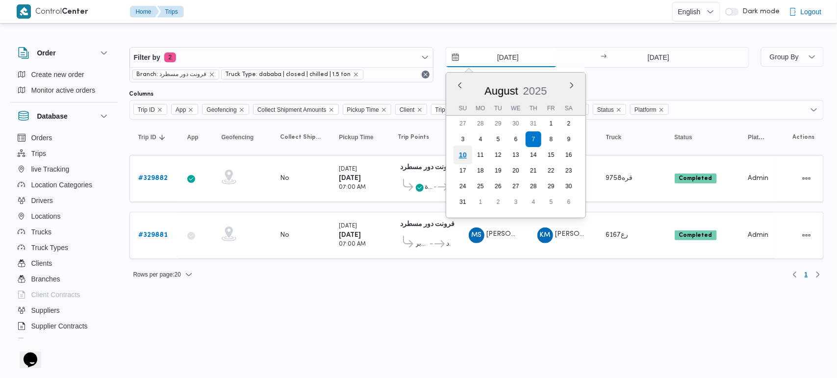
type input "[DATE]"
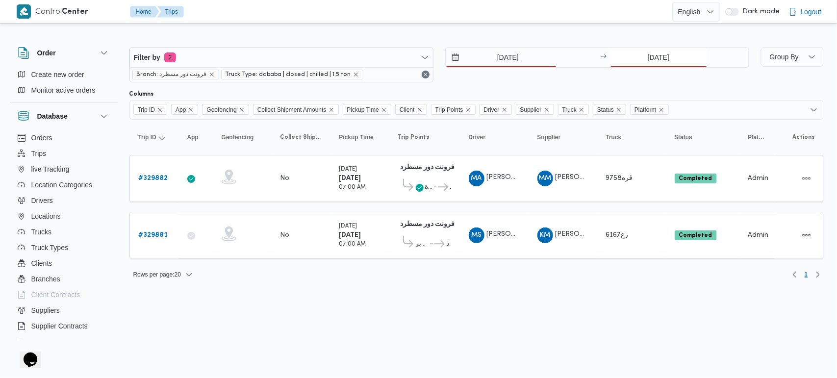
click at [666, 65] on input "[DATE]" at bounding box center [659, 58] width 98 height 20
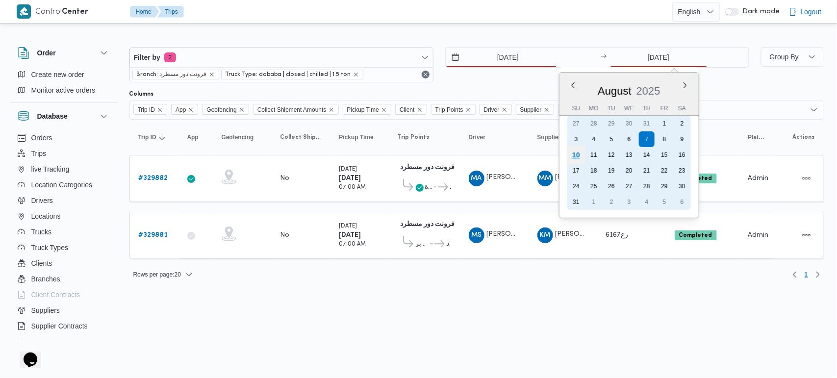
click at [577, 151] on div "10" at bounding box center [575, 155] width 19 height 19
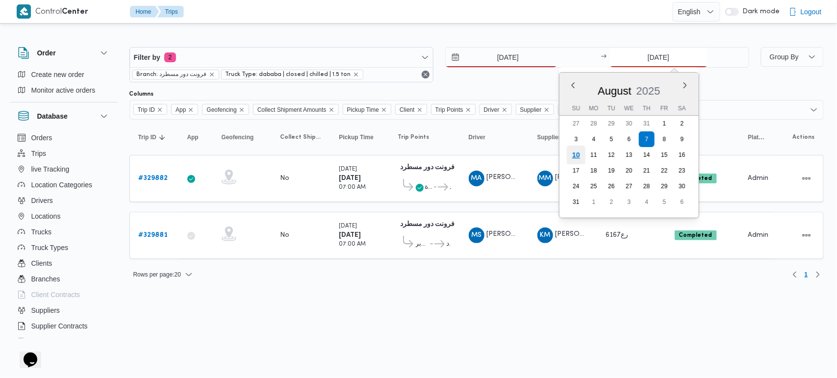
type input "[DATE]"
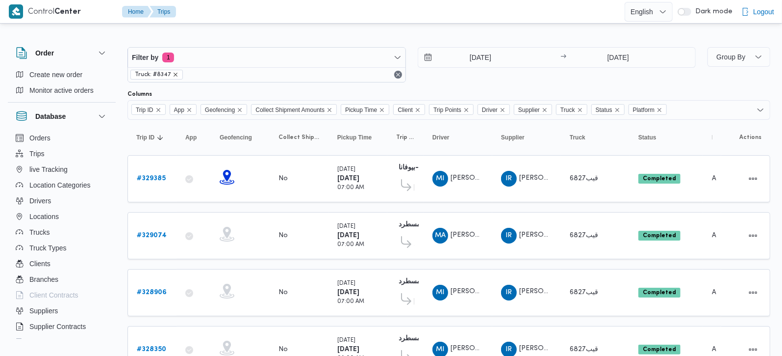
click at [176, 74] on icon "remove selected entity" at bounding box center [176, 75] width 6 height 6
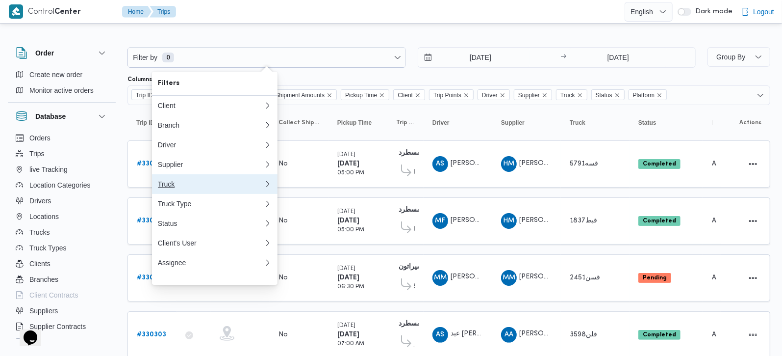
click at [174, 186] on div "Truck" at bounding box center [209, 184] width 102 height 8
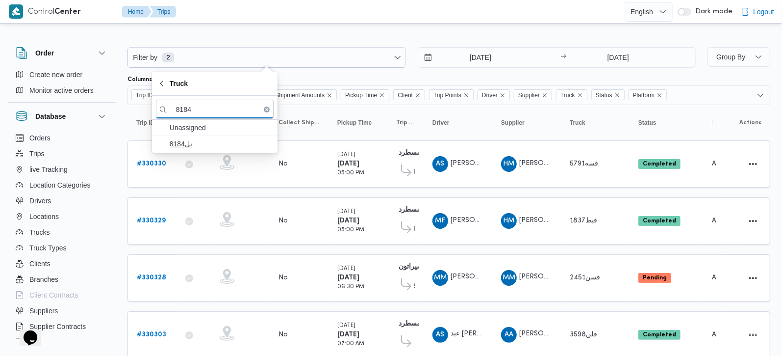
type input "8184"
click at [197, 148] on span "8184نل" at bounding box center [221, 144] width 102 height 12
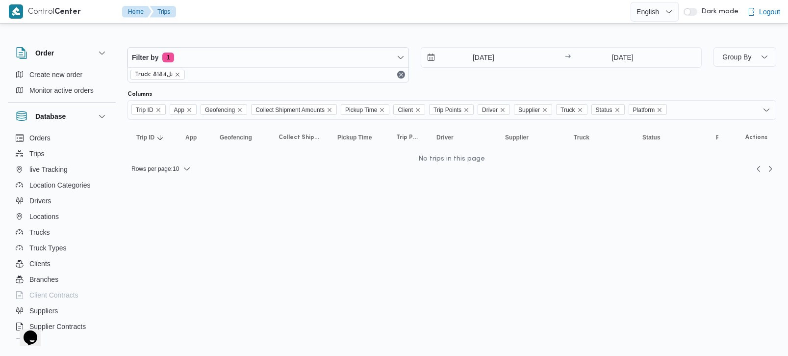
click at [473, 264] on html "Control Center Home Trips English عربي Dark mode Logout Order Create new order …" at bounding box center [394, 178] width 788 height 356
click at [473, 59] on input "[DATE]" at bounding box center [476, 58] width 111 height 20
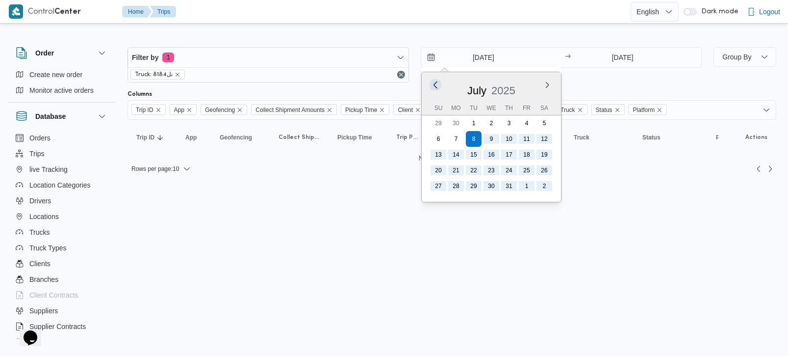
click at [433, 80] on button "Previous Month" at bounding box center [435, 84] width 9 height 9
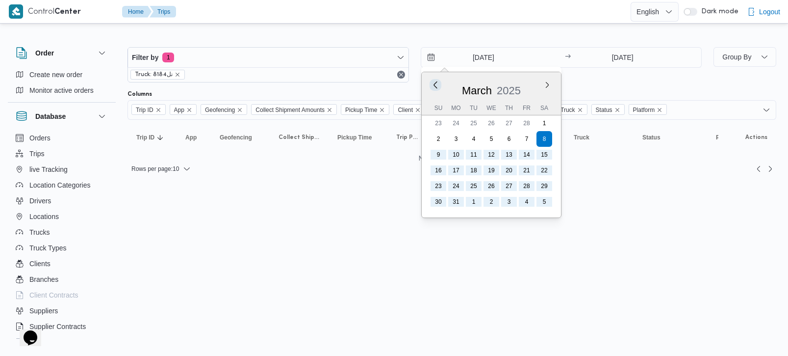
click at [433, 80] on button "Previous Month" at bounding box center [435, 84] width 9 height 9
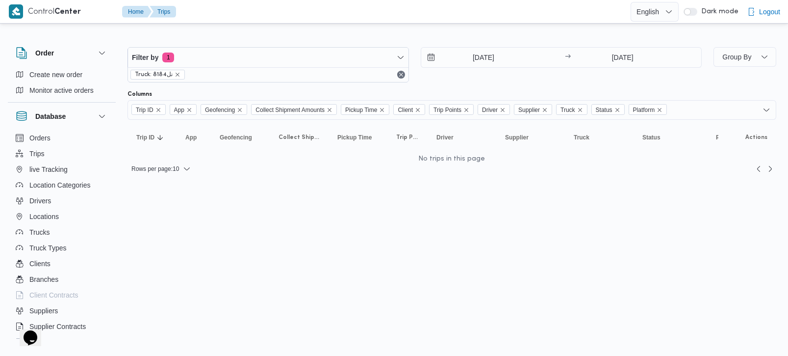
click at [368, 207] on html "Control Center Home Trips English عربي Dark mode Logout Order Create new order …" at bounding box center [394, 178] width 788 height 356
click at [619, 55] on input "[DATE]" at bounding box center [623, 58] width 98 height 20
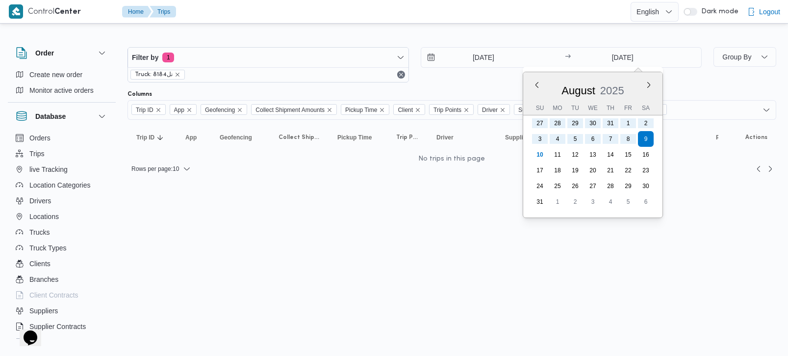
click at [426, 243] on html "Control Center Home Trips English عربي Dark mode Logout Order Create new order …" at bounding box center [394, 178] width 788 height 356
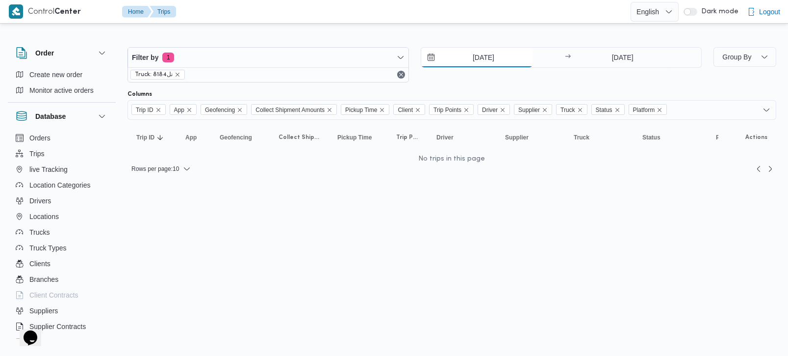
click at [475, 61] on input "[DATE]" at bounding box center [476, 58] width 111 height 20
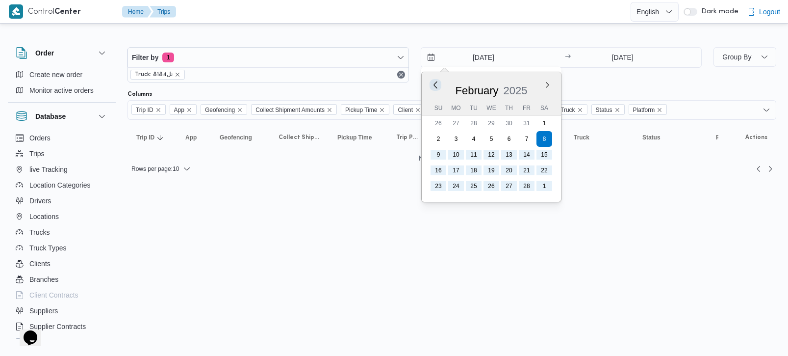
click at [433, 87] on button "Previous Month" at bounding box center [435, 84] width 9 height 9
type input "[DATE]"
click at [417, 26] on div "Filter by 1 Truck: 8184نل [DATE] Previous Month Next month [DATE] [DATE] Su Mo …" at bounding box center [388, 106] width 788 height 161
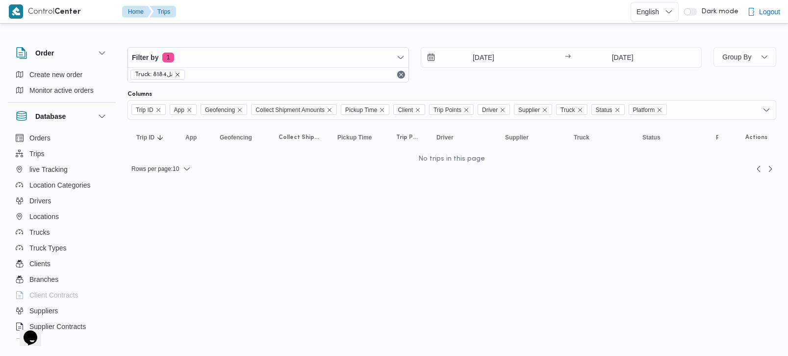
click at [175, 74] on icon "remove selected entity" at bounding box center [178, 75] width 6 height 6
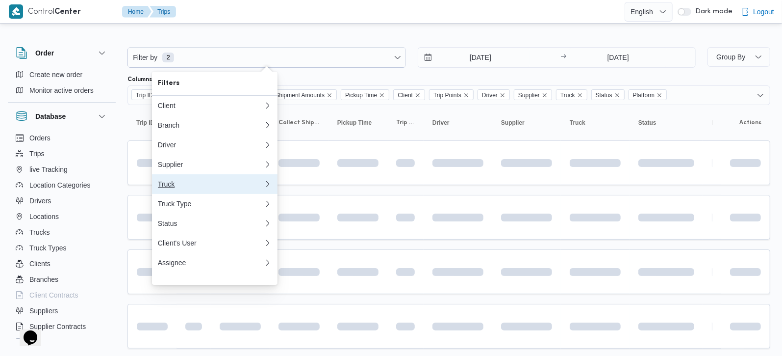
click at [173, 185] on div "Truck" at bounding box center [209, 184] width 102 height 8
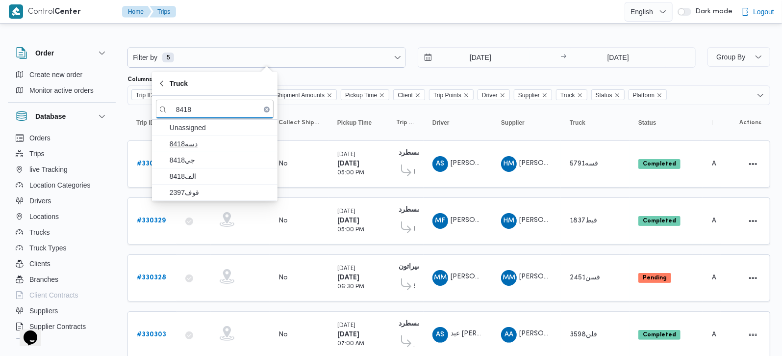
type input "8418"
click at [208, 148] on span "دسه8418" at bounding box center [221, 144] width 102 height 12
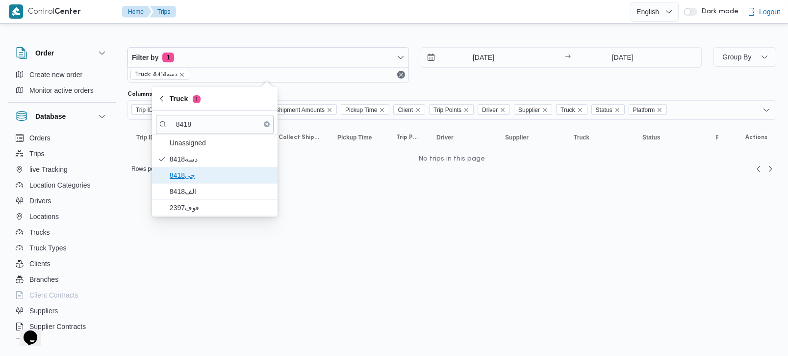
click at [205, 175] on span "جي8418" at bounding box center [221, 175] width 102 height 12
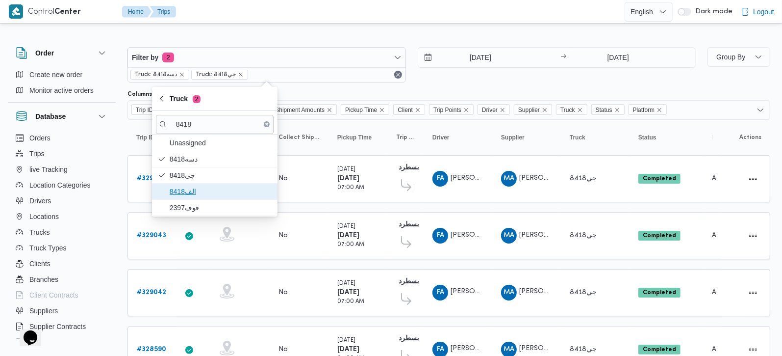
click at [205, 196] on span "الف8418" at bounding box center [221, 191] width 102 height 12
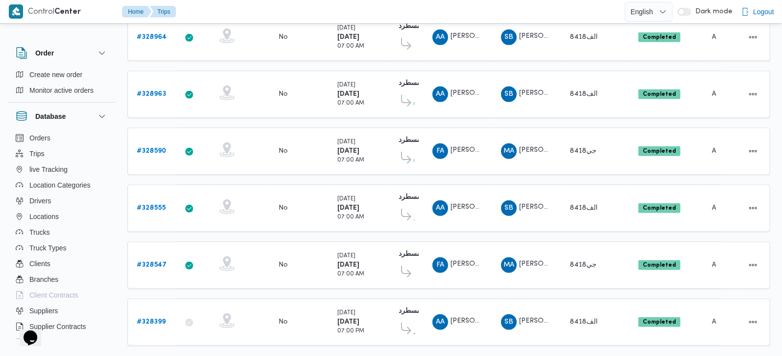
scroll to position [382, 0]
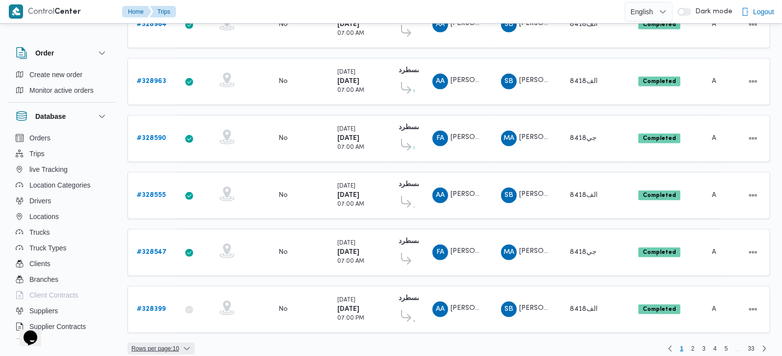
click at [162, 342] on span "Rows per page : 10" at bounding box center [155, 348] width 48 height 12
click at [164, 318] on span "20 rows" at bounding box center [173, 314] width 31 height 8
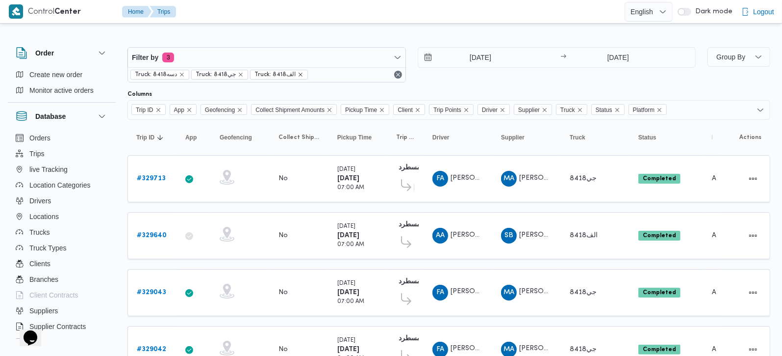
click at [298, 76] on icon "remove selected entity" at bounding box center [301, 75] width 6 height 6
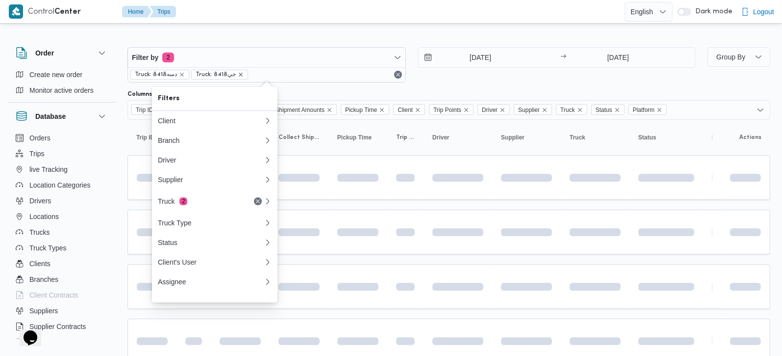
click at [239, 75] on icon "remove selected entity" at bounding box center [241, 75] width 4 height 4
click at [180, 75] on icon "remove selected entity" at bounding box center [182, 75] width 4 height 4
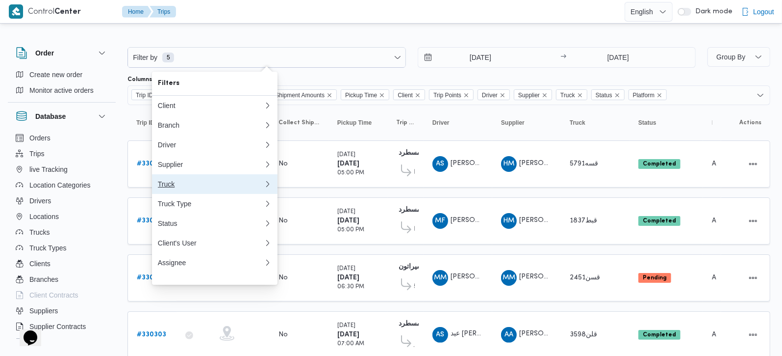
click at [171, 188] on div "Truck" at bounding box center [209, 184] width 102 height 8
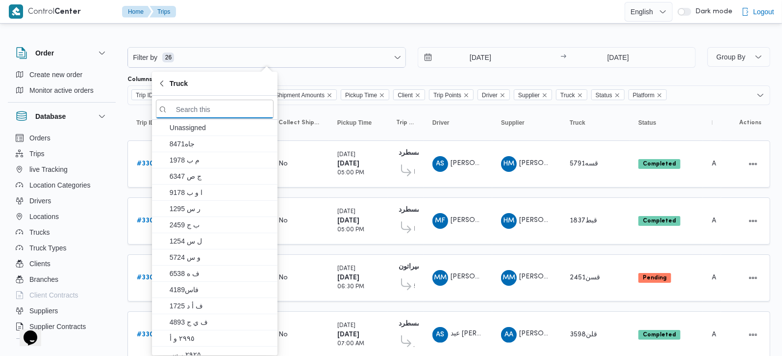
paste input "7512"
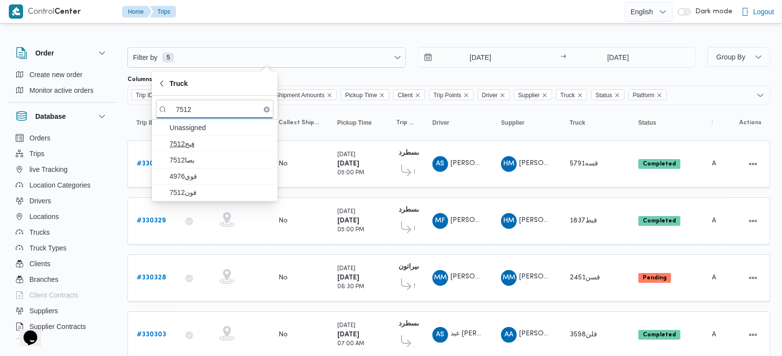
type input "7512"
click at [205, 145] on span "7512فيج" at bounding box center [221, 144] width 102 height 12
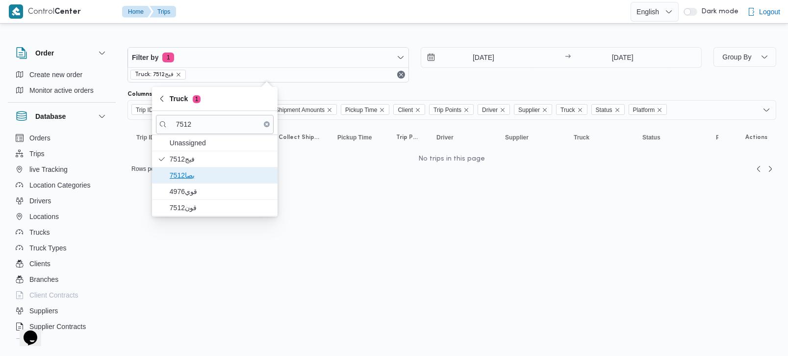
click at [193, 175] on span "بصا7512" at bounding box center [221, 175] width 102 height 12
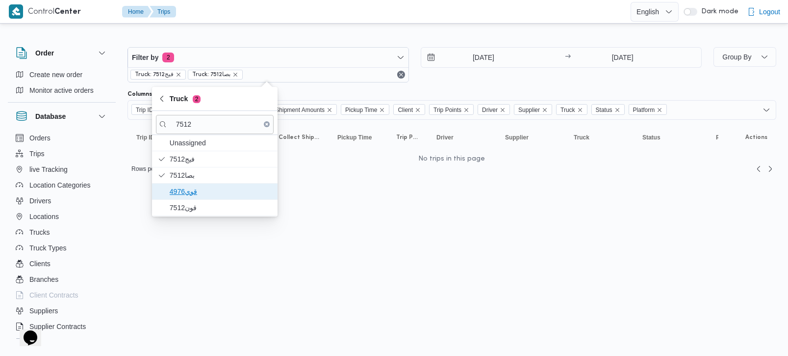
click at [190, 192] on span "قوي4976" at bounding box center [221, 191] width 102 height 12
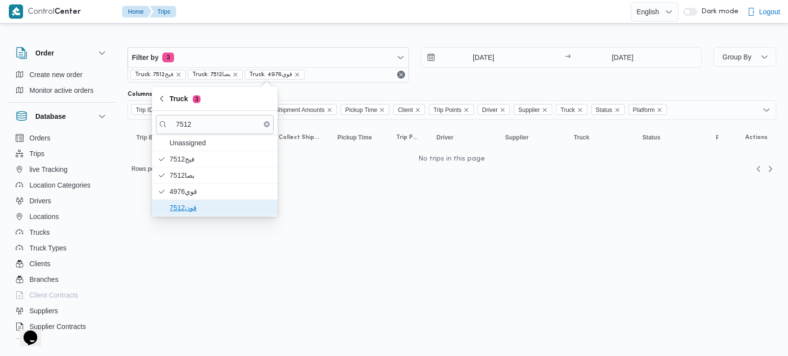
click at [189, 208] on span "قون7512" at bounding box center [221, 208] width 102 height 12
